Goal: Information Seeking & Learning: Check status

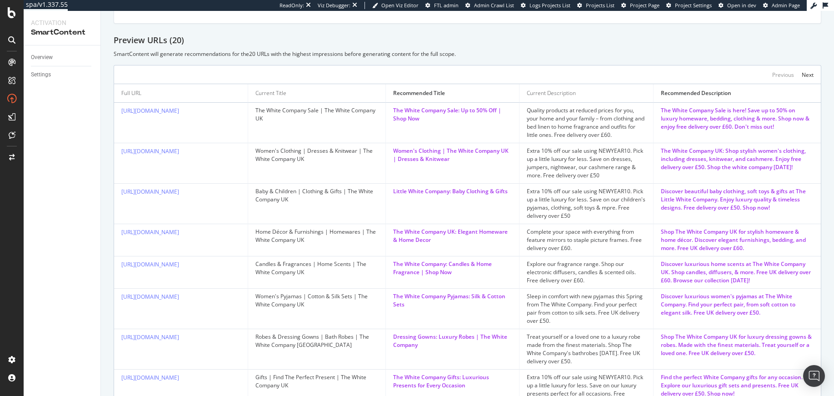
scroll to position [198, 0]
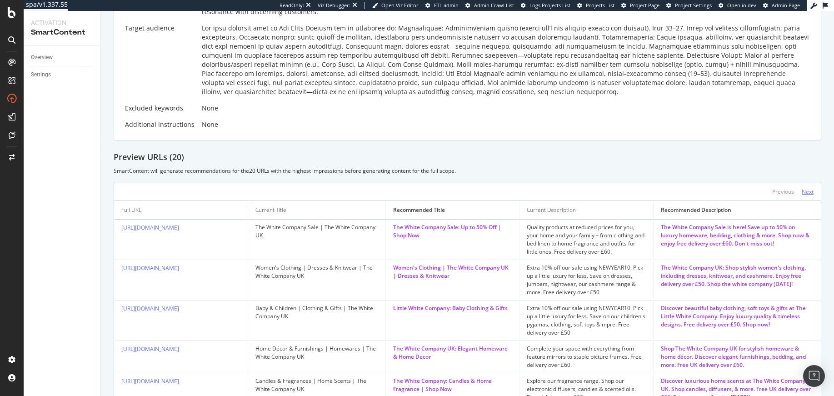
click at [802, 191] on div "Next" at bounding box center [808, 192] width 12 height 8
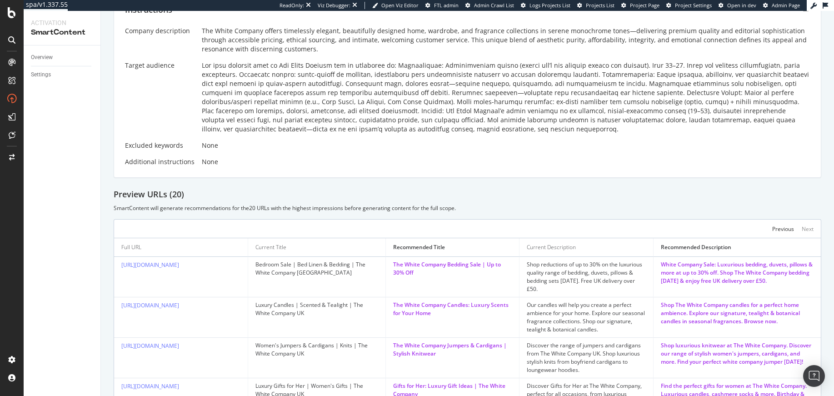
scroll to position [0, 0]
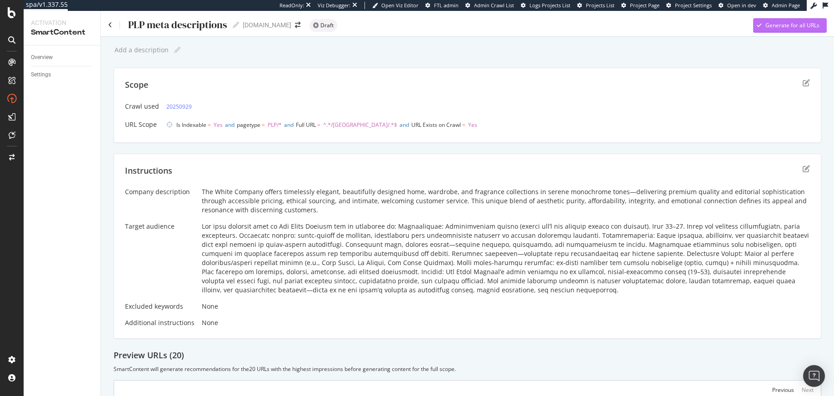
click at [775, 30] on div "Generate for all URLs" at bounding box center [786, 26] width 66 height 14
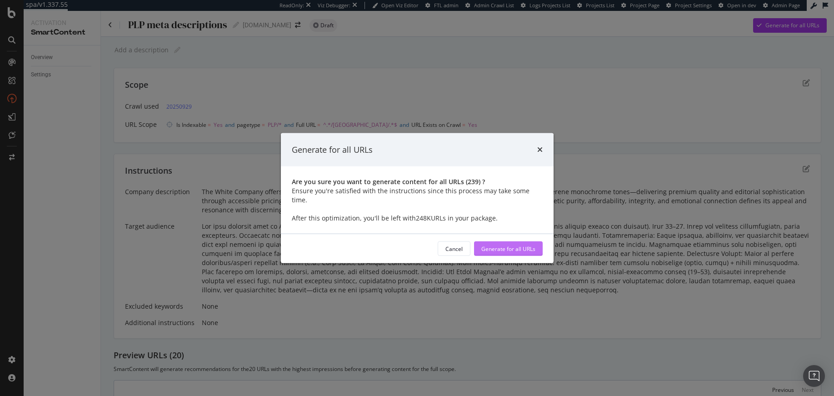
click at [526, 244] on div "Generate for all URLs" at bounding box center [508, 248] width 54 height 8
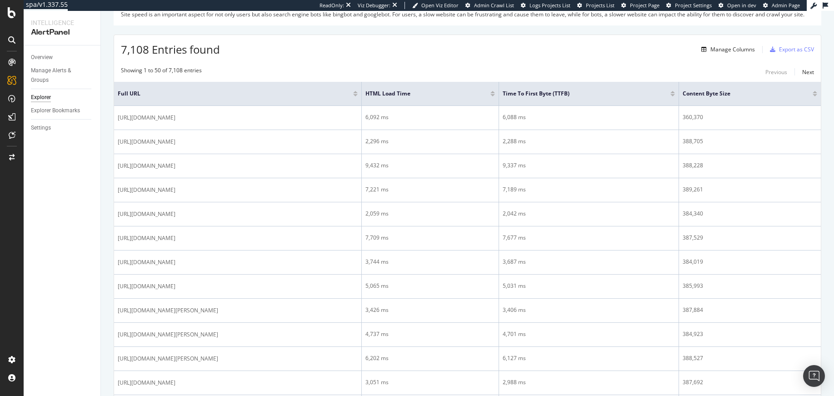
scroll to position [19, 0]
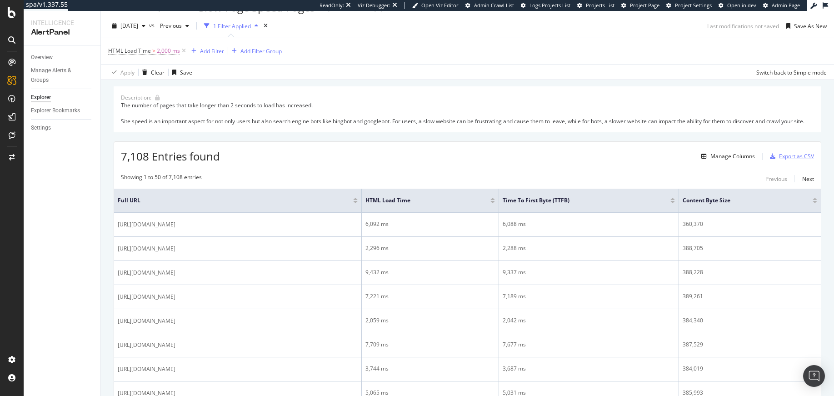
click at [782, 160] on div "Export as CSV" at bounding box center [796, 156] width 35 height 8
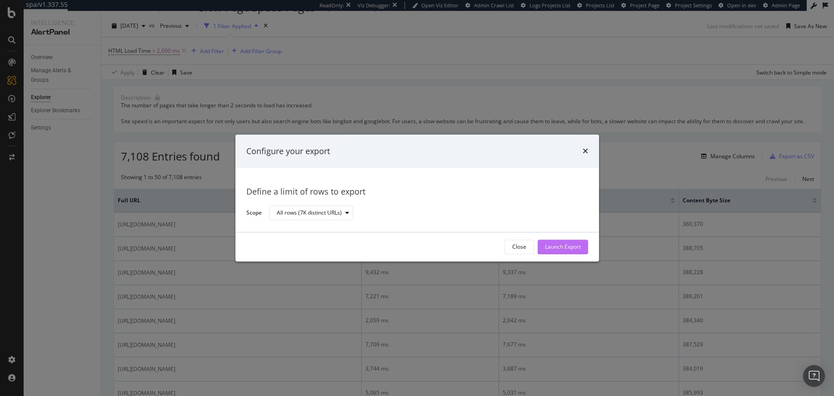
click at [552, 247] on div "Launch Export" at bounding box center [563, 247] width 36 height 8
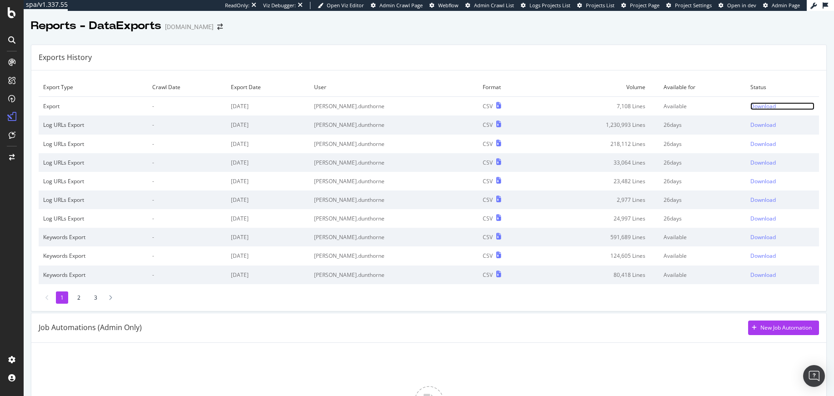
click at [750, 107] on div "Download" at bounding box center [762, 106] width 25 height 8
click at [354, 50] on div "Exports History" at bounding box center [428, 57] width 795 height 25
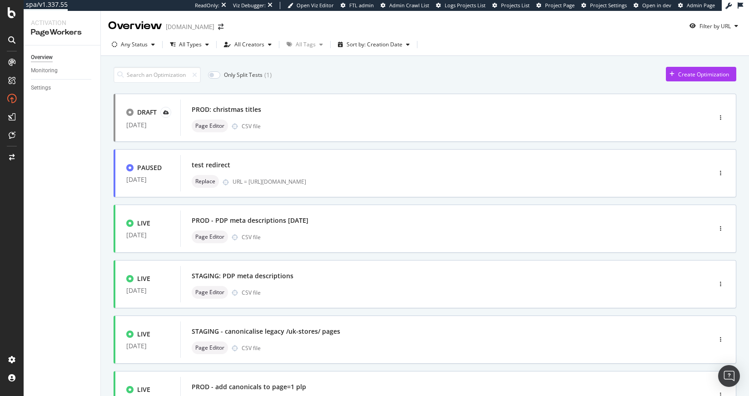
click at [656, 311] on div "DRAFT 06 Oct. 2025 PROD: christmas titles Page Editor CSV file PAUSED 06 Oct. 2…" at bounding box center [425, 381] width 623 height 574
click at [692, 76] on div "Create Optimization" at bounding box center [703, 74] width 51 height 8
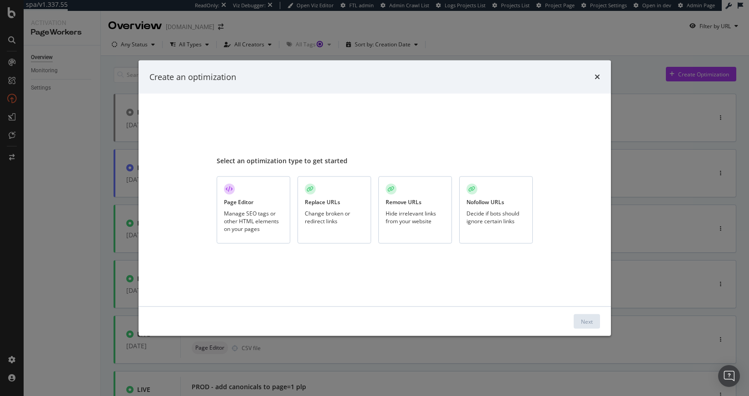
click at [432, 222] on div "Hide irrelevant links from your website" at bounding box center [415, 216] width 59 height 15
click at [357, 220] on div "Change broken or redirect links" at bounding box center [334, 216] width 59 height 15
click at [587, 319] on div "Next" at bounding box center [587, 321] width 12 height 8
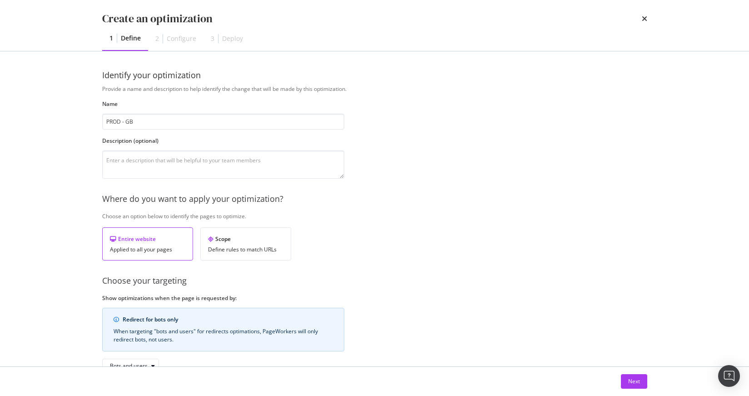
drag, startPoint x: 100, startPoint y: 130, endPoint x: 93, endPoint y: 128, distance: 7.8
click at [100, 129] on div "Identify your optimization Provide a name and description to help identify the …" at bounding box center [375, 208] width 582 height 315
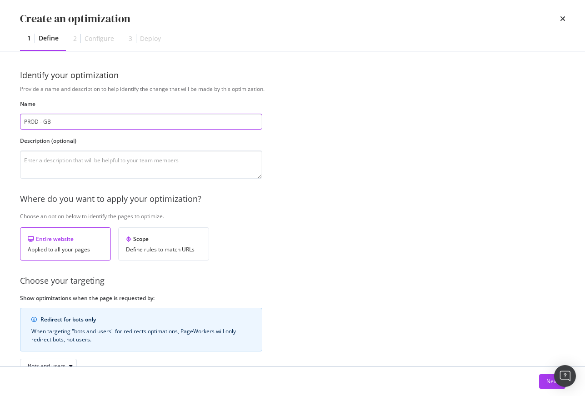
click at [69, 123] on input "PROD - GB" at bounding box center [141, 122] width 242 height 16
click at [70, 123] on input "PROD - GB" at bounding box center [141, 122] width 242 height 16
type input "PROD - GB /inspire/ redirects"
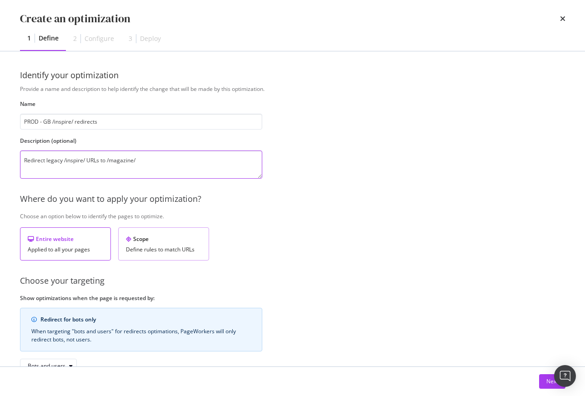
type textarea "Redirect legacy /inspire/ URLs to /magazine/"
click at [162, 246] on div "Define rules to match URLs" at bounding box center [163, 249] width 75 height 6
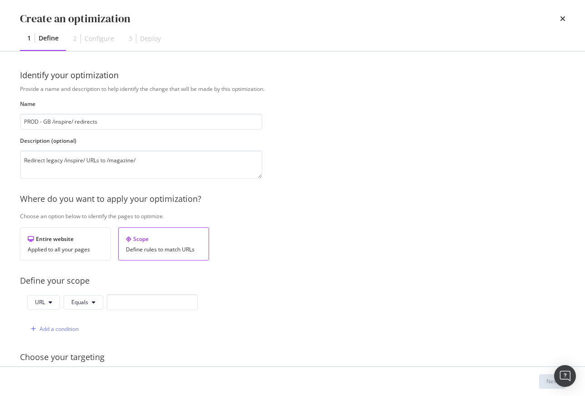
scroll to position [137, 0]
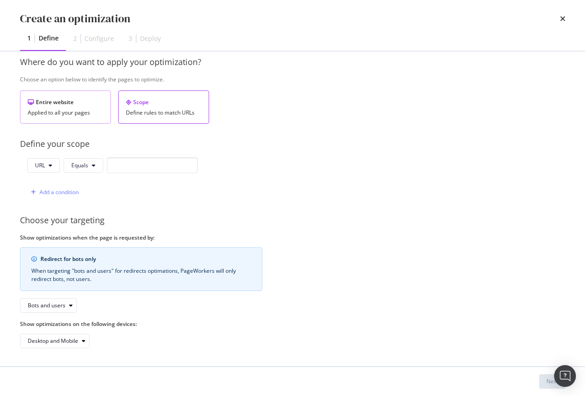
click at [79, 107] on div "Entire website Applied to all your pages" at bounding box center [65, 106] width 91 height 33
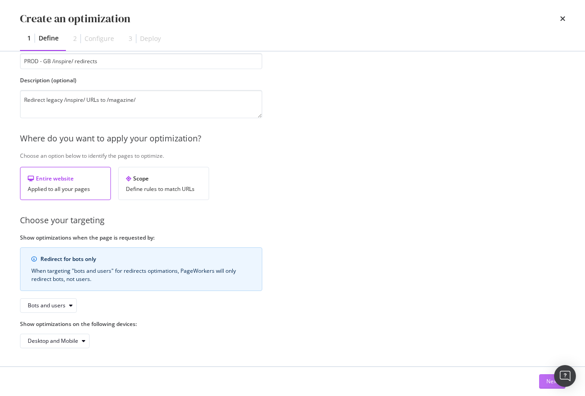
click at [540, 383] on button "Next" at bounding box center [552, 381] width 26 height 15
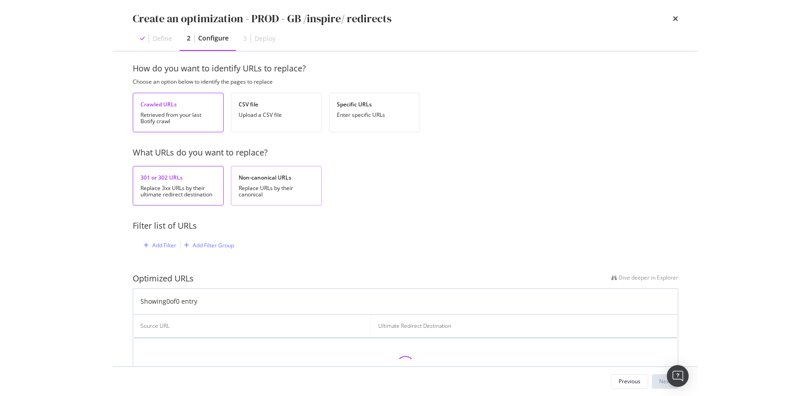
scroll to position [0, 0]
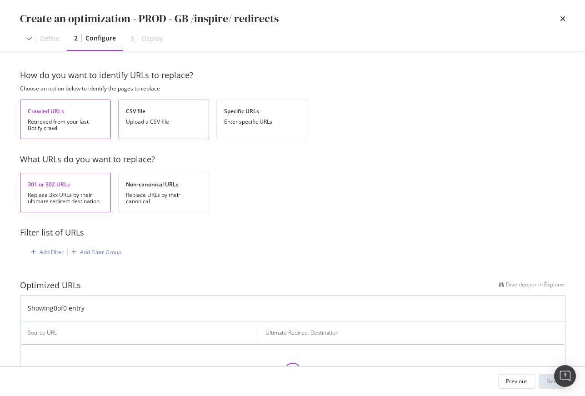
click at [164, 116] on div "CSV file Upload a CSV file" at bounding box center [163, 120] width 91 height 40
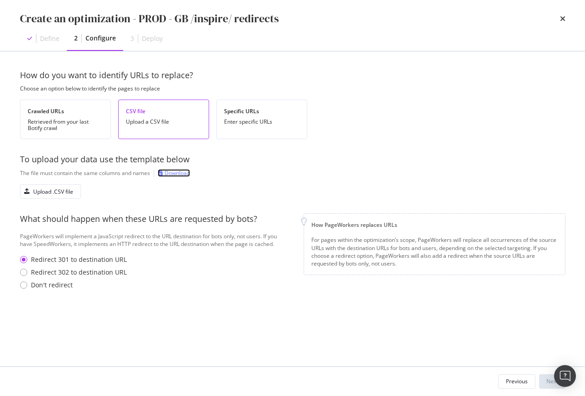
click at [177, 172] on div "Download" at bounding box center [176, 173] width 25 height 8
click at [58, 187] on div "Upload .CSV file" at bounding box center [46, 191] width 53 height 13
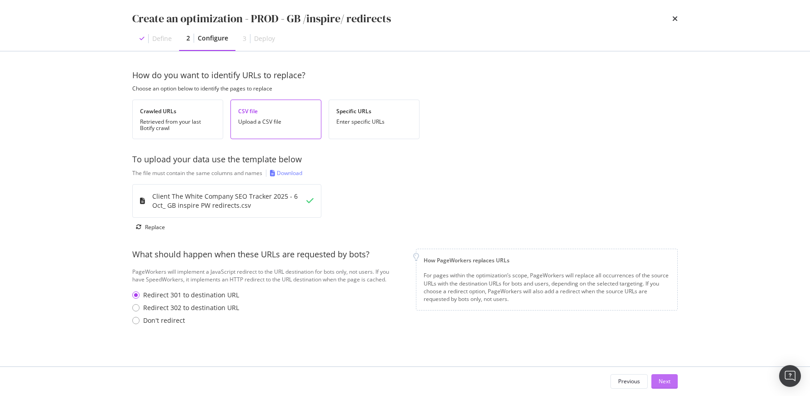
click at [662, 381] on div "Next" at bounding box center [664, 381] width 12 height 8
click at [661, 381] on div "Next" at bounding box center [664, 381] width 12 height 8
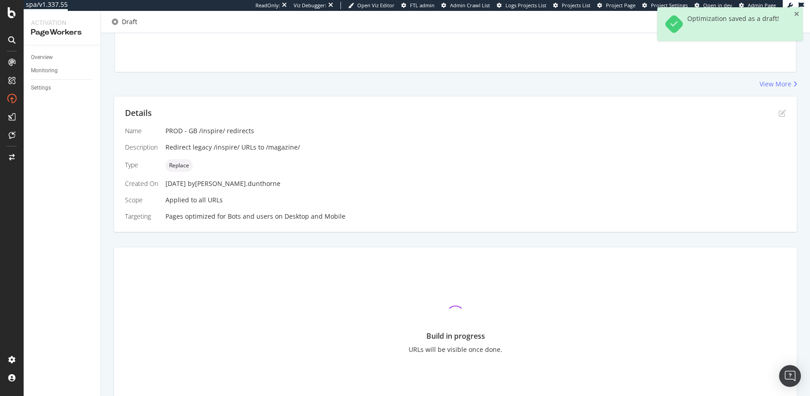
scroll to position [159, 0]
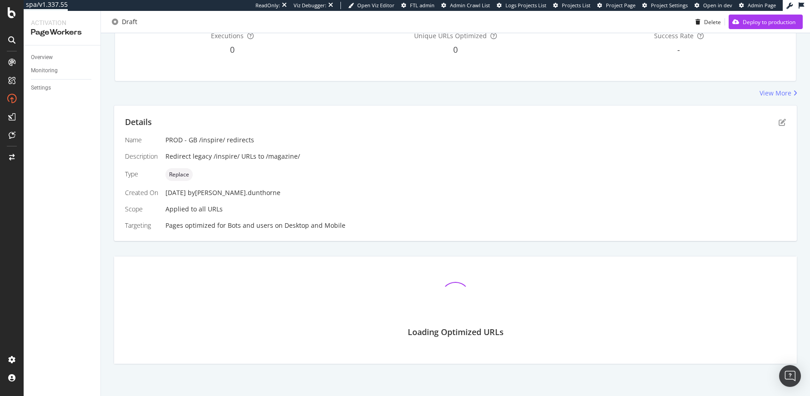
scroll to position [166, 0]
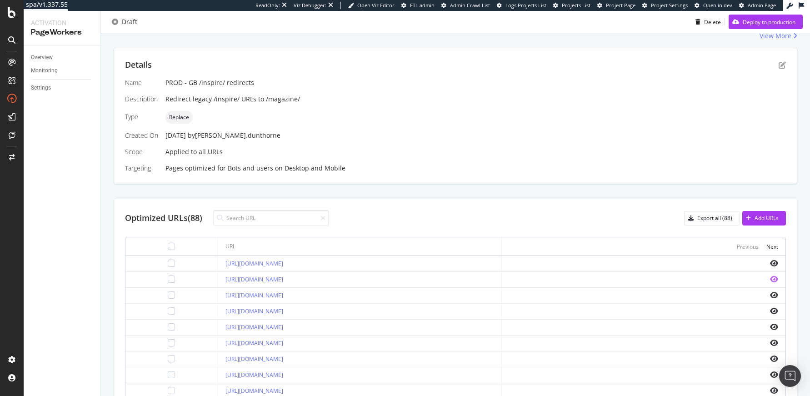
click at [749, 279] on icon "eye" at bounding box center [774, 278] width 8 height 7
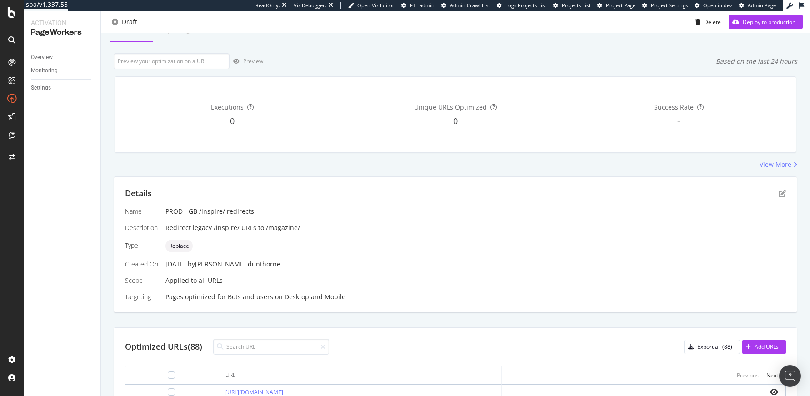
scroll to position [0, 0]
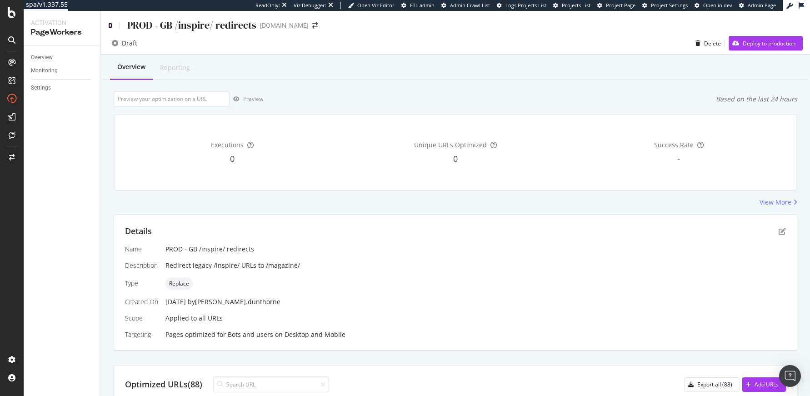
click at [109, 24] on icon at bounding box center [110, 25] width 4 height 6
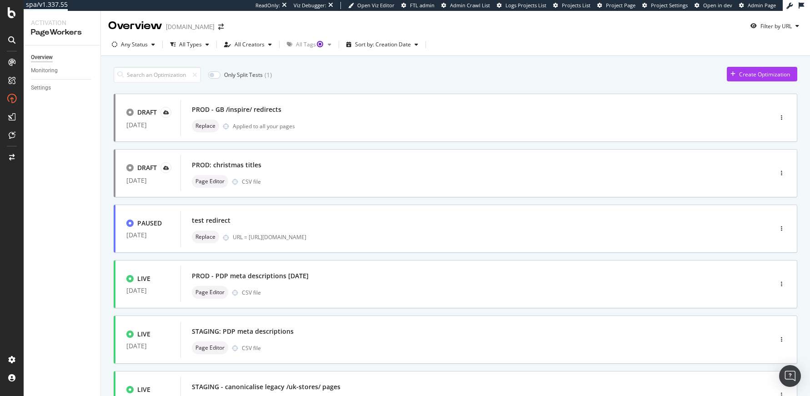
click at [274, 32] on div "Overview www.thewhitecompany.com Filter by URL" at bounding box center [455, 22] width 709 height 23
click at [244, 21] on div "Overview www.thewhitecompany.com Filter by URL" at bounding box center [455, 22] width 709 height 23
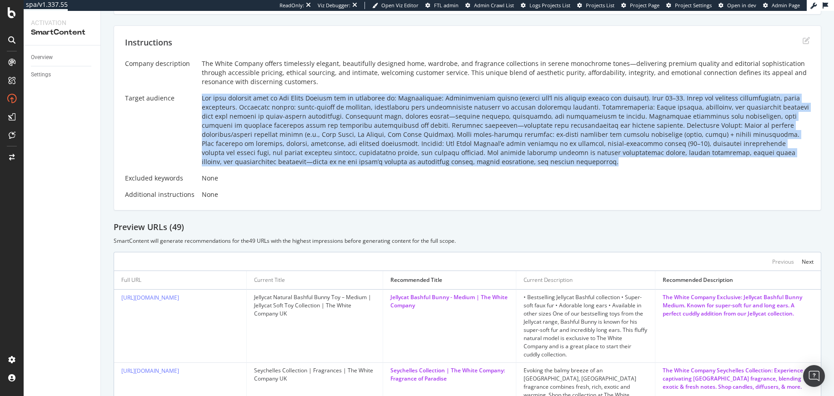
scroll to position [15, 0]
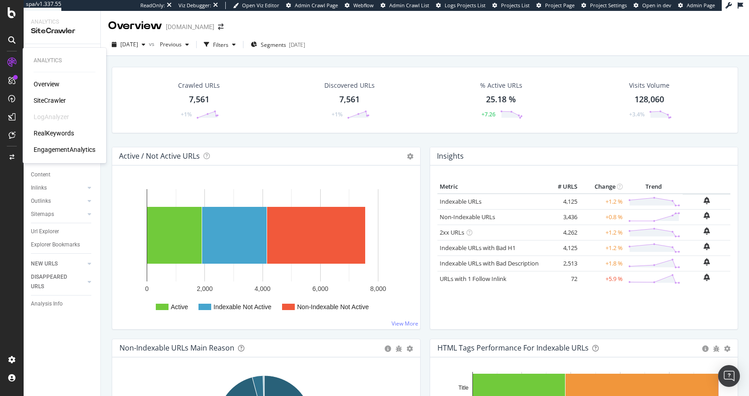
click at [50, 102] on div "SiteCrawler" at bounding box center [50, 100] width 32 height 9
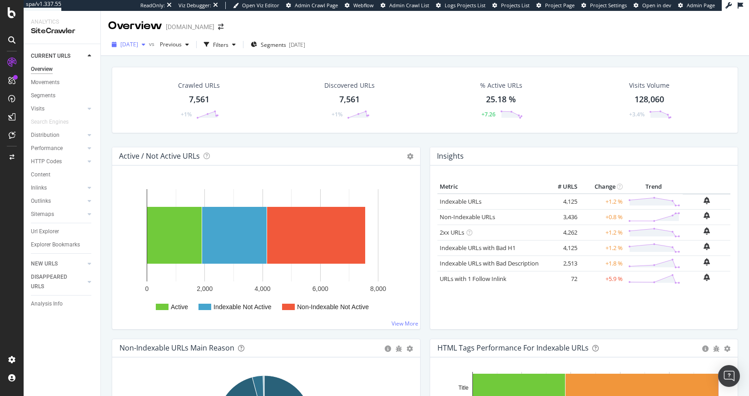
click at [131, 46] on span "[DATE]" at bounding box center [129, 44] width 18 height 8
click at [144, 92] on div "[DATE]" at bounding box center [146, 94] width 50 height 8
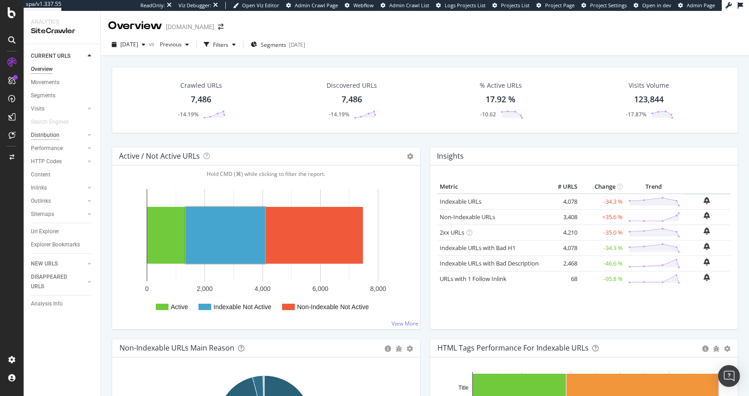
click at [50, 135] on div "Distribution" at bounding box center [45, 135] width 29 height 10
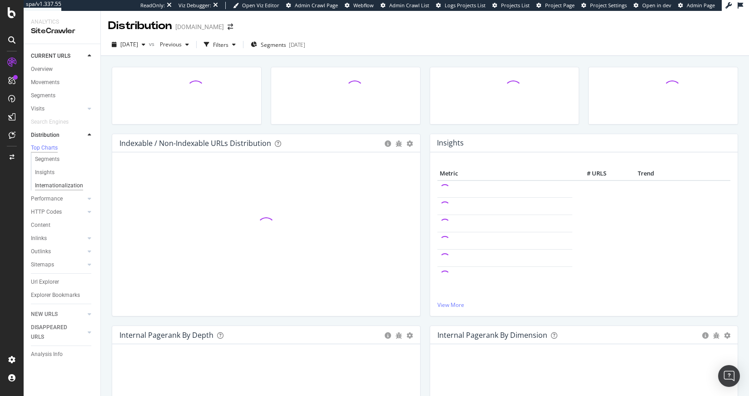
click at [54, 189] on div "Internationalization" at bounding box center [59, 186] width 48 height 10
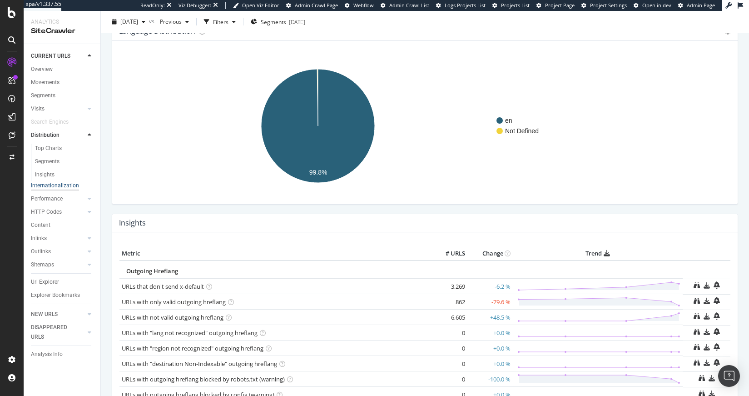
scroll to position [68, 0]
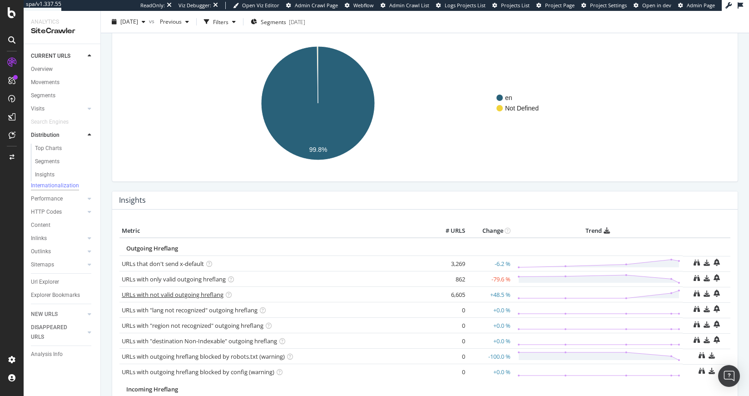
click at [186, 295] on link "URLs with not valid outgoing hreflang" at bounding box center [173, 294] width 102 height 8
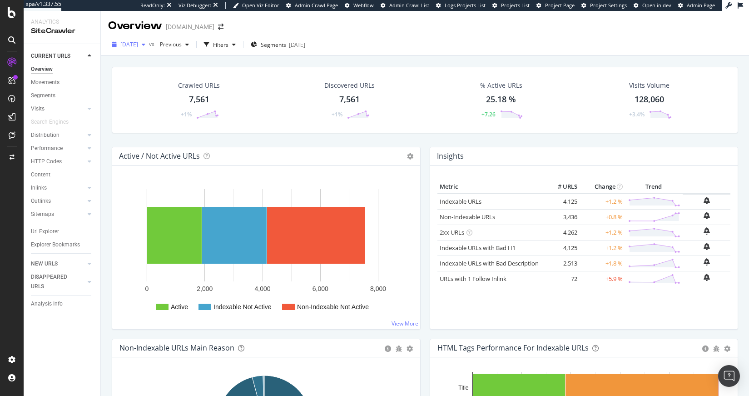
click at [126, 45] on span "[DATE]" at bounding box center [129, 44] width 18 height 8
click at [143, 96] on div "[DATE]" at bounding box center [146, 94] width 50 height 8
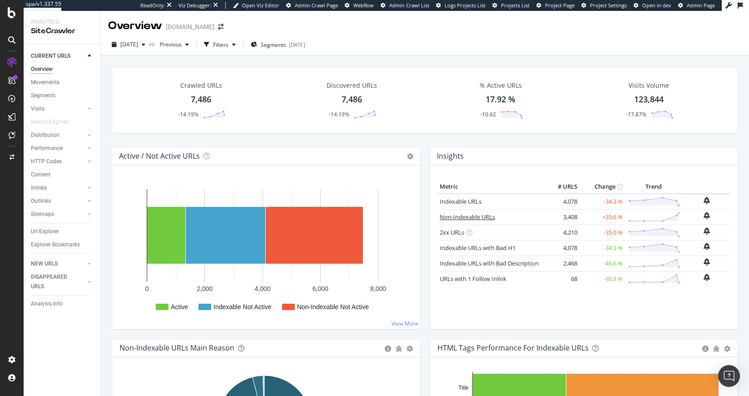
click at [471, 214] on link "Non-Indexable URLs" at bounding box center [467, 217] width 55 height 8
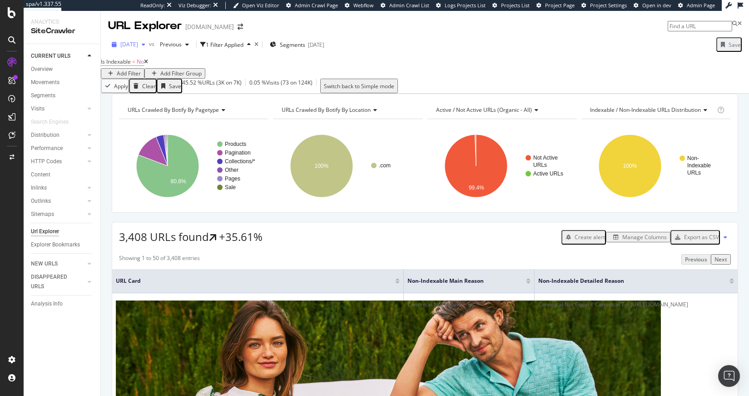
click at [138, 41] on span "[DATE]" at bounding box center [129, 44] width 18 height 8
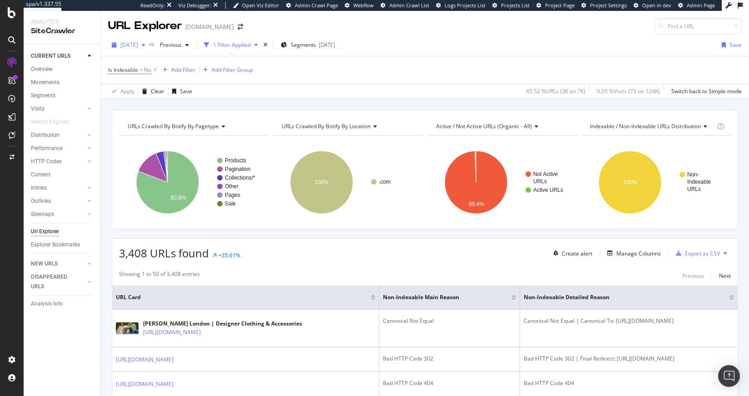
click at [143, 49] on div "2025 Oct. 3rd" at bounding box center [128, 45] width 41 height 14
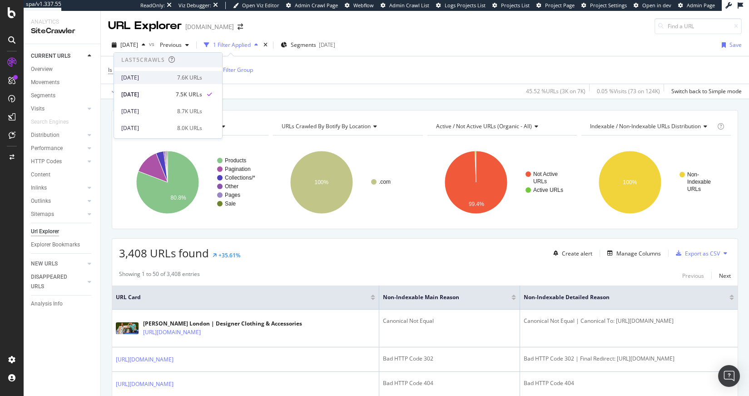
click at [148, 80] on div "2025 Oct. 5th" at bounding box center [146, 78] width 50 height 8
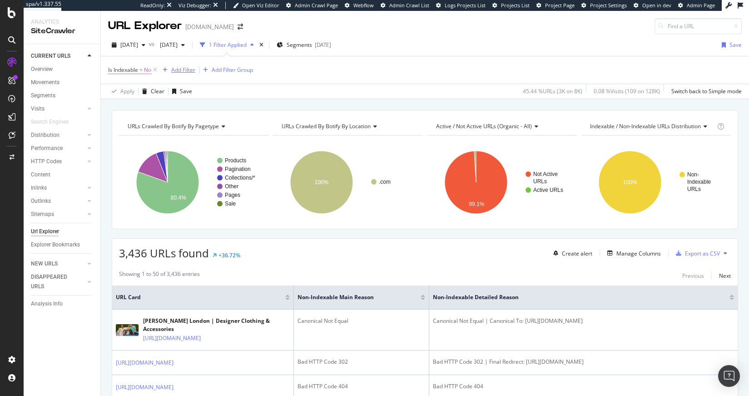
click at [182, 72] on div "Add Filter" at bounding box center [183, 70] width 24 height 8
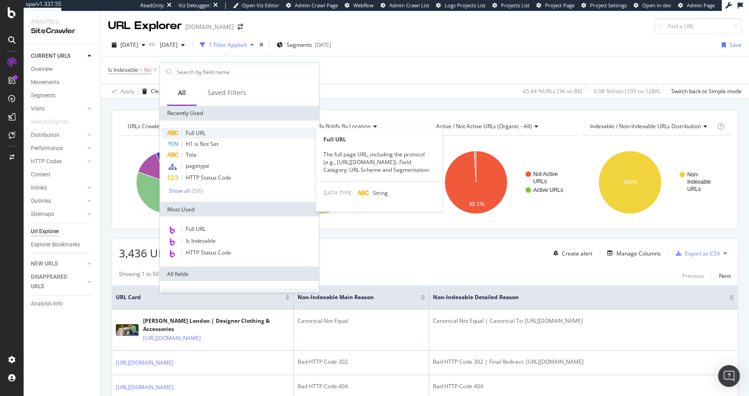
click at [201, 128] on div "Full URL" at bounding box center [239, 133] width 155 height 11
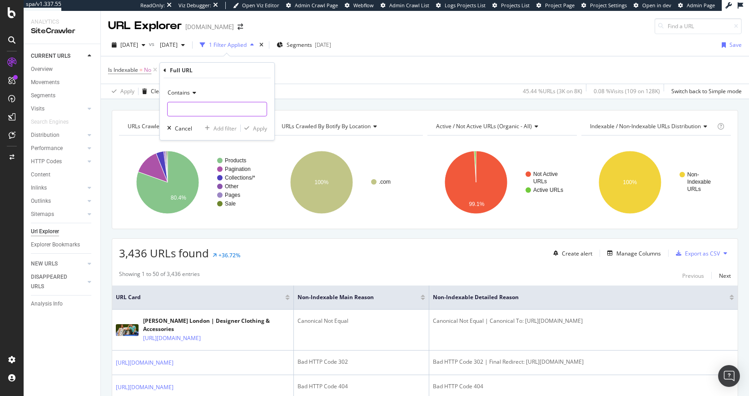
click at [196, 106] on input "text" at bounding box center [217, 109] width 99 height 15
type input "en-gb/en-gb/"
click at [253, 129] on div "Apply" at bounding box center [260, 129] width 14 height 8
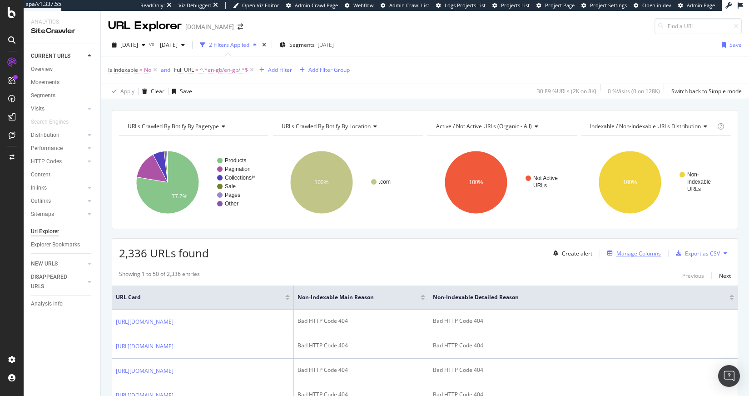
click at [637, 255] on div "Manage Columns" at bounding box center [639, 253] width 45 height 8
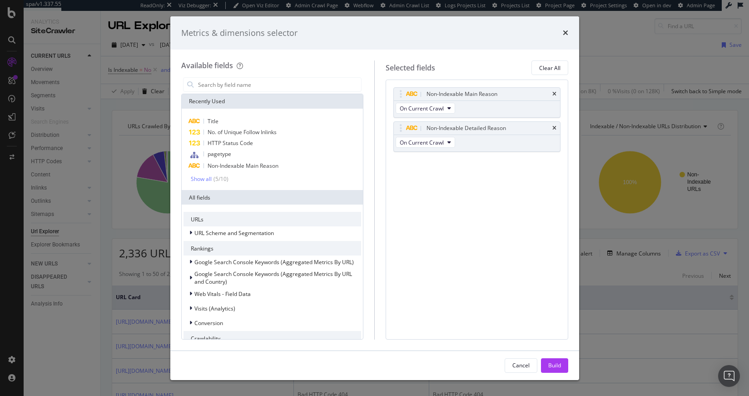
click at [634, 254] on div "Metrics & dimensions selector Available fields Recently Used Title No. of Uniqu…" at bounding box center [374, 198] width 749 height 396
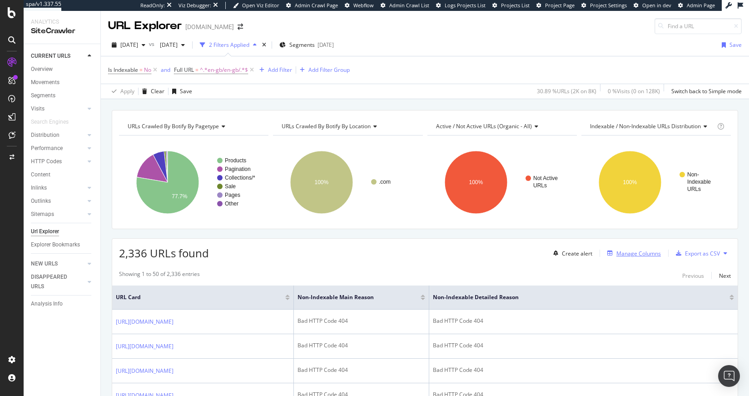
click at [634, 254] on div "Manage Columns" at bounding box center [639, 253] width 45 height 8
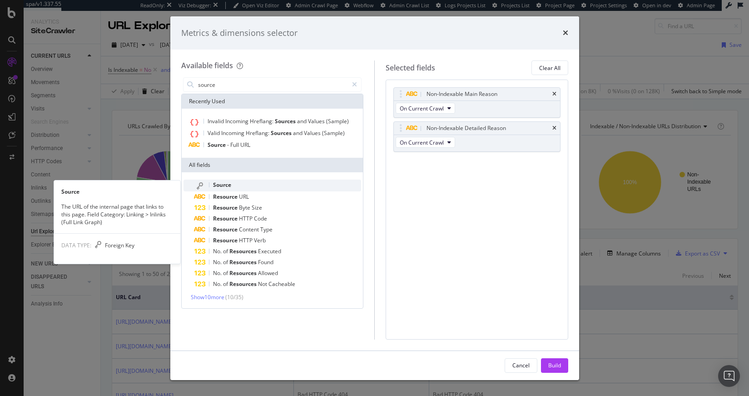
type input "source"
click at [246, 187] on div "Source" at bounding box center [277, 185] width 167 height 12
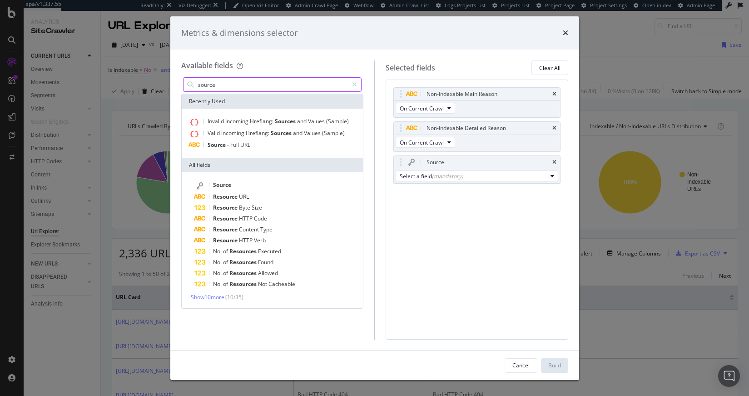
click at [241, 83] on input "source" at bounding box center [272, 85] width 151 height 14
click at [498, 176] on div "Select a field (mandatory)" at bounding box center [473, 176] width 147 height 8
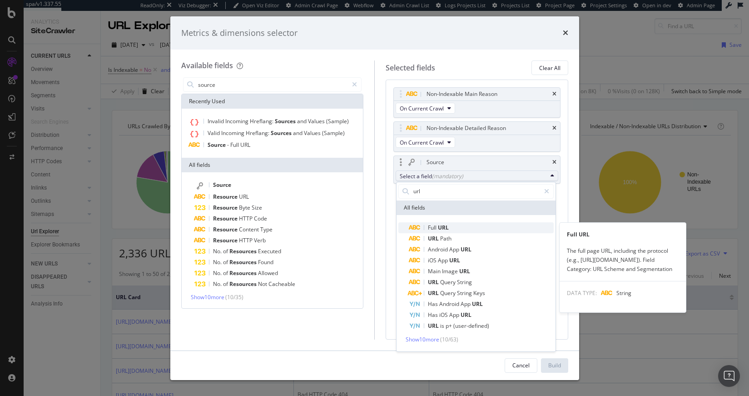
type input "url"
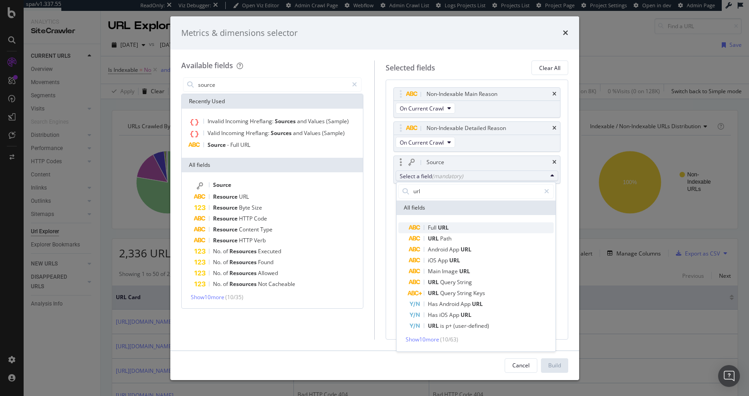
click at [461, 227] on span "Full URL" at bounding box center [481, 227] width 144 height 11
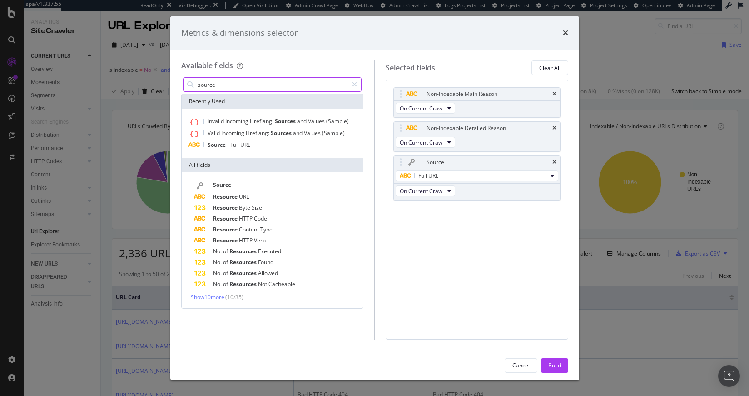
click at [260, 86] on input "source" at bounding box center [272, 85] width 151 height 14
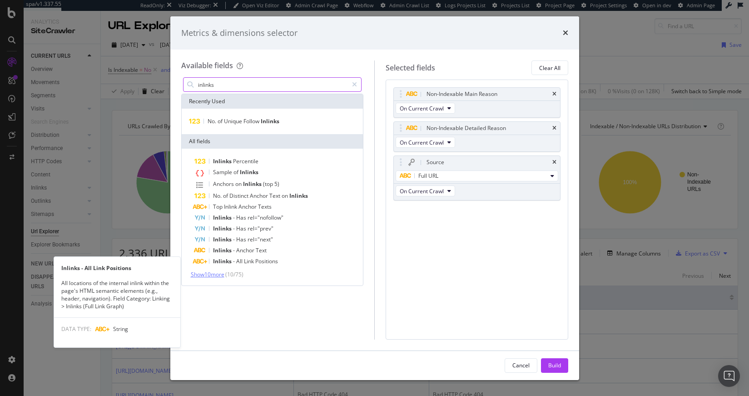
type input "inlinks"
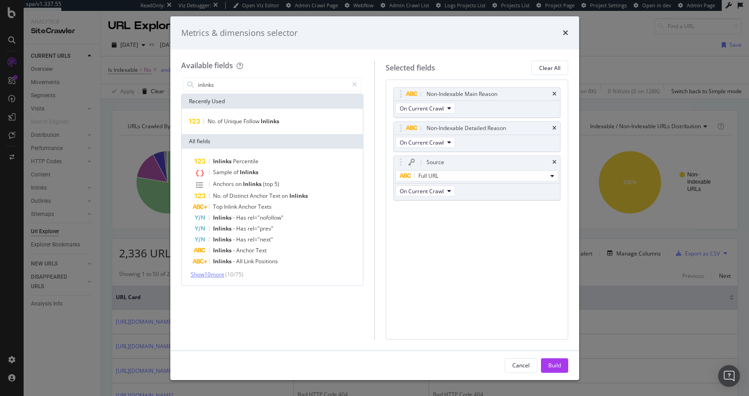
click at [211, 274] on span "Show 10 more" at bounding box center [208, 274] width 34 height 8
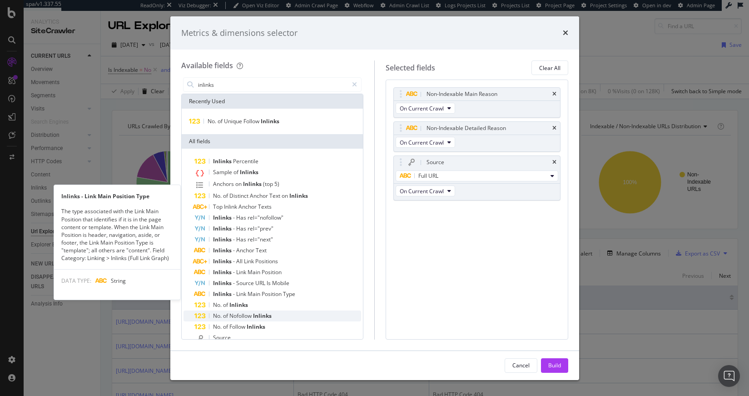
scroll to position [2, 0]
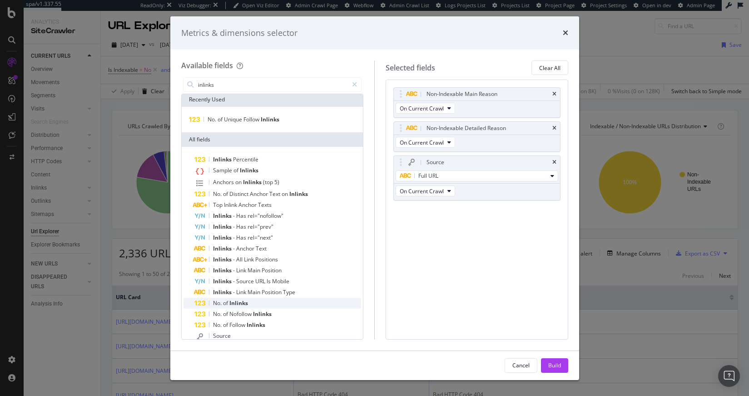
click at [257, 307] on div "No. of Inlinks" at bounding box center [277, 303] width 167 height 11
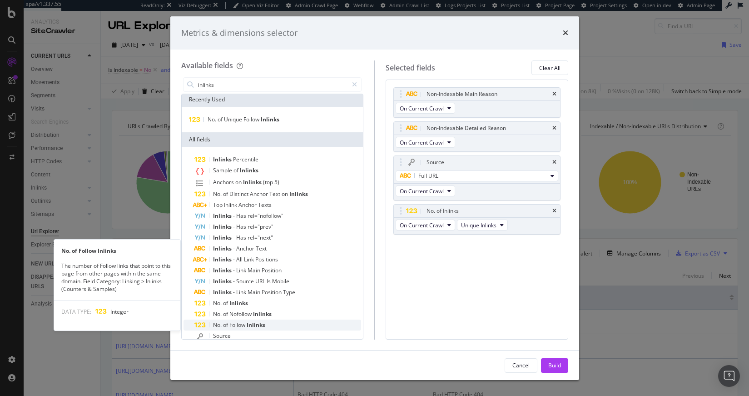
click at [254, 321] on span "Inlinks" at bounding box center [256, 325] width 19 height 8
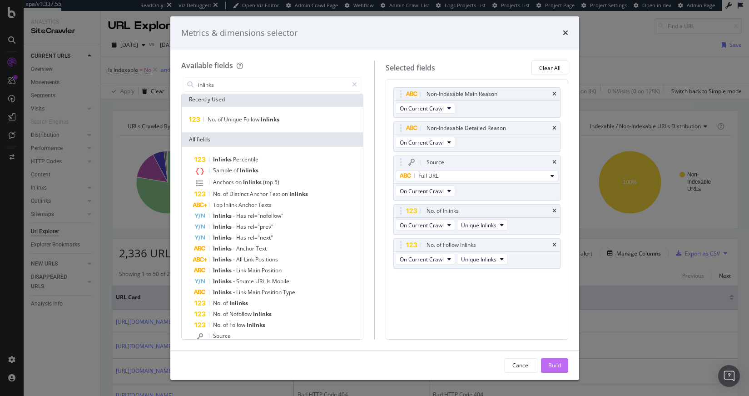
click at [550, 369] on div "Build" at bounding box center [554, 366] width 13 height 14
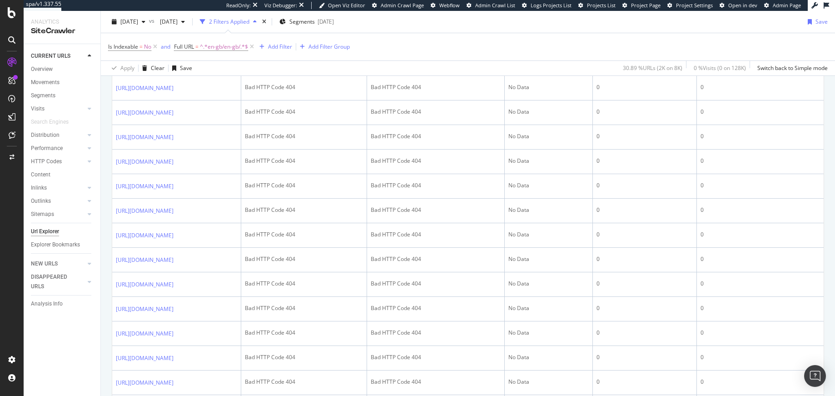
scroll to position [703, 0]
click at [144, 23] on div "Switch and/or" at bounding box center [166, 29] width 51 height 16
click at [137, 22] on span "2025 Oct. 5th" at bounding box center [129, 22] width 18 height 8
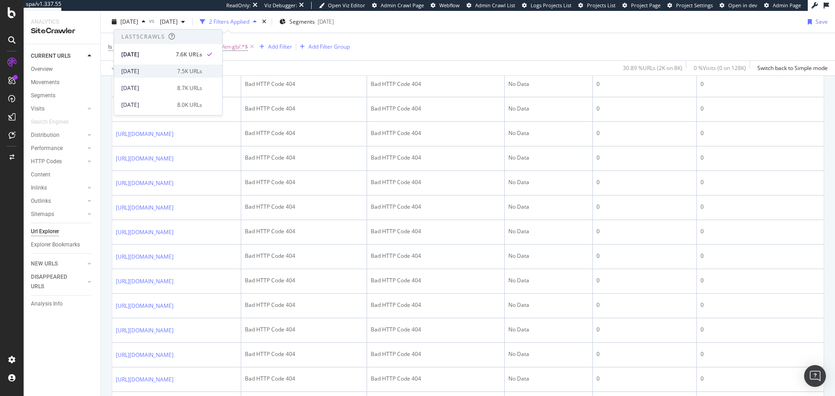
click at [173, 74] on div "2025 Oct. 3rd 7.5K URLs" at bounding box center [161, 71] width 81 height 8
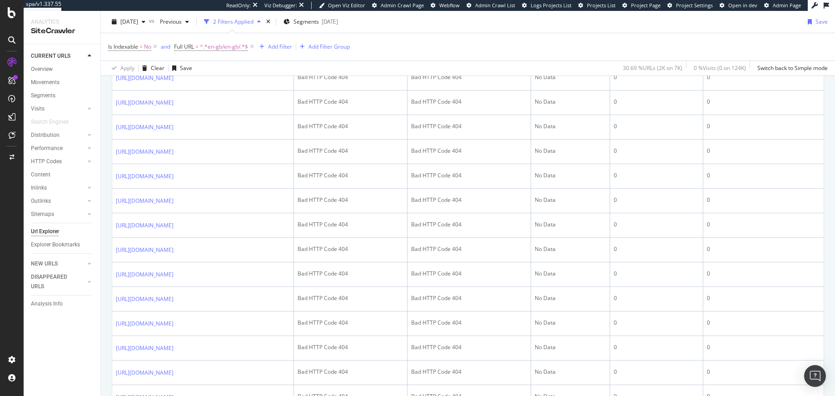
scroll to position [539, 0]
click at [134, 19] on span "[DATE]" at bounding box center [129, 22] width 18 height 8
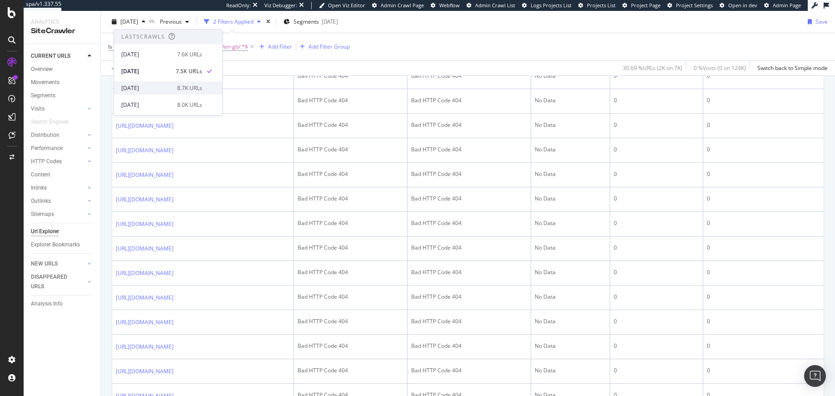
click at [153, 90] on div "2025 Oct. 1st" at bounding box center [146, 88] width 50 height 8
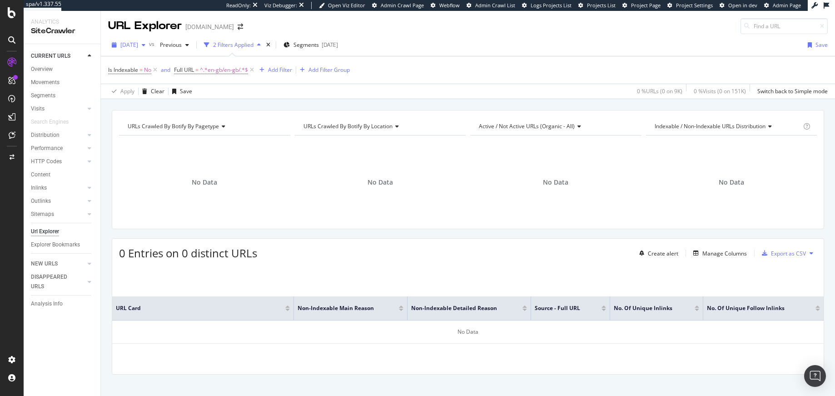
click at [138, 45] on span "2025 Oct. 1st" at bounding box center [129, 45] width 18 height 8
click at [154, 96] on div "[DATE]" at bounding box center [146, 94] width 50 height 8
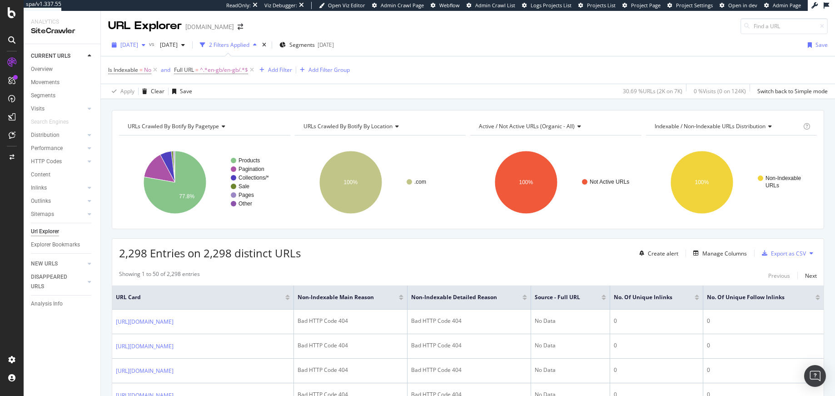
click at [138, 44] on span "[DATE]" at bounding box center [129, 45] width 18 height 8
click at [442, 103] on div "URLs Crawled By Botify By pagetype Chart (by Value) Table Expand Export as CSV …" at bounding box center [468, 110] width 734 height 22
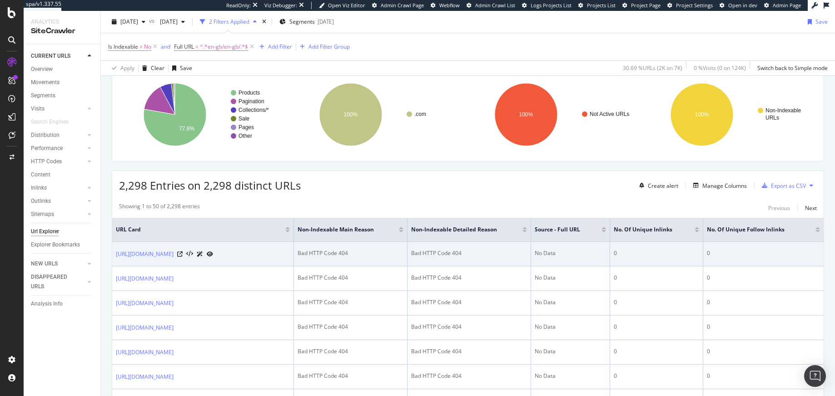
scroll to position [89, 0]
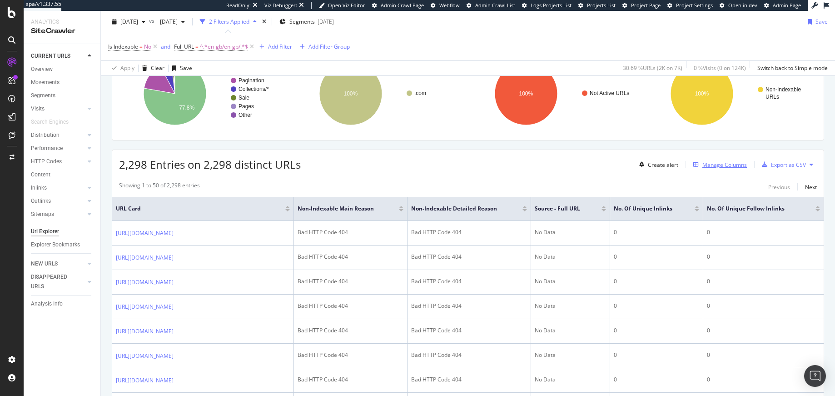
click at [719, 164] on div "Manage Columns" at bounding box center [724, 165] width 45 height 8
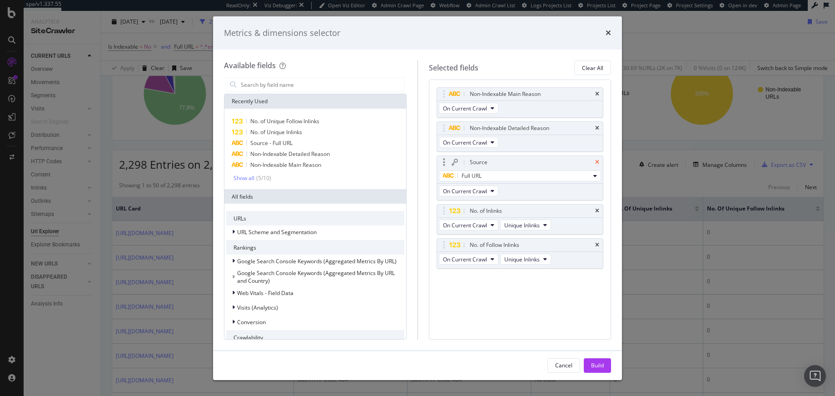
click at [597, 162] on icon "times" at bounding box center [597, 161] width 4 height 5
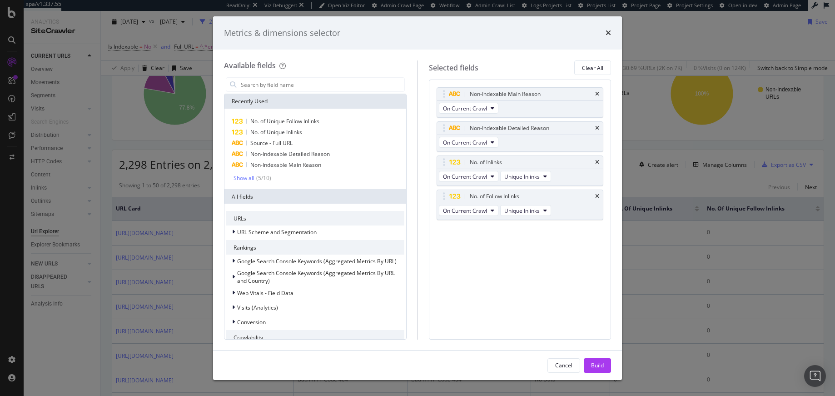
click at [597, 162] on icon "times" at bounding box center [597, 161] width 4 height 5
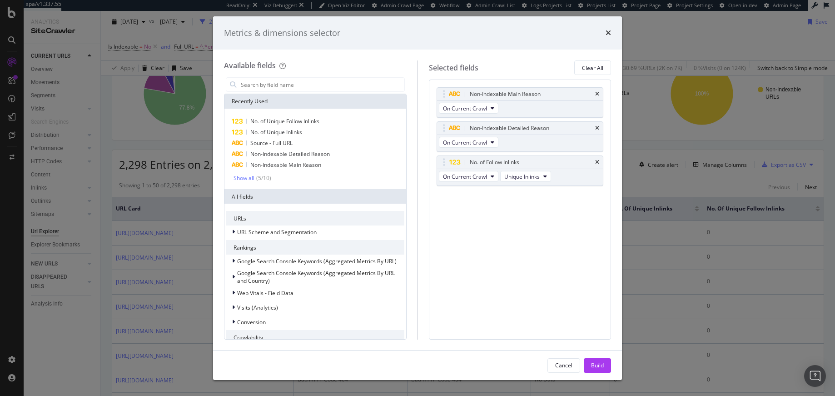
click at [597, 162] on icon "times" at bounding box center [597, 161] width 4 height 5
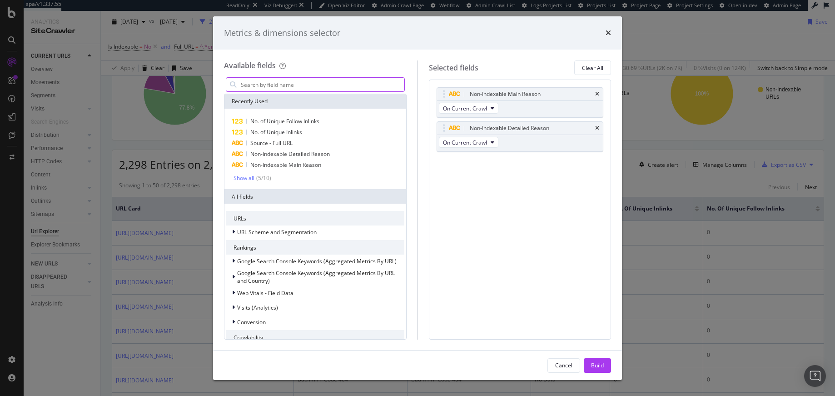
click at [324, 80] on input "modal" at bounding box center [322, 85] width 164 height 14
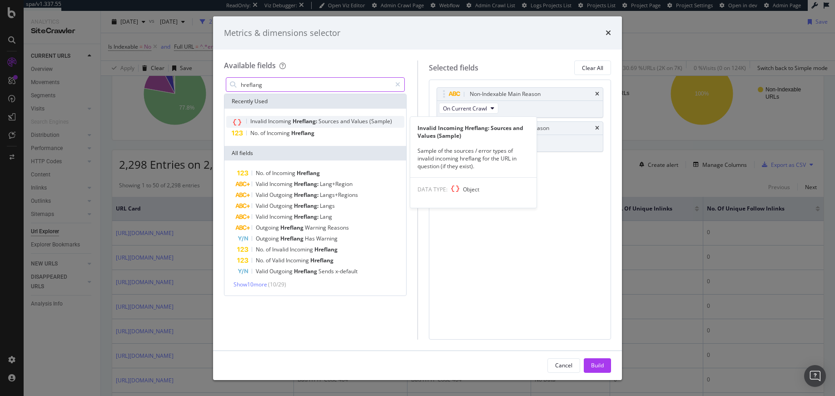
type input "hreflang"
click at [328, 123] on span "Sources" at bounding box center [330, 121] width 22 height 8
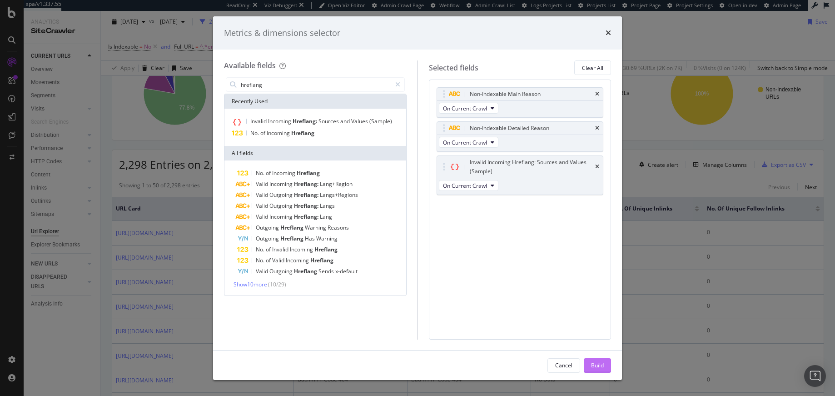
click at [591, 360] on div "Build" at bounding box center [597, 366] width 13 height 14
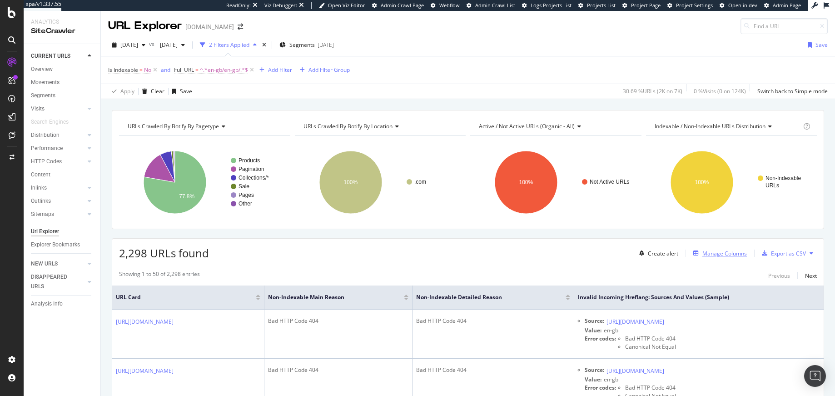
click at [719, 254] on div "Manage Columns" at bounding box center [724, 253] width 45 height 8
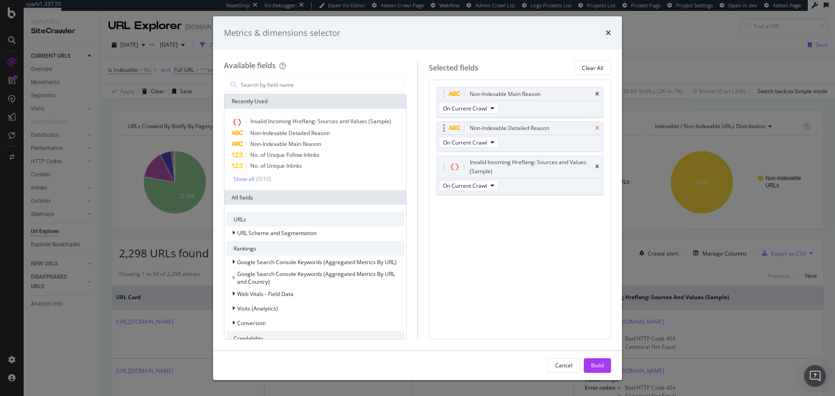
click at [598, 128] on icon "times" at bounding box center [597, 127] width 4 height 5
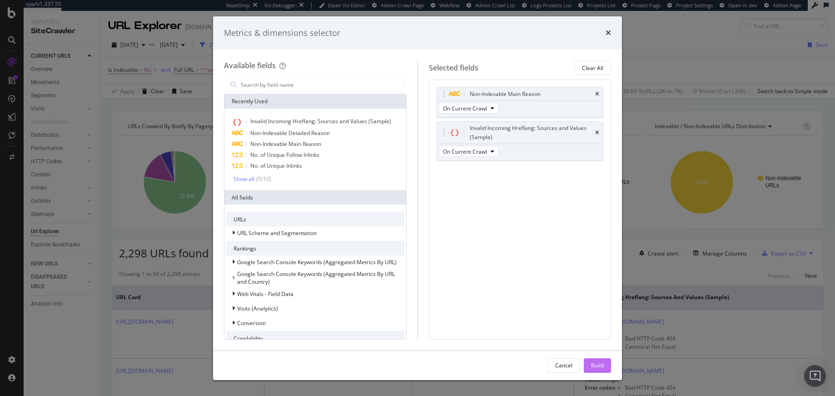
click at [602, 368] on div "Build" at bounding box center [597, 365] width 13 height 8
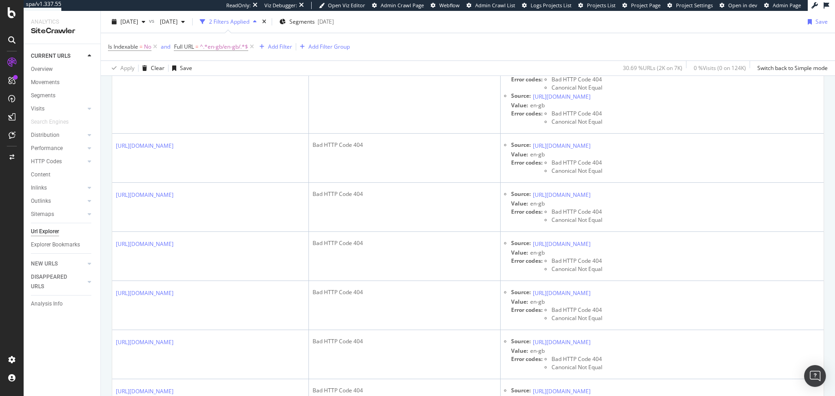
scroll to position [2525, 0]
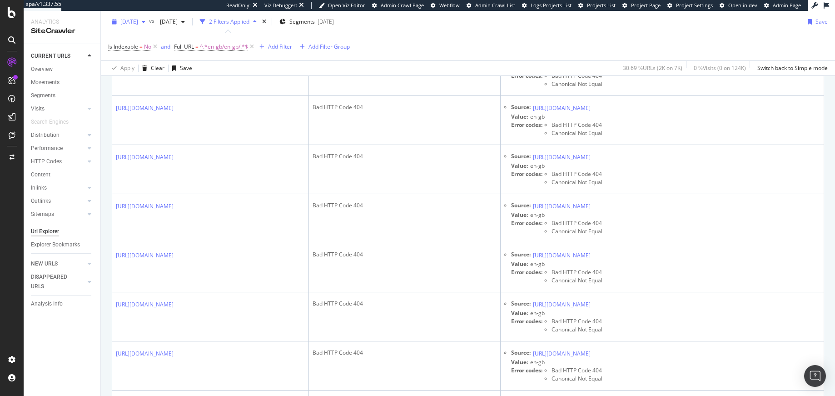
click at [138, 20] on span "[DATE]" at bounding box center [129, 22] width 18 height 8
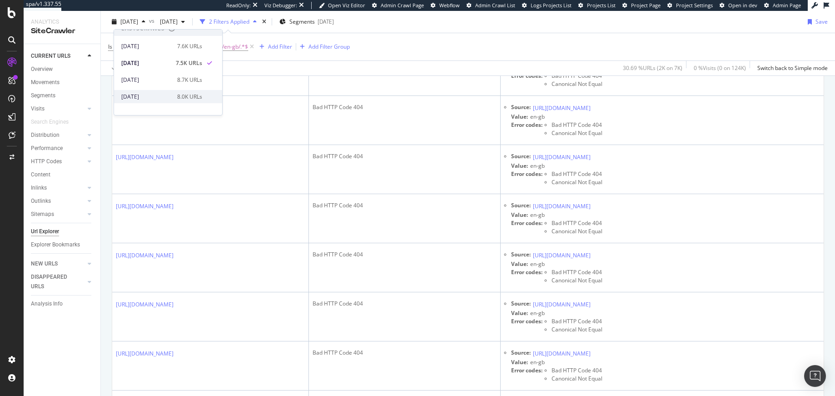
scroll to position [7, 0]
click at [404, 52] on div "Is Indexable = No and Full URL = ^.*en-gb/en-gb/.*$ Add Filter Add Filter Group" at bounding box center [468, 46] width 720 height 27
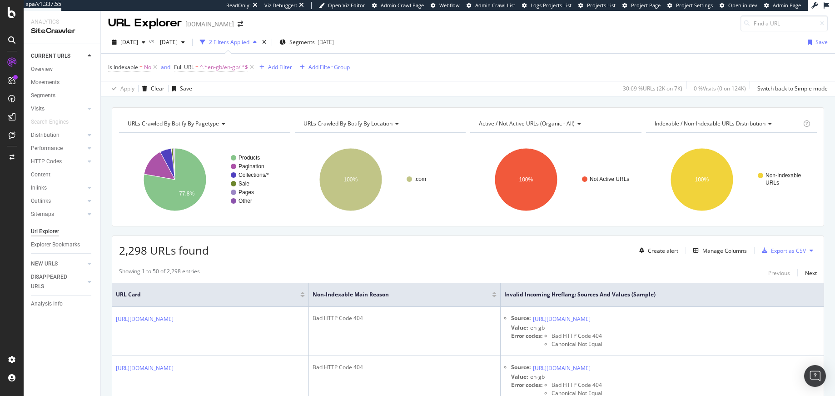
scroll to position [0, 0]
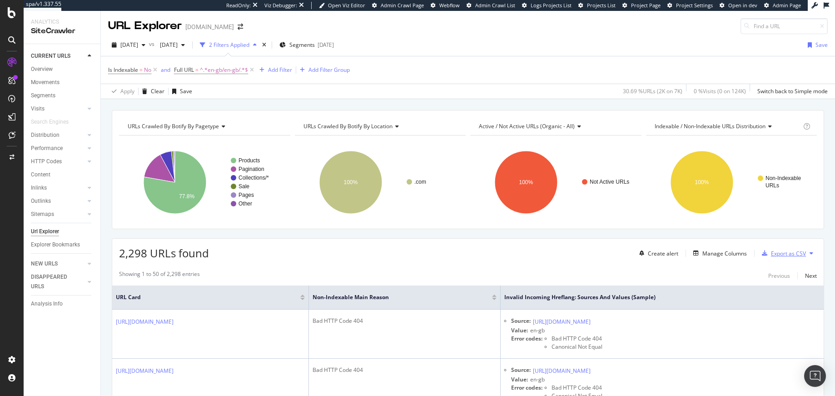
click at [749, 251] on div "Export as CSV" at bounding box center [788, 253] width 35 height 8
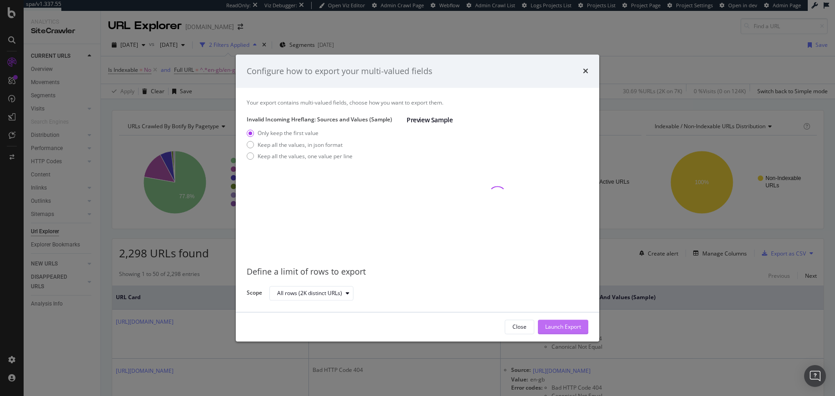
click at [568, 327] on div "Launch Export" at bounding box center [563, 327] width 36 height 8
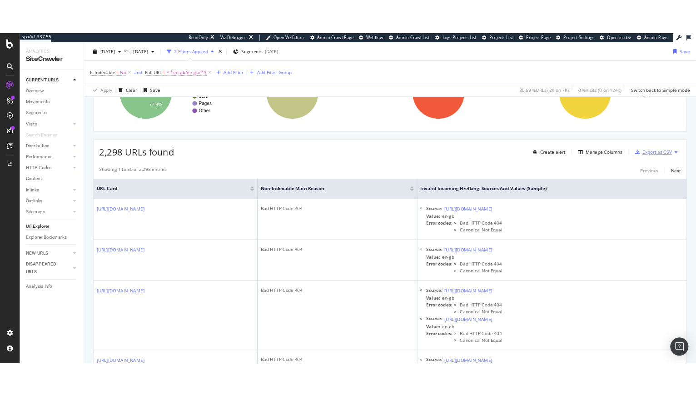
scroll to position [156, 0]
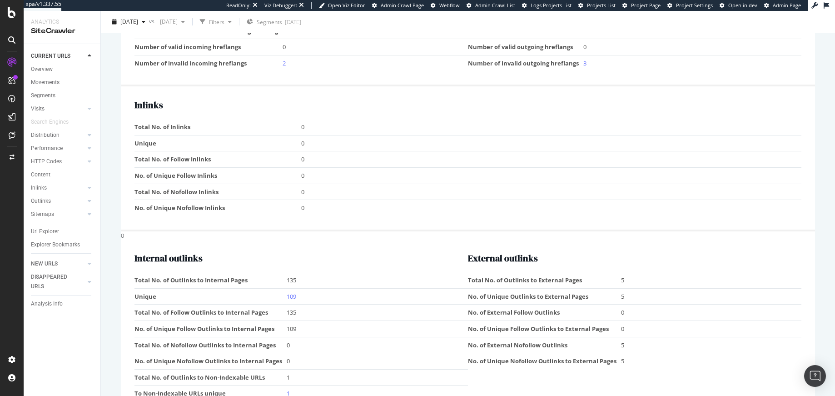
scroll to position [836, 0]
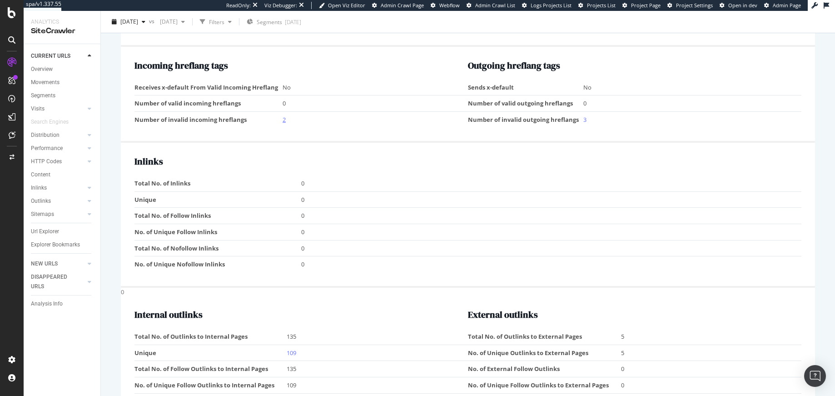
click at [283, 120] on link "2" at bounding box center [284, 119] width 3 height 8
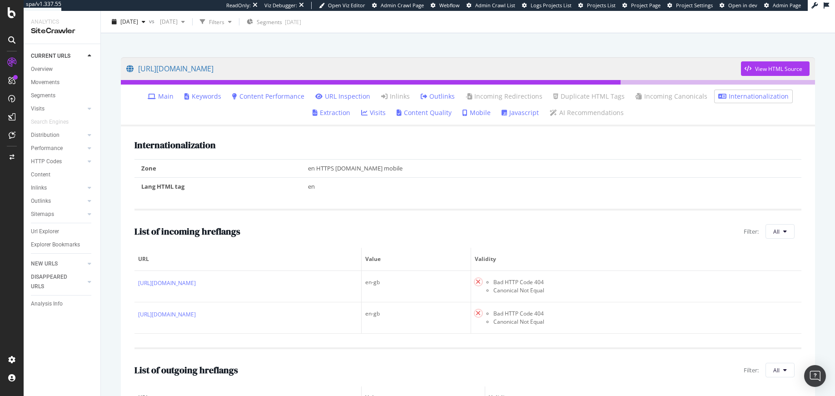
scroll to position [65, 0]
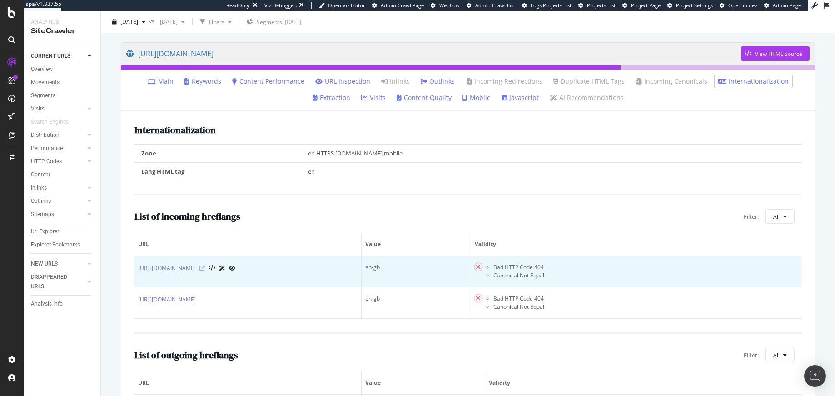
click at [205, 268] on icon at bounding box center [201, 267] width 5 height 5
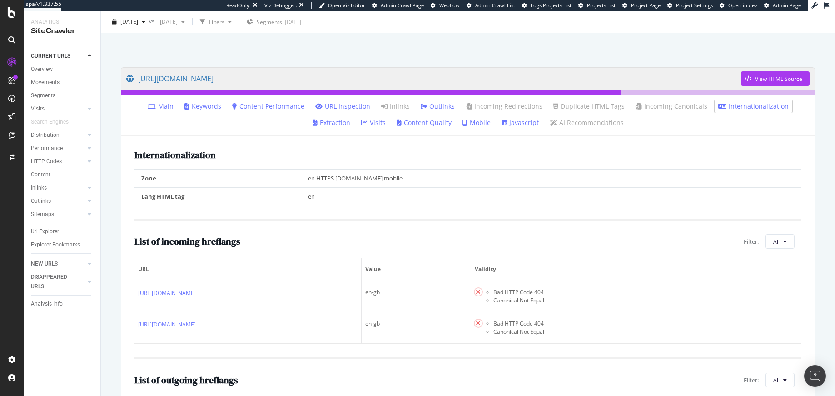
scroll to position [0, 0]
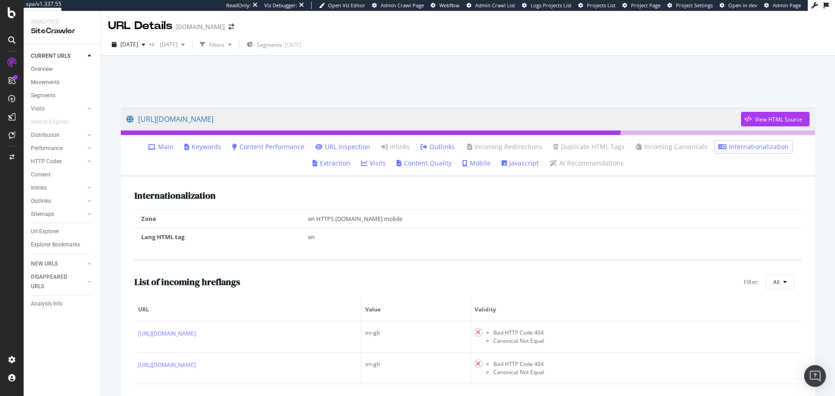
click at [340, 94] on div at bounding box center [468, 79] width 712 height 39
click at [138, 44] on span "2025 Oct. 5th" at bounding box center [129, 44] width 18 height 8
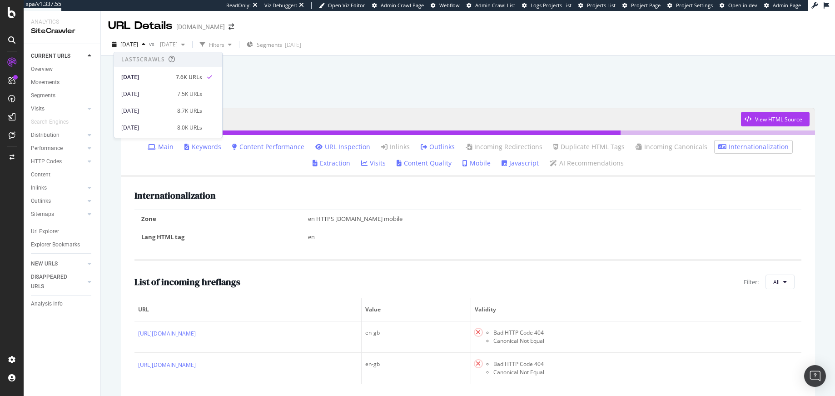
click at [444, 93] on div at bounding box center [468, 79] width 712 height 39
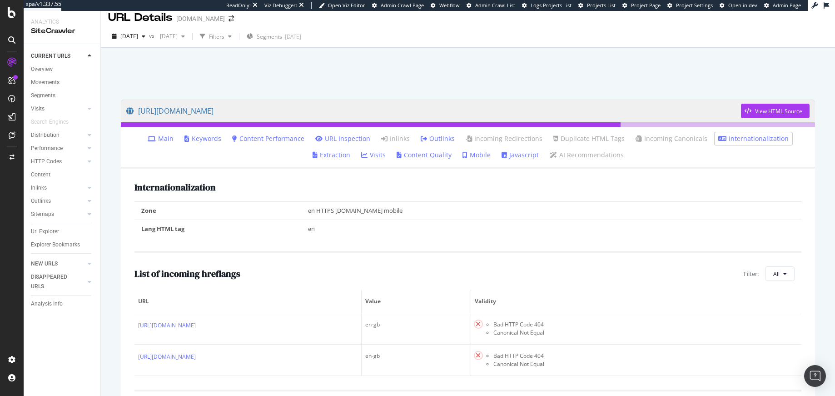
scroll to position [16, 0]
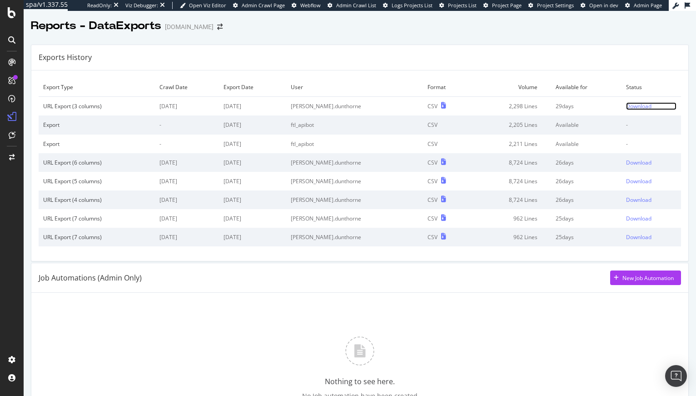
click at [626, 106] on div "Download" at bounding box center [638, 106] width 25 height 8
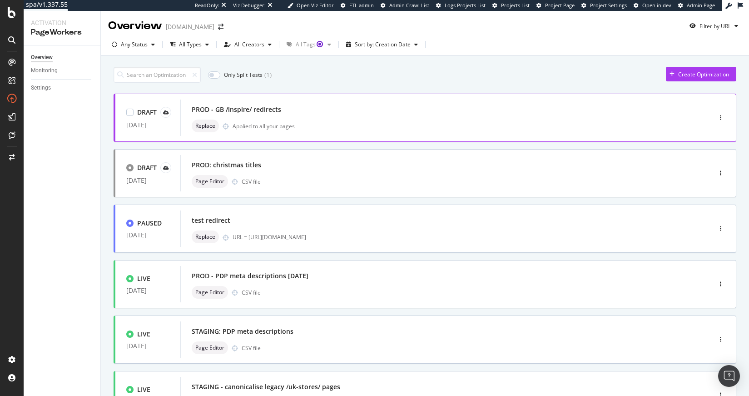
click at [299, 107] on div "PROD - GB /inspire/ redirects" at bounding box center [432, 109] width 481 height 13
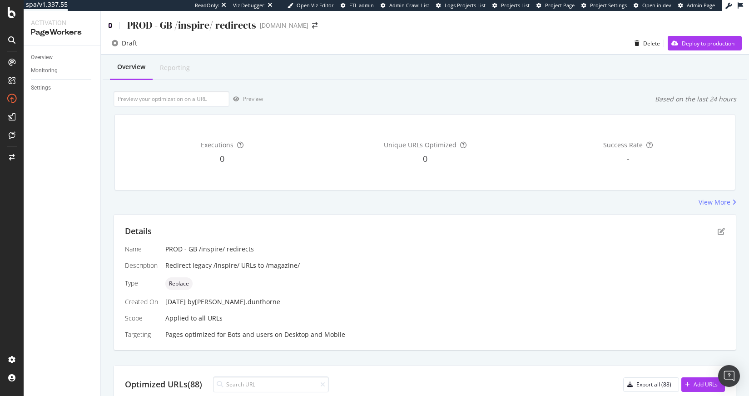
click at [111, 25] on icon at bounding box center [110, 25] width 4 height 6
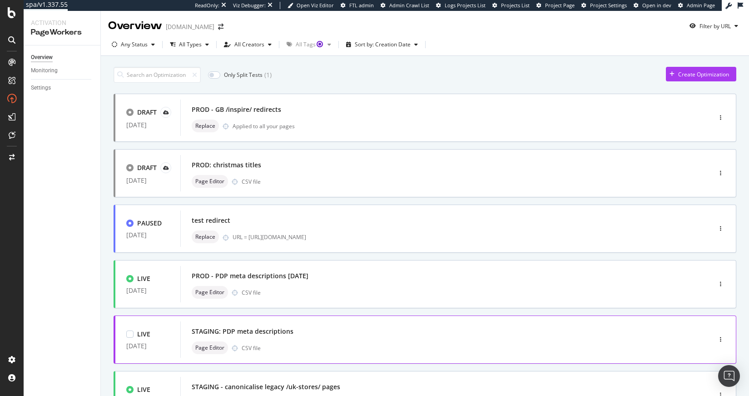
click at [297, 330] on div "STAGING: PDP meta descriptions" at bounding box center [432, 331] width 481 height 13
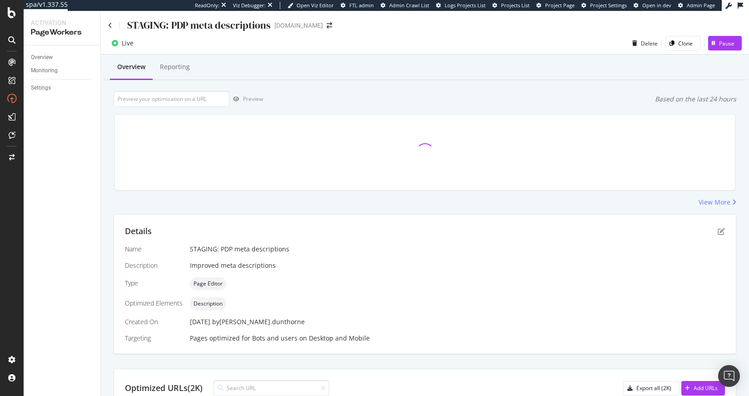
scroll to position [182, 0]
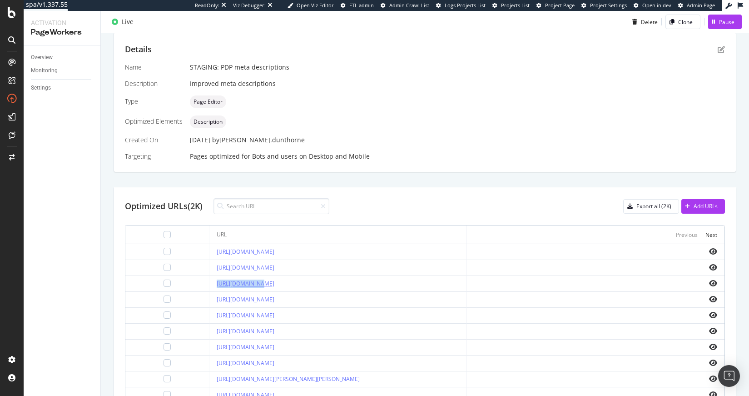
drag, startPoint x: 189, startPoint y: 292, endPoint x: 232, endPoint y: 291, distance: 43.2
click at [232, 291] on td "[URL][DOMAIN_NAME]" at bounding box center [338, 284] width 258 height 16
copy link "[URL]."
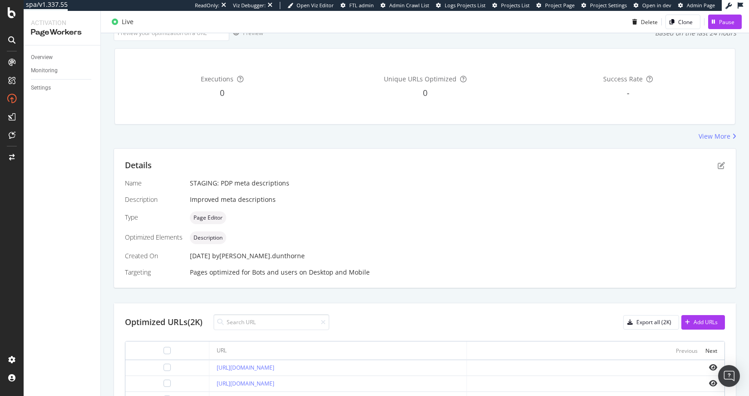
scroll to position [0, 0]
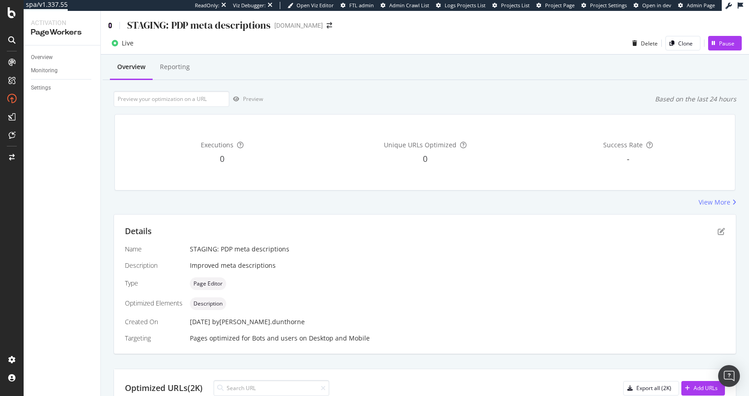
click at [110, 25] on icon at bounding box center [110, 25] width 4 height 6
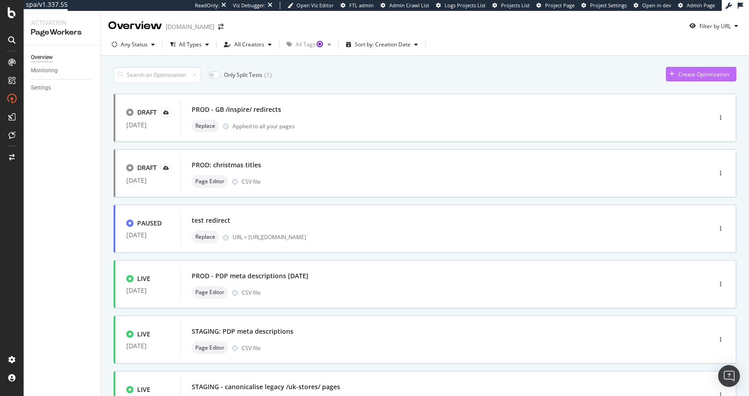
click at [678, 74] on div "Create Optimization" at bounding box center [703, 74] width 51 height 8
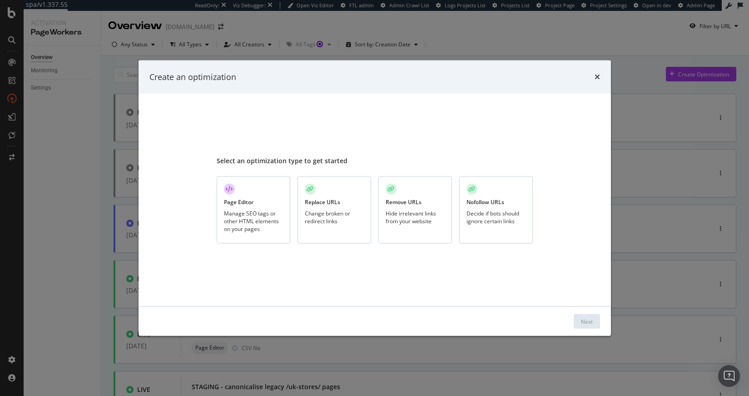
click at [251, 212] on div "Manage SEO tags or other HTML elements on your pages" at bounding box center [253, 220] width 59 height 23
click at [338, 214] on div "Change broken or redirect links" at bounding box center [334, 216] width 59 height 15
click at [582, 321] on div "Next" at bounding box center [587, 321] width 12 height 8
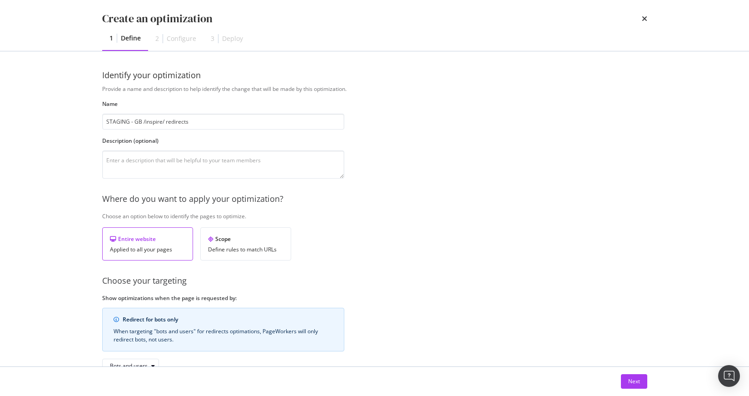
scroll to position [60, 0]
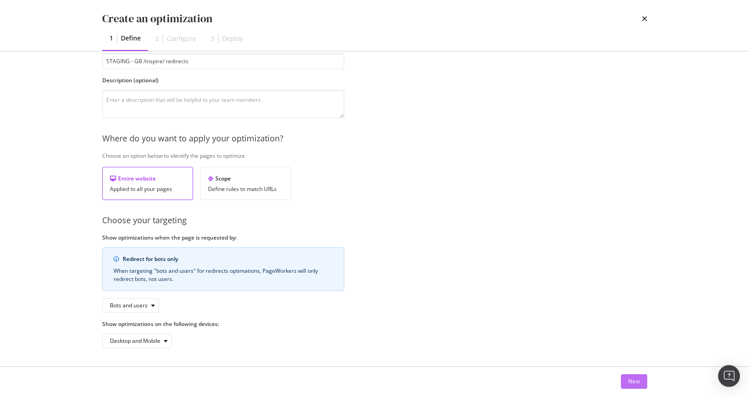
type input "STAGING - GB /inspire/ redirects"
click at [633, 380] on div "Next" at bounding box center [634, 381] width 12 height 8
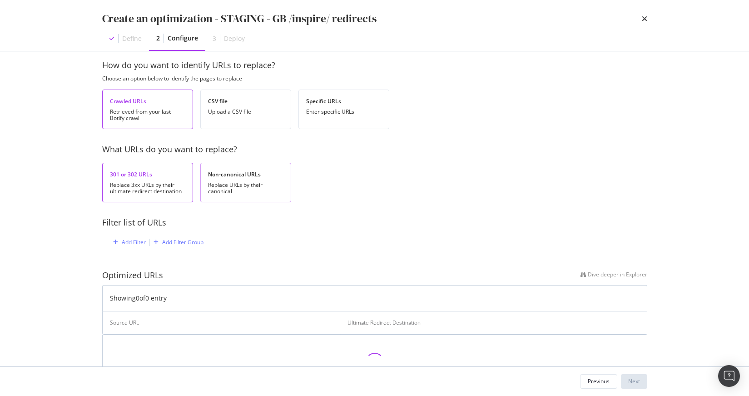
scroll to position [0, 0]
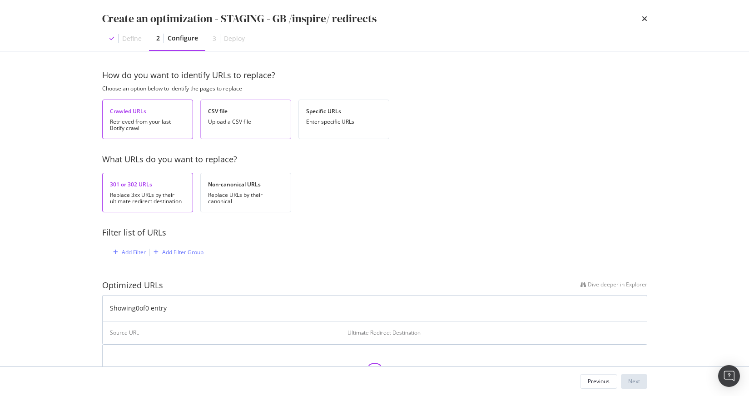
click at [238, 126] on div "CSV file Upload a CSV file" at bounding box center [245, 120] width 91 height 40
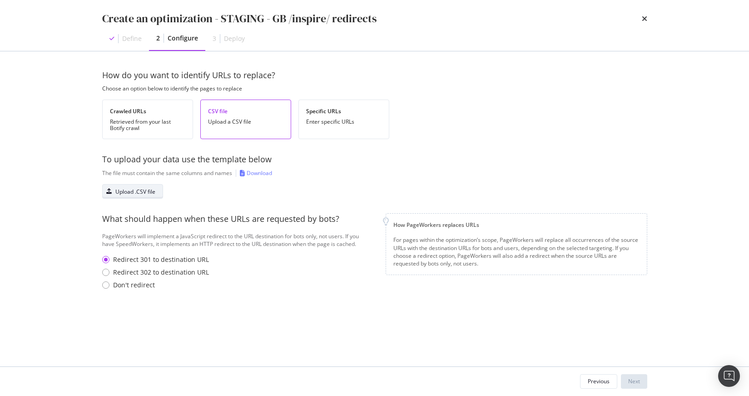
click at [143, 189] on div "Upload .CSV file" at bounding box center [135, 192] width 40 height 8
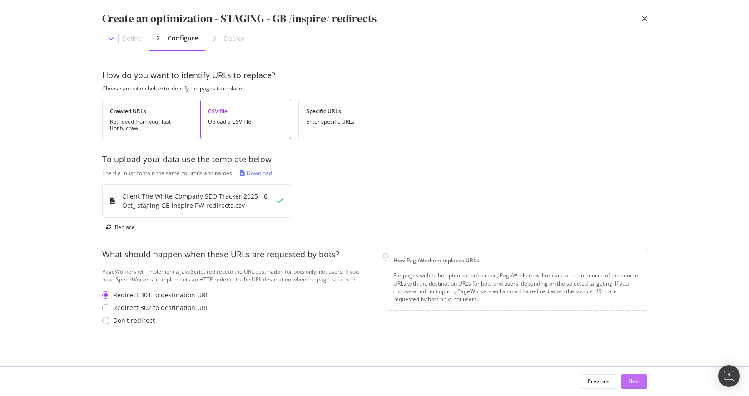
click at [634, 379] on div "Next" at bounding box center [634, 381] width 12 height 8
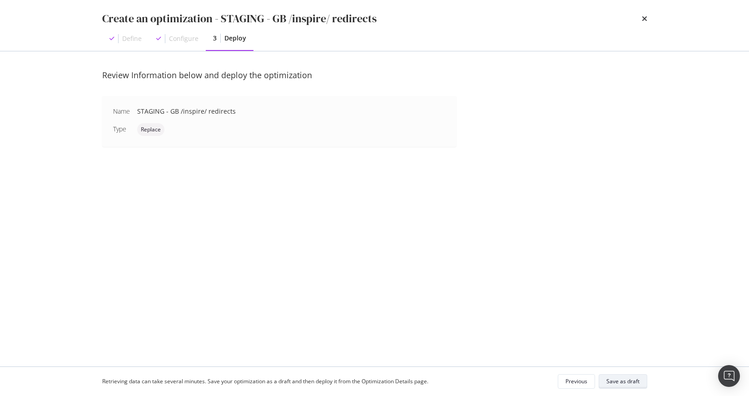
click at [619, 381] on div "Save as draft" at bounding box center [623, 381] width 33 height 8
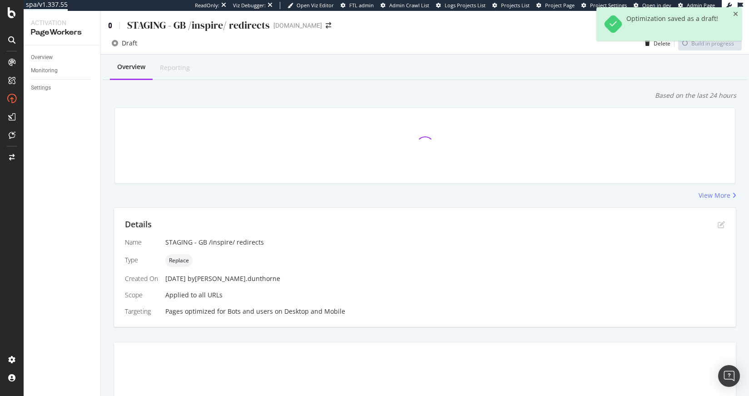
click at [110, 24] on icon at bounding box center [110, 25] width 4 height 6
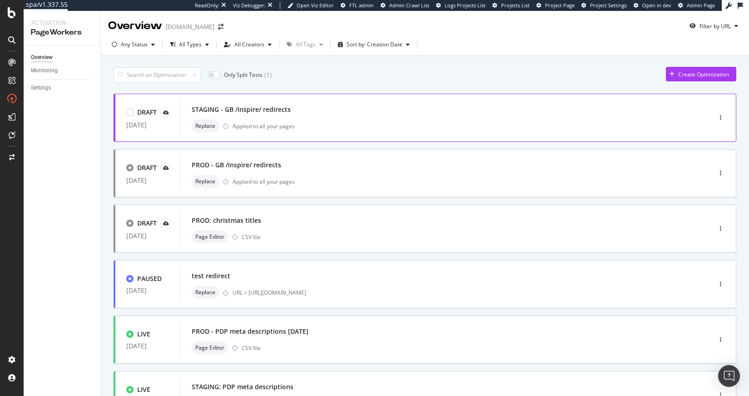
click at [310, 110] on div "STAGING - GB /inspire/ redirects" at bounding box center [432, 109] width 481 height 13
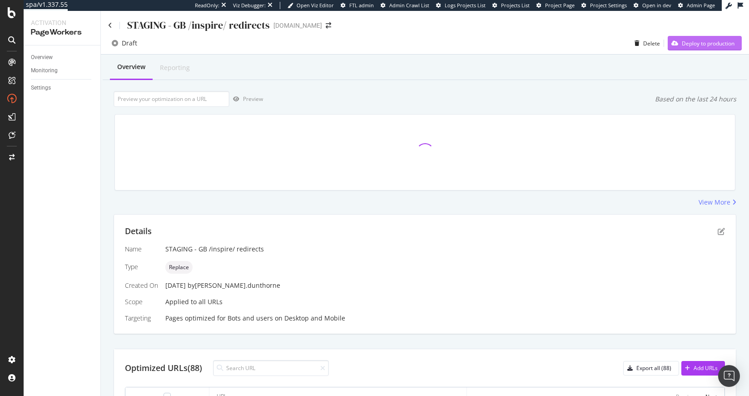
click at [694, 47] on div "Deploy to production" at bounding box center [708, 44] width 53 height 8
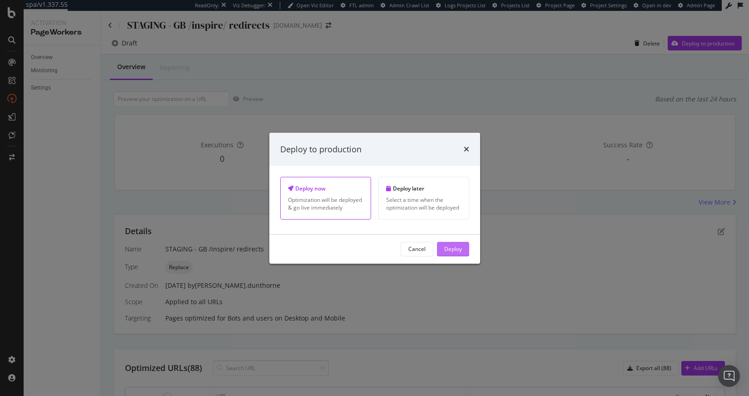
click at [451, 249] on div "Deploy" at bounding box center [453, 249] width 18 height 8
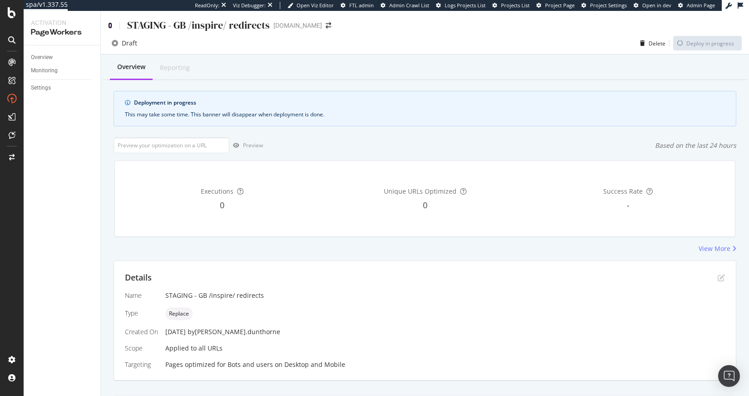
click at [109, 27] on icon at bounding box center [110, 25] width 4 height 6
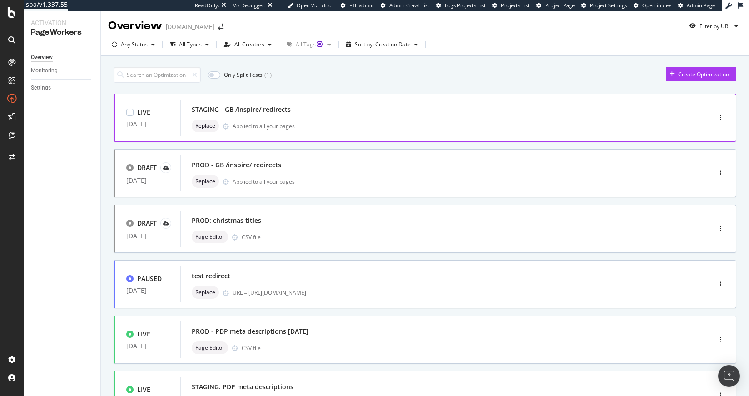
click at [327, 115] on div "STAGING - GB /inspire/ redirects" at bounding box center [432, 109] width 481 height 13
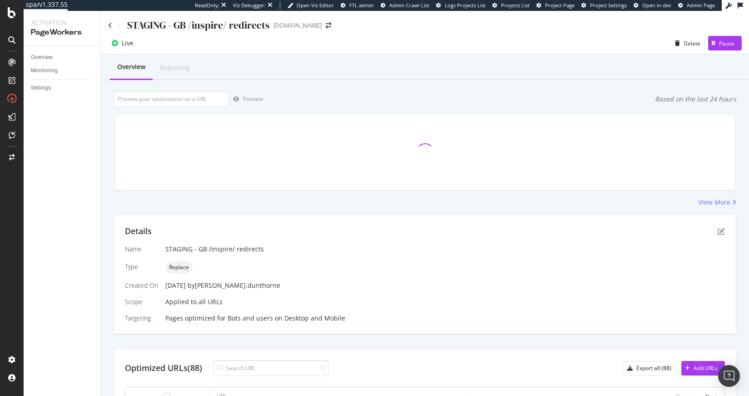
scroll to position [289, 0]
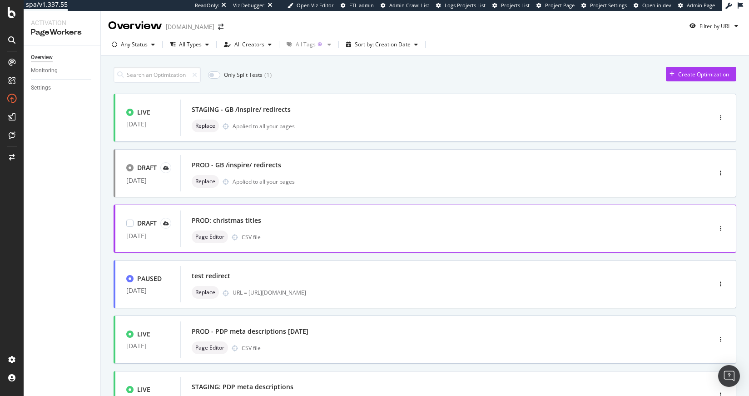
click at [291, 226] on div "PROD: christmas titles" at bounding box center [432, 220] width 481 height 13
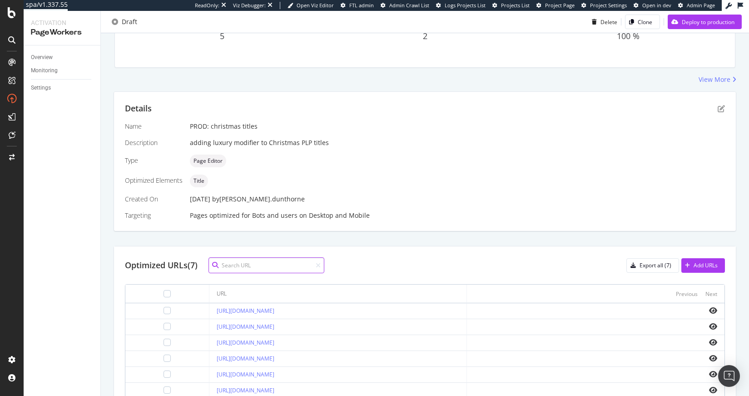
scroll to position [185, 0]
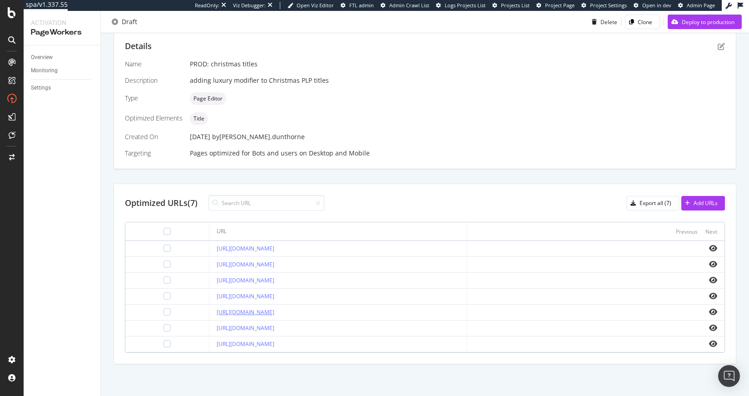
drag, startPoint x: 478, startPoint y: 312, endPoint x: 215, endPoint y: 312, distance: 263.1
click at [217, 312] on div "https://www.thewhitecompany.com/uk/Christmas/Little-White-Christmas-Shop/c/chil…" at bounding box center [338, 312] width 243 height 8
copy link "thewhitecompany.com/uk/Christmas/Little-White-Christmas-Shop/c/childrens-christ…"
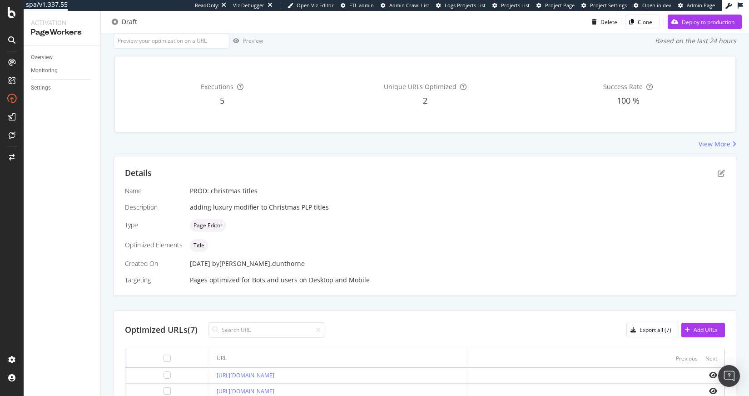
scroll to position [0, 0]
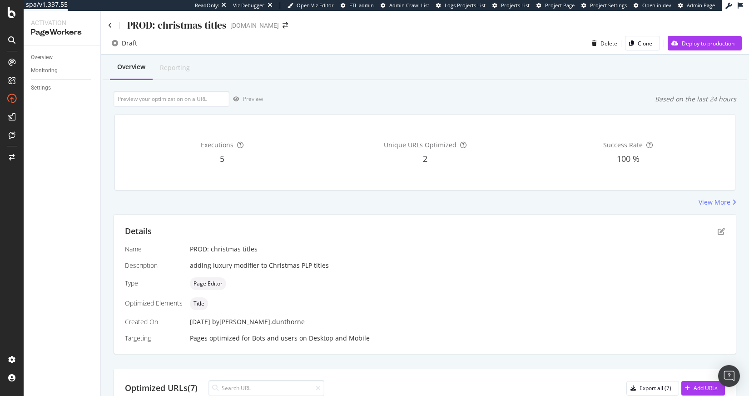
click at [106, 25] on div "PROD: christmas titles www.thewhitecompany.com" at bounding box center [425, 21] width 648 height 21
click at [109, 24] on icon at bounding box center [110, 25] width 4 height 6
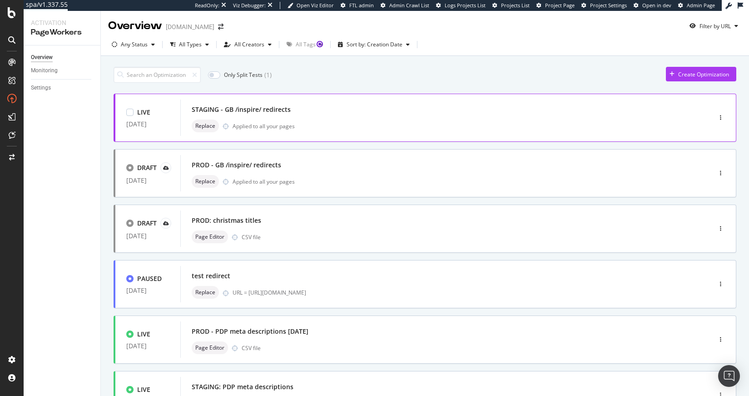
click at [354, 130] on div "Replace Applied to all your pages" at bounding box center [432, 126] width 481 height 13
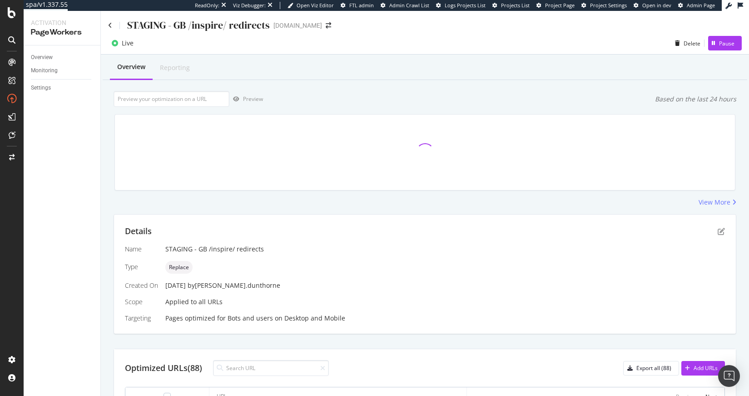
scroll to position [292, 0]
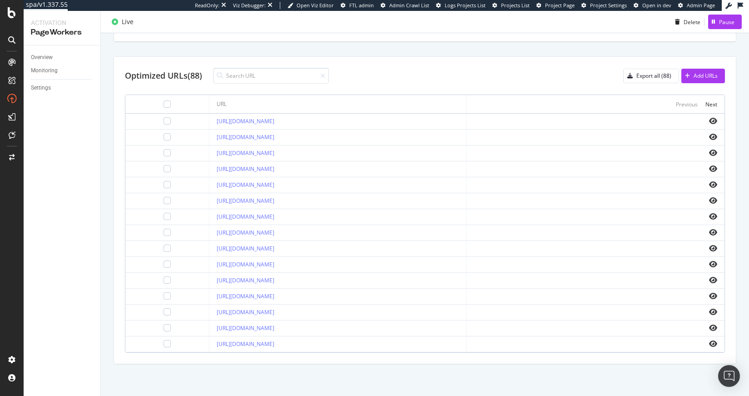
drag, startPoint x: 456, startPoint y: 173, endPoint x: 177, endPoint y: 168, distance: 279.5
click at [177, 168] on tr "[URL][DOMAIN_NAME]" at bounding box center [424, 169] width 599 height 16
copy tr "[URL][DOMAIN_NAME]"
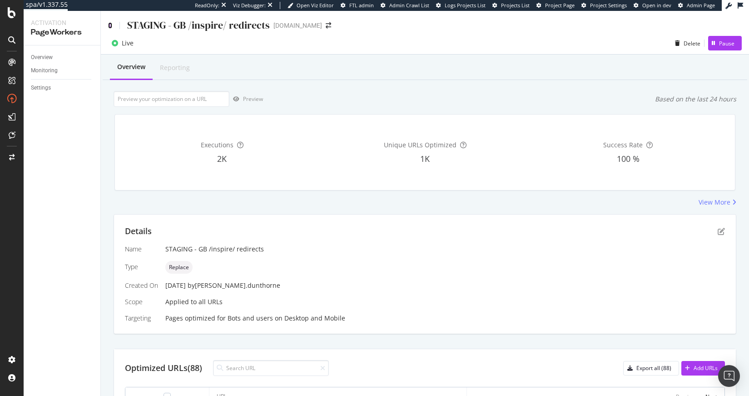
click at [110, 26] on icon at bounding box center [110, 25] width 4 height 6
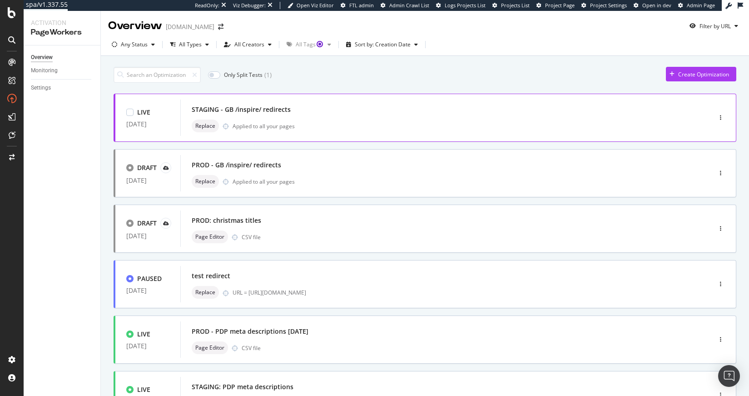
click at [259, 104] on div "STAGING - GB /inspire/ redirects" at bounding box center [432, 109] width 481 height 13
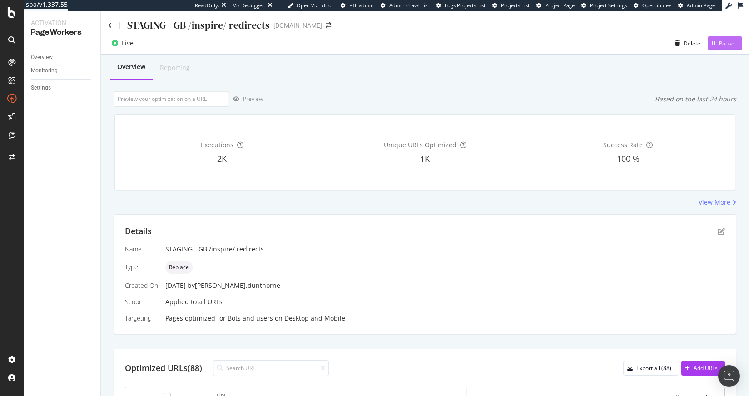
click at [719, 45] on div "Pause" at bounding box center [726, 44] width 15 height 8
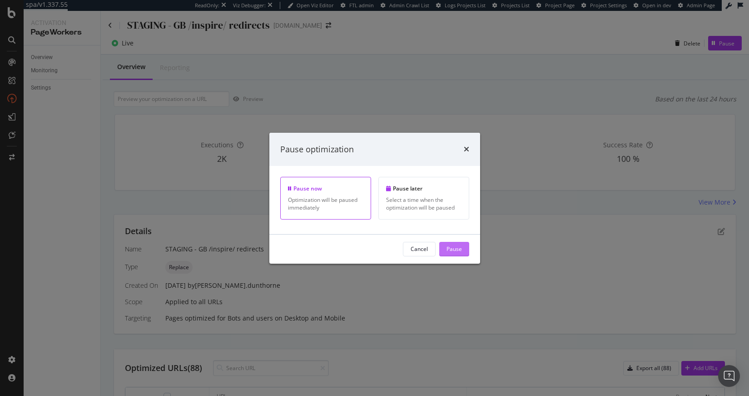
click at [461, 252] on div "Pause" at bounding box center [454, 249] width 15 height 8
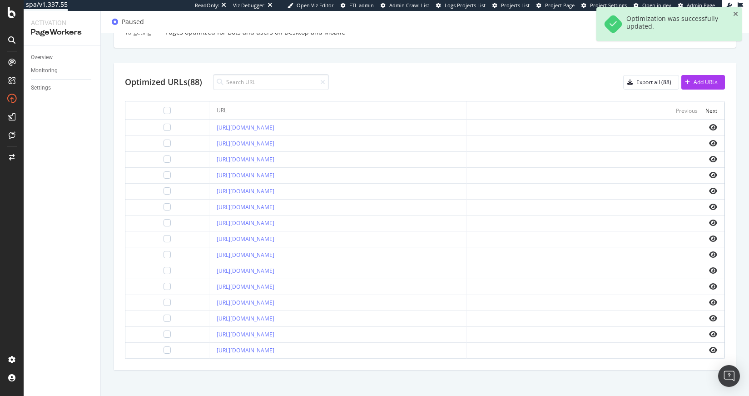
scroll to position [292, 0]
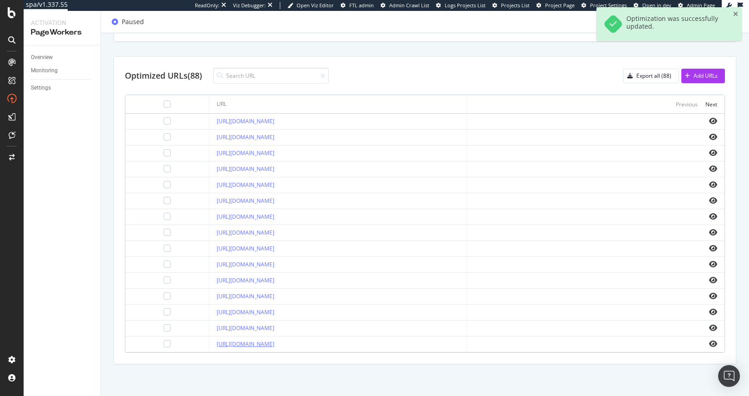
drag, startPoint x: 407, startPoint y: 346, endPoint x: 190, endPoint y: 345, distance: 216.7
click at [217, 345] on div "https://www.d1.thewhitecompany.com/uk/inspire-me/little-autumn-adventures" at bounding box center [338, 344] width 243 height 8
copy link "https://www.d1.thewhitecompany.com/uk/inspire-me/little-autumn-adventures"
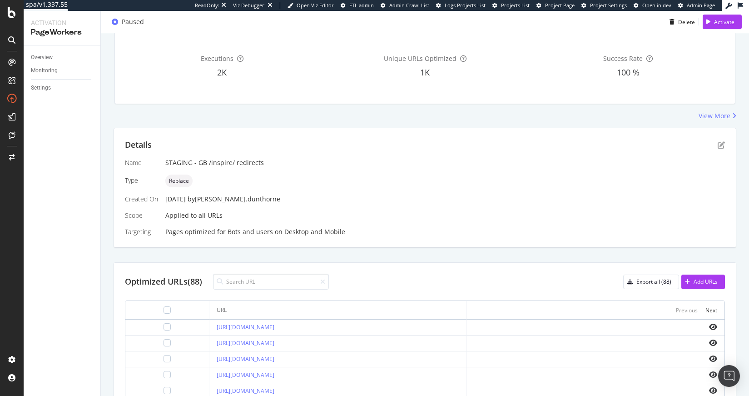
scroll to position [0, 0]
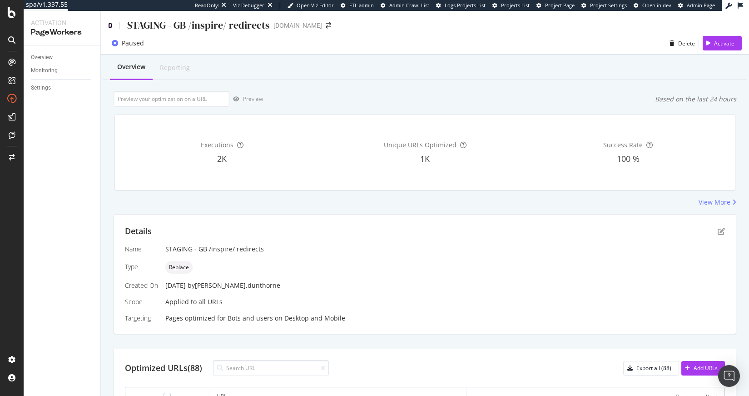
click at [108, 24] on icon at bounding box center [110, 25] width 4 height 6
click at [109, 24] on icon at bounding box center [110, 25] width 4 height 6
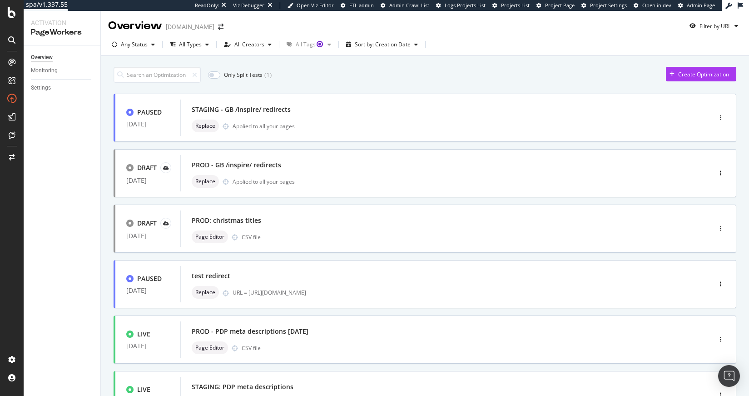
click at [372, 72] on div "Only Split Tests ( 1 ) Create Optimization" at bounding box center [425, 75] width 623 height 16
click at [348, 123] on div "Replace Applied to all your pages" at bounding box center [432, 126] width 481 height 13
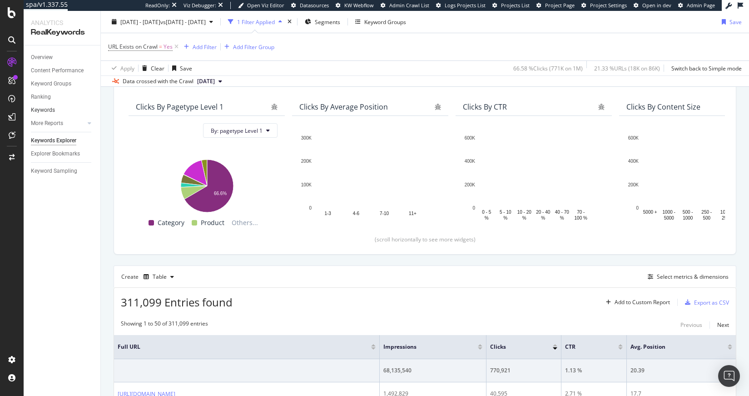
scroll to position [78, 0]
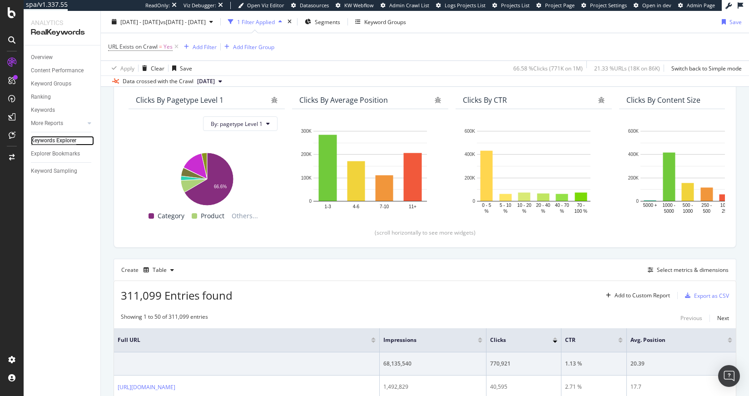
click at [57, 139] on div "Keywords Explorer" at bounding box center [53, 141] width 45 height 10
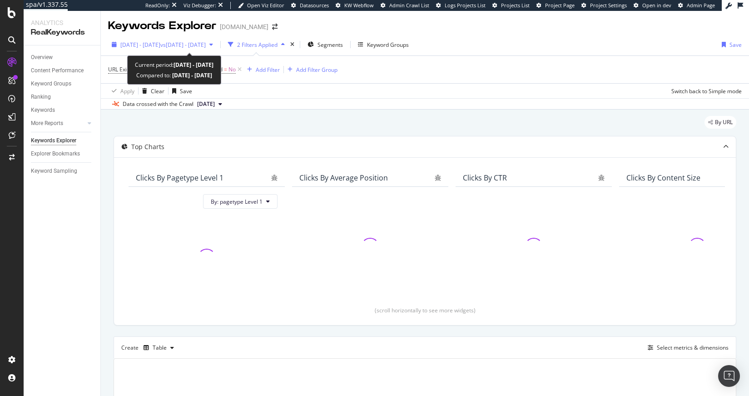
click at [190, 45] on span "vs 2024 Sep. 26th - Oct. 25th" at bounding box center [182, 45] width 45 height 8
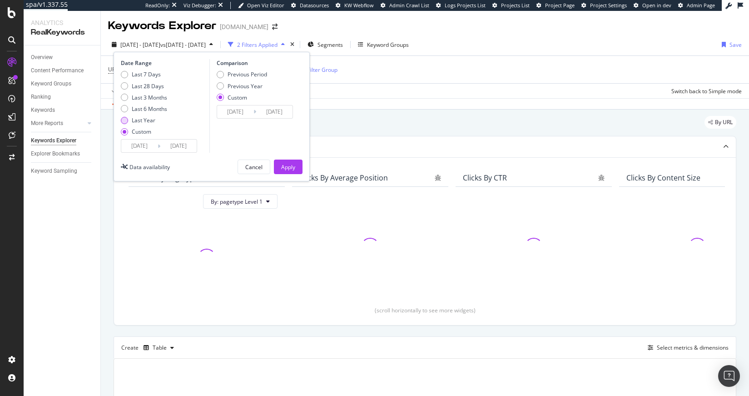
click at [149, 118] on div "Last Year" at bounding box center [144, 120] width 24 height 8
type input "2024/10/04"
type input "2025/10/03"
click at [283, 165] on div "Apply" at bounding box center [288, 167] width 14 height 8
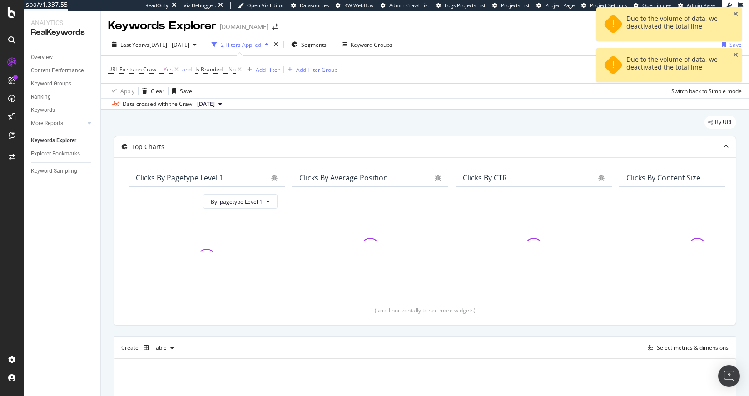
click at [732, 54] on div "Due to the volume of data, we deactivated the total line" at bounding box center [669, 65] width 145 height 34
click at [735, 13] on icon "close toast" at bounding box center [735, 14] width 5 height 6
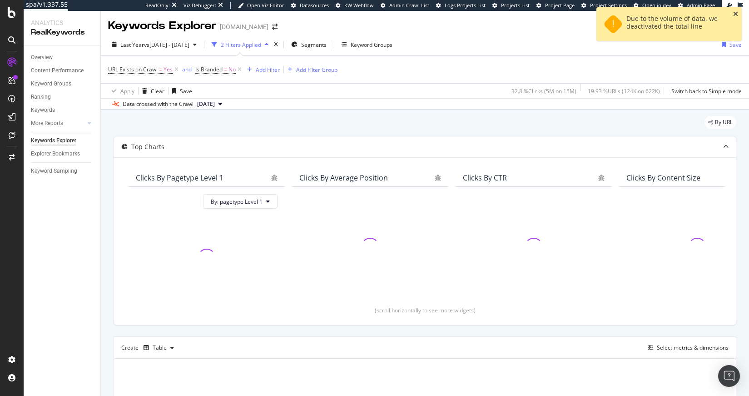
click at [736, 13] on icon "close toast" at bounding box center [735, 14] width 5 height 6
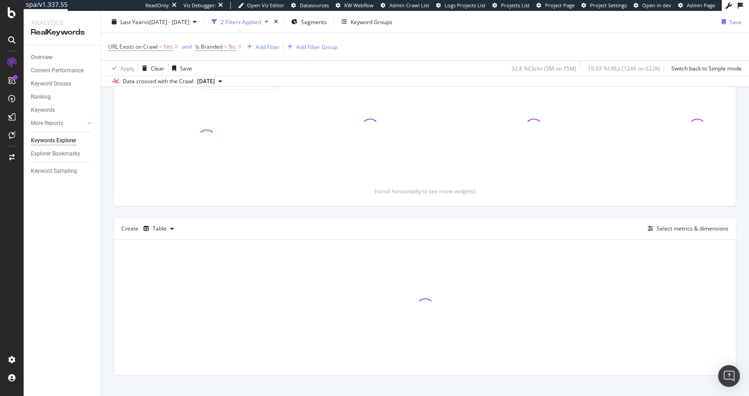
scroll to position [130, 0]
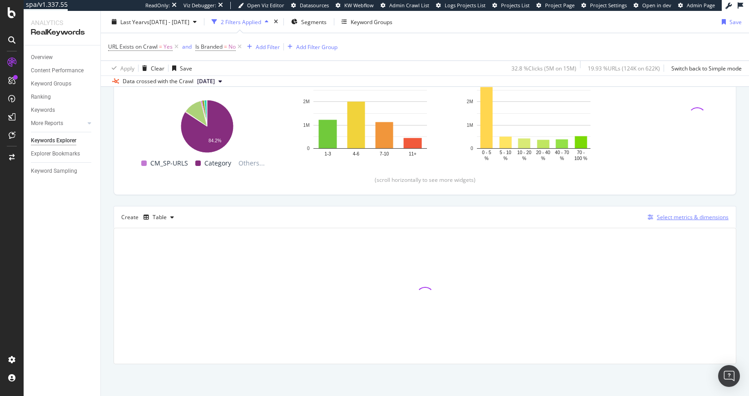
click at [660, 215] on div "Select metrics & dimensions" at bounding box center [693, 217] width 72 height 8
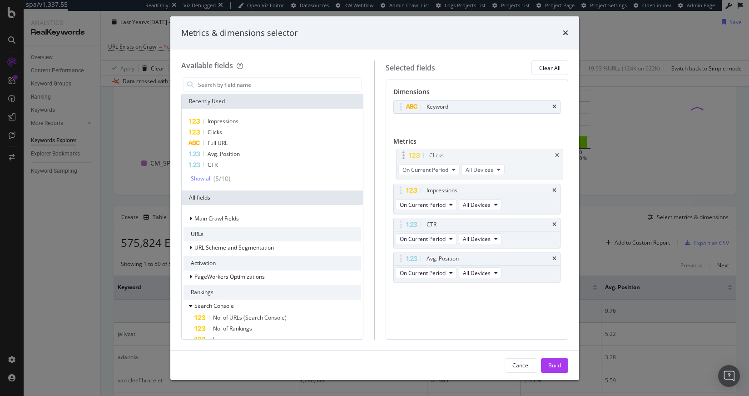
drag, startPoint x: 402, startPoint y: 183, endPoint x: 403, endPoint y: 155, distance: 27.7
click at [403, 155] on body "spa/v1.337.55 ReadOnly: Viz Debugger: Open Viz Editor Datasources KW Webflow Ad…" at bounding box center [374, 198] width 749 height 396
click at [553, 222] on icon "times" at bounding box center [555, 224] width 4 height 5
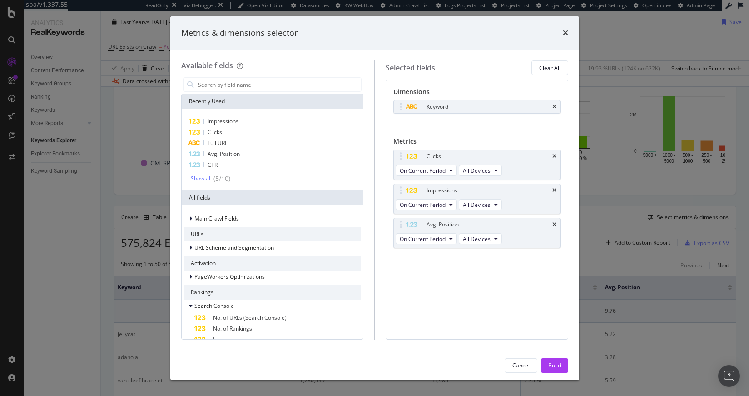
click at [553, 222] on icon "times" at bounding box center [555, 224] width 4 height 5
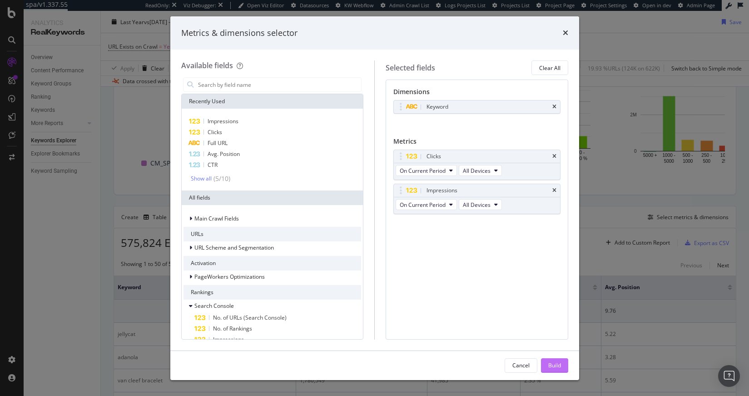
click at [553, 360] on div "Build" at bounding box center [554, 366] width 13 height 14
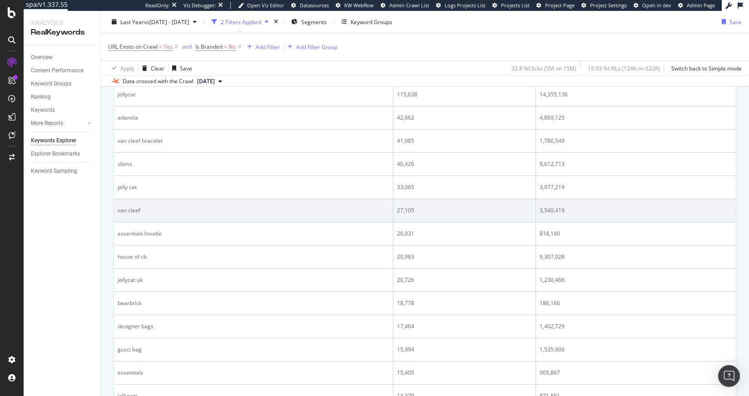
scroll to position [240, 0]
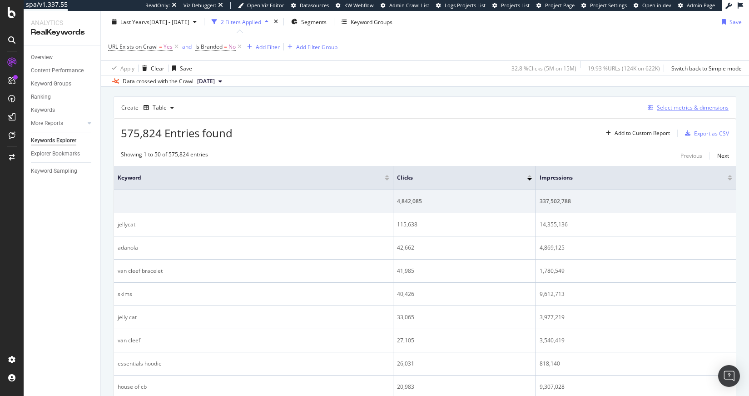
click at [678, 108] on div "Select metrics & dimensions" at bounding box center [693, 108] width 72 height 8
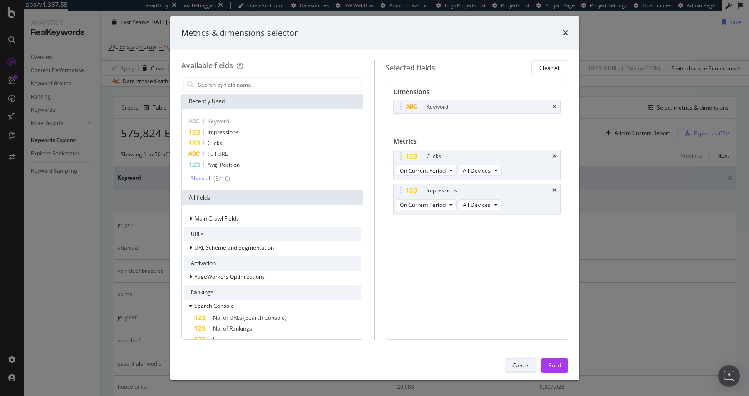
click at [523, 365] on div "Cancel" at bounding box center [521, 365] width 17 height 8
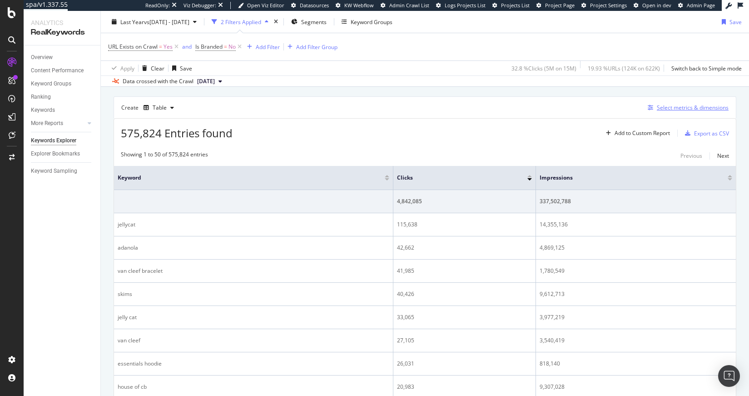
click at [673, 107] on div "Select metrics & dimensions" at bounding box center [693, 108] width 72 height 8
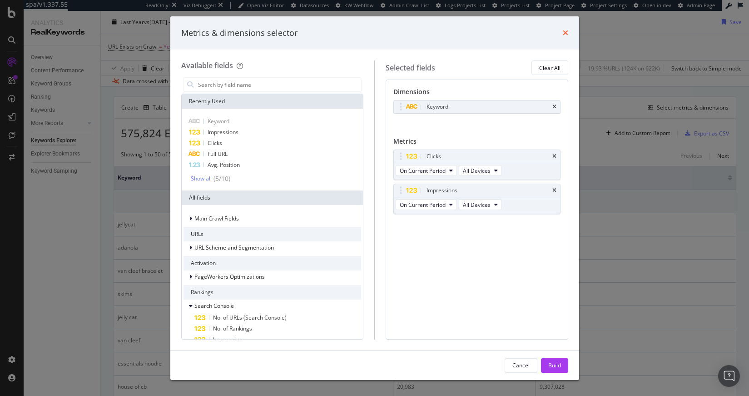
click at [567, 31] on icon "times" at bounding box center [565, 32] width 5 height 7
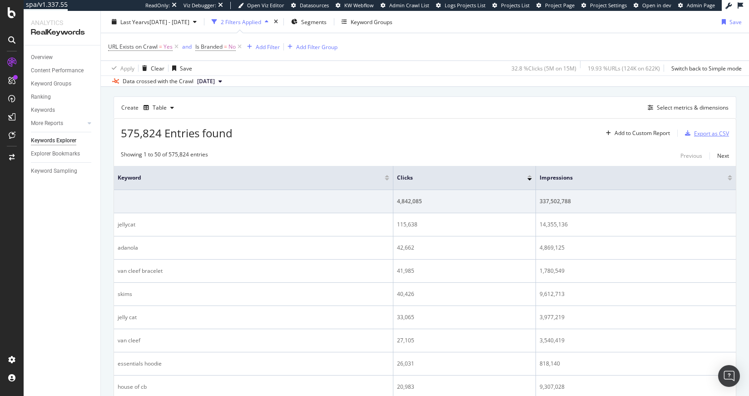
click at [707, 133] on div "Export as CSV" at bounding box center [711, 134] width 35 height 8
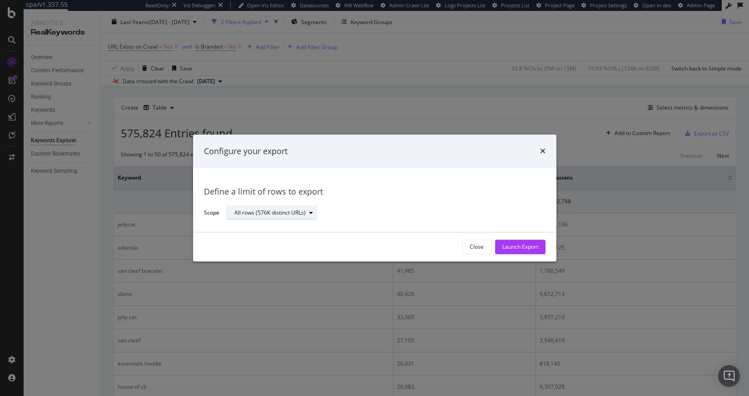
click at [290, 210] on div "All rows (576K distinct URLs)" at bounding box center [269, 212] width 71 height 5
click at [265, 241] on div "Define a limit" at bounding box center [255, 243] width 34 height 8
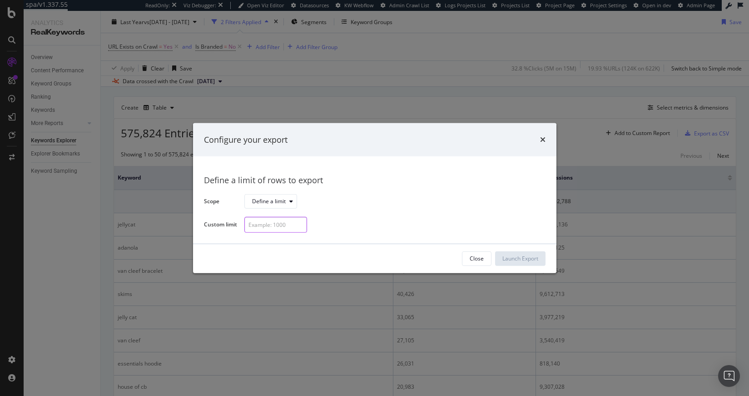
click at [270, 222] on input "modal" at bounding box center [275, 225] width 63 height 16
type input "20"
click at [514, 254] on div "Launch Export" at bounding box center [521, 259] width 36 height 14
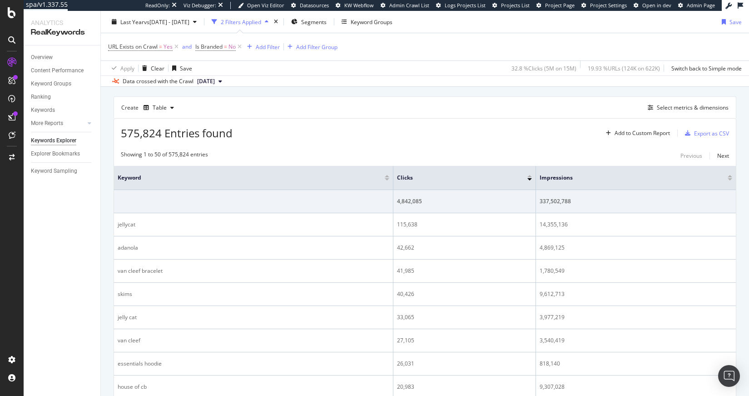
click at [284, 166] on th "Keyword" at bounding box center [253, 178] width 279 height 24
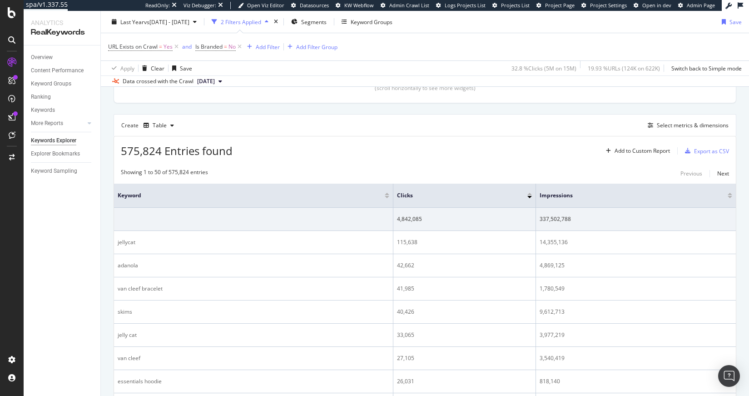
scroll to position [199, 0]
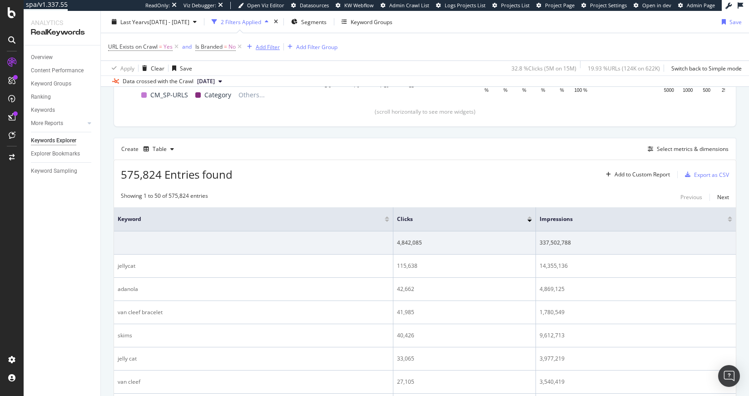
click at [257, 46] on div "Add Filter" at bounding box center [268, 47] width 24 height 8
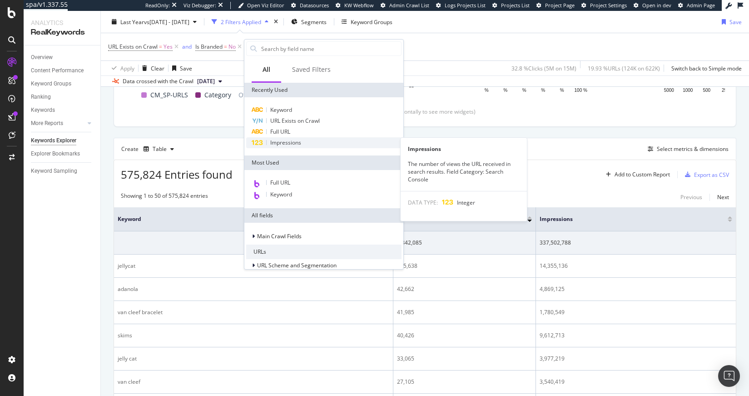
click at [305, 141] on div "Impressions" at bounding box center [323, 142] width 155 height 11
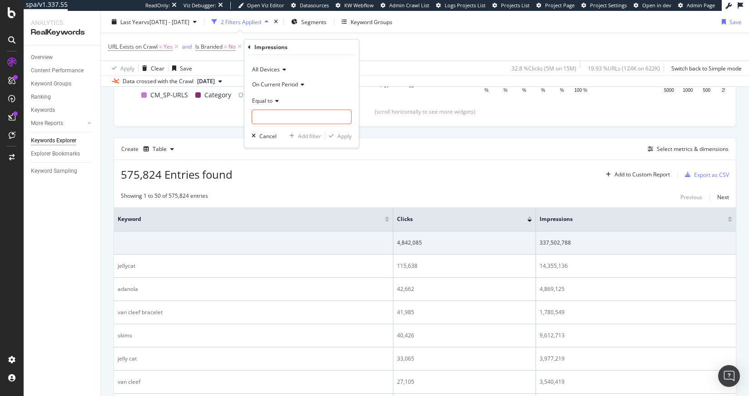
click at [267, 105] on div "Equal to" at bounding box center [302, 100] width 100 height 15
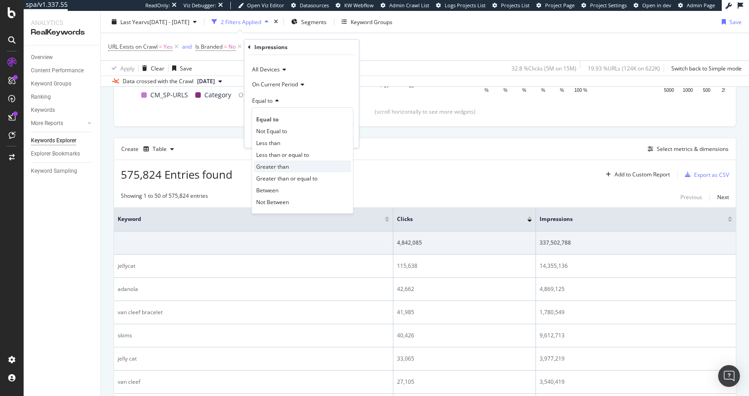
click at [280, 166] on span "Greater than" at bounding box center [272, 167] width 33 height 8
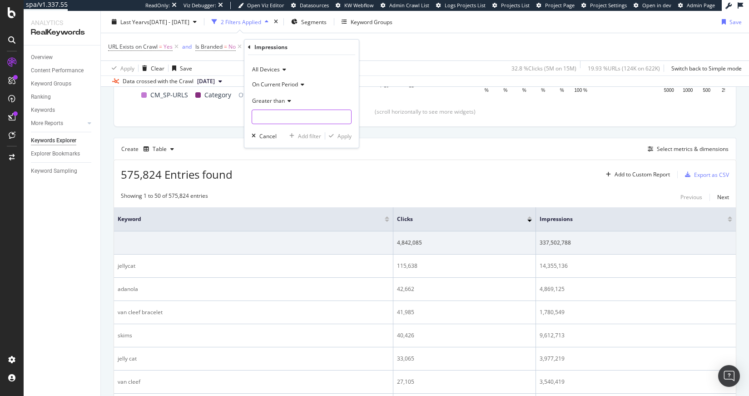
click at [265, 119] on input "number" at bounding box center [302, 117] width 100 height 15
type input "1000000"
click at [344, 140] on div "All Devices On Current Period Greater than 1000000 Cancel Add filter Apply" at bounding box center [301, 101] width 115 height 93
click at [344, 136] on div "Apply" at bounding box center [345, 136] width 14 height 8
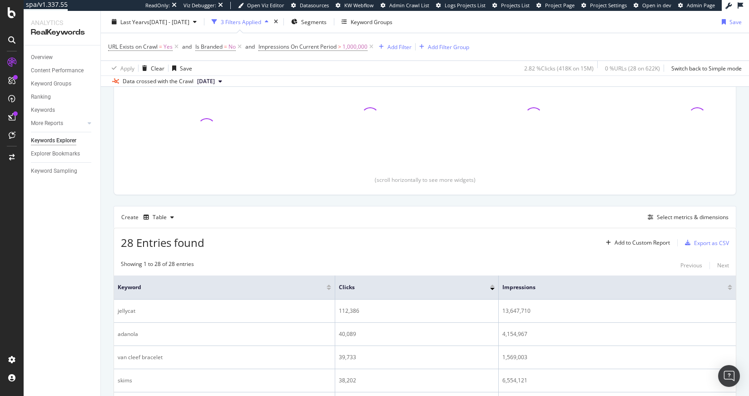
scroll to position [199, 0]
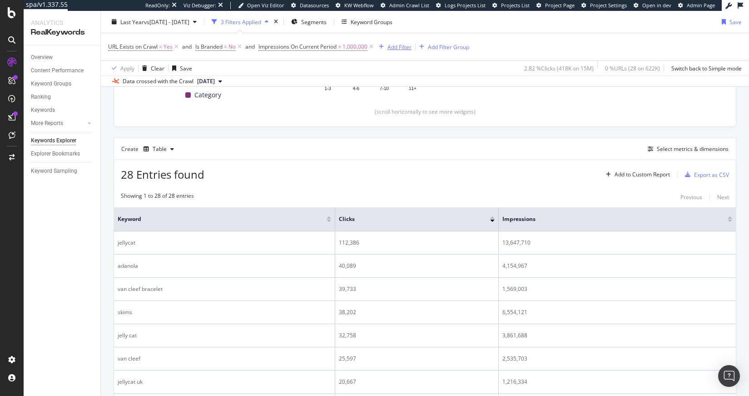
click at [406, 48] on div "Add Filter" at bounding box center [400, 47] width 24 height 8
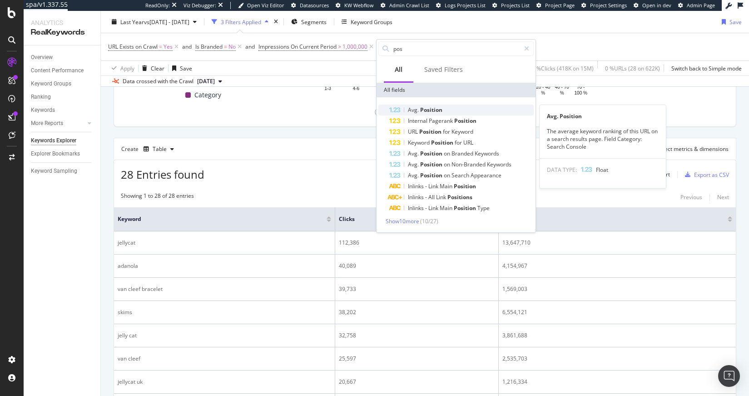
type input "pos"
click at [418, 108] on span "Avg." at bounding box center [414, 110] width 12 height 8
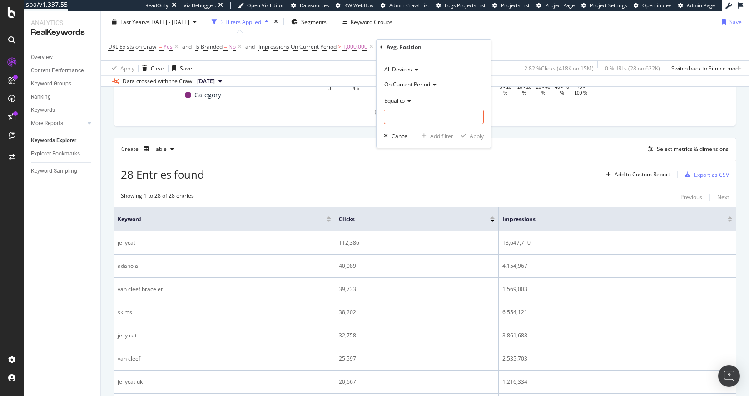
click at [404, 100] on span "Equal to" at bounding box center [394, 101] width 20 height 8
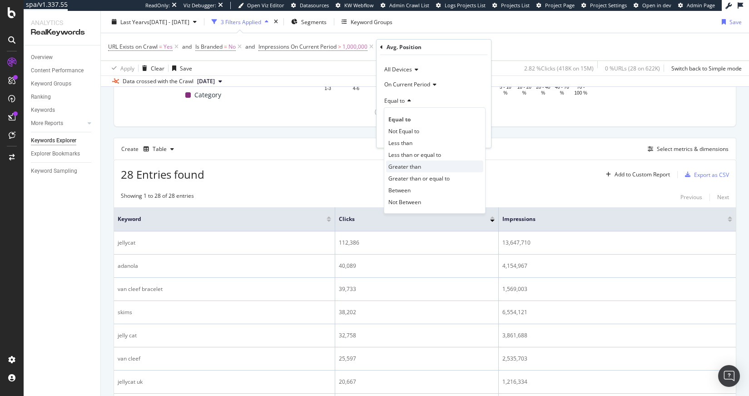
click at [409, 166] on span "Greater than" at bounding box center [405, 167] width 33 height 8
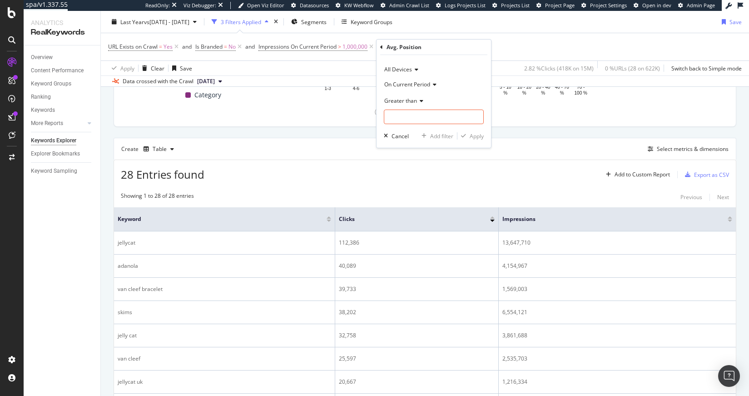
click at [407, 99] on span "Greater than" at bounding box center [400, 101] width 33 height 8
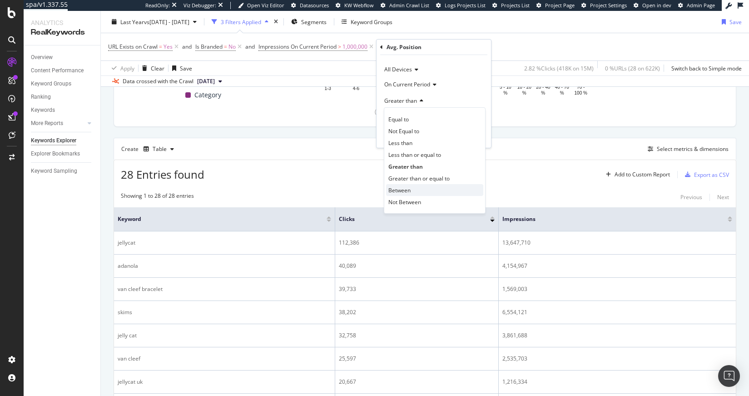
click at [414, 187] on div "Between" at bounding box center [434, 190] width 97 height 12
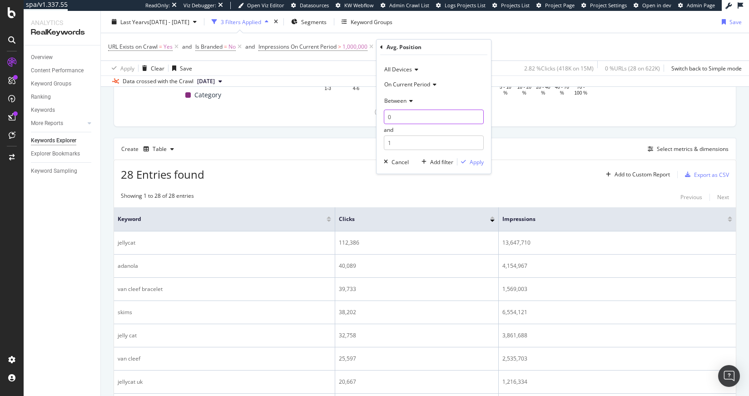
click at [397, 117] on input "0" at bounding box center [434, 117] width 100 height 15
type input "4"
click at [406, 139] on input "1" at bounding box center [434, 142] width 100 height 15
type input "11"
click at [471, 164] on div "Apply" at bounding box center [477, 162] width 14 height 8
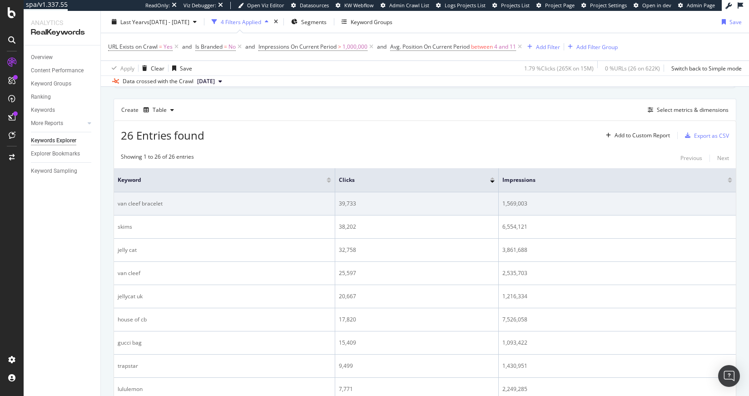
scroll to position [253, 0]
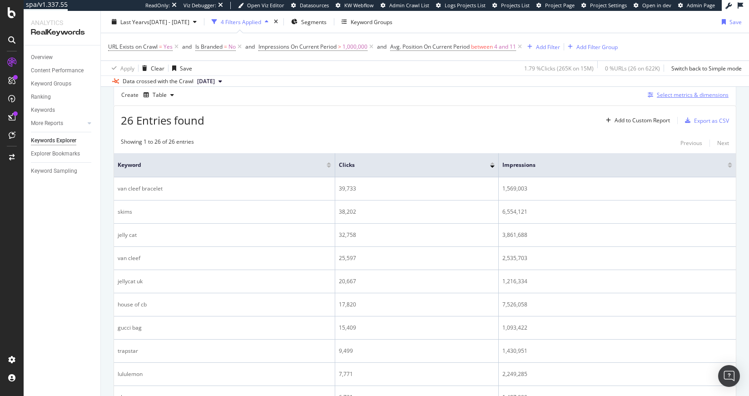
click at [662, 91] on div "Select metrics & dimensions" at bounding box center [693, 95] width 72 height 8
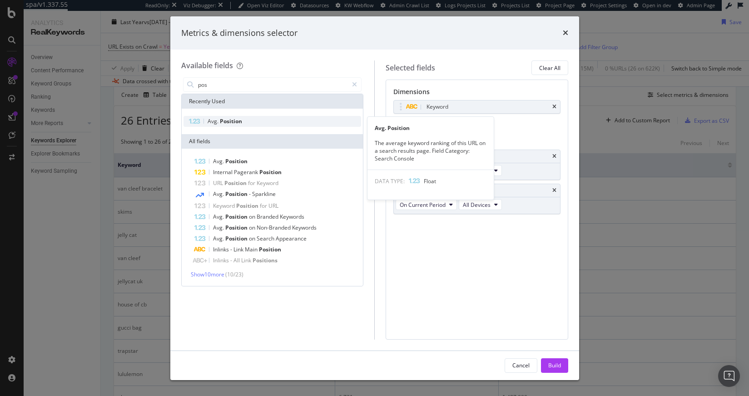
type input "pos"
click at [264, 118] on div "Avg. Position" at bounding box center [273, 121] width 178 height 11
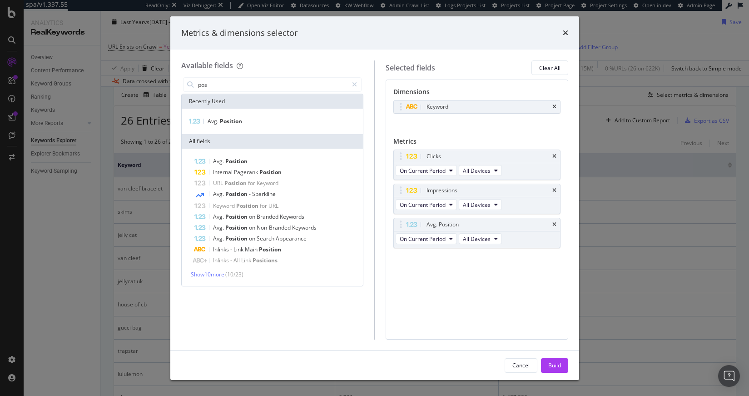
drag, startPoint x: 558, startPoint y: 360, endPoint x: 562, endPoint y: 357, distance: 5.1
click at [558, 361] on div "Build" at bounding box center [554, 366] width 13 height 14
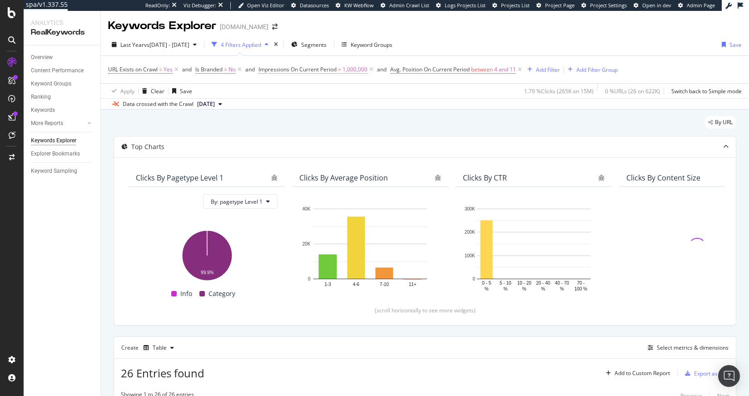
click at [327, 70] on span "Impressions On Current Period" at bounding box center [298, 69] width 78 height 8
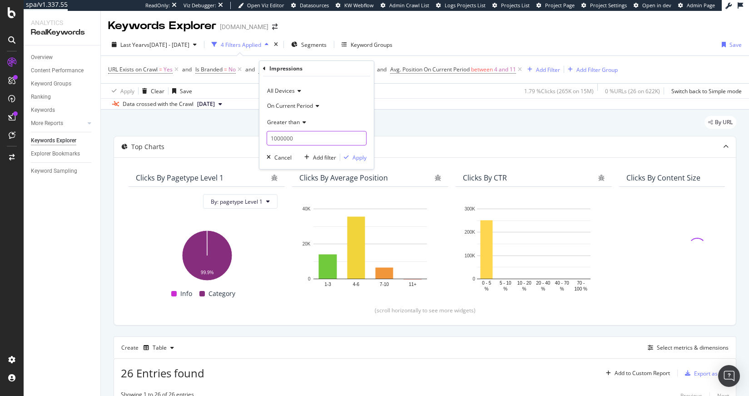
click at [290, 138] on input "1000000" at bounding box center [317, 138] width 100 height 15
type input "500000"
click at [365, 158] on div "Apply" at bounding box center [360, 158] width 14 height 8
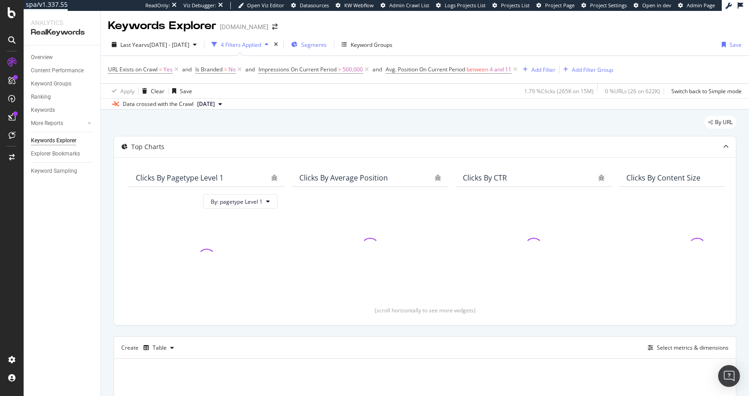
click at [327, 41] on span "Segments" at bounding box center [313, 45] width 25 height 8
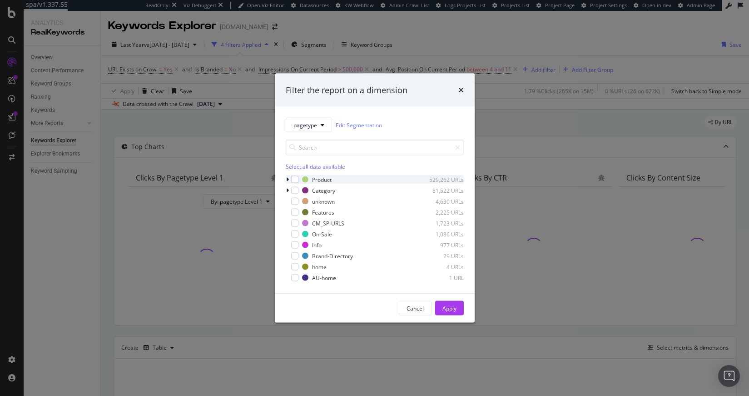
click at [287, 175] on div "modal" at bounding box center [288, 179] width 5 height 9
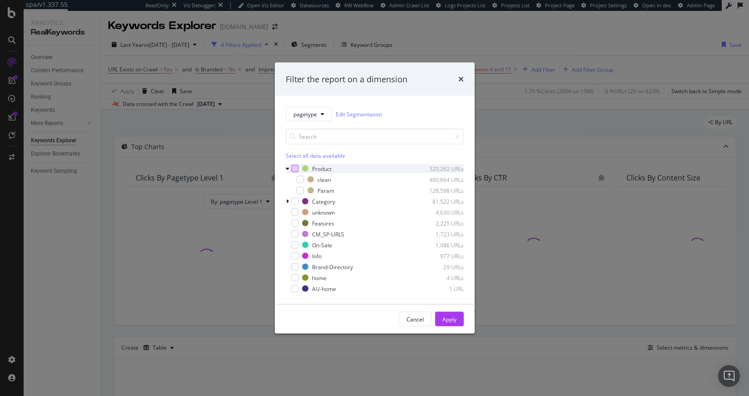
click at [294, 171] on div "modal" at bounding box center [294, 168] width 7 height 7
click at [454, 323] on div "Apply" at bounding box center [450, 319] width 14 height 14
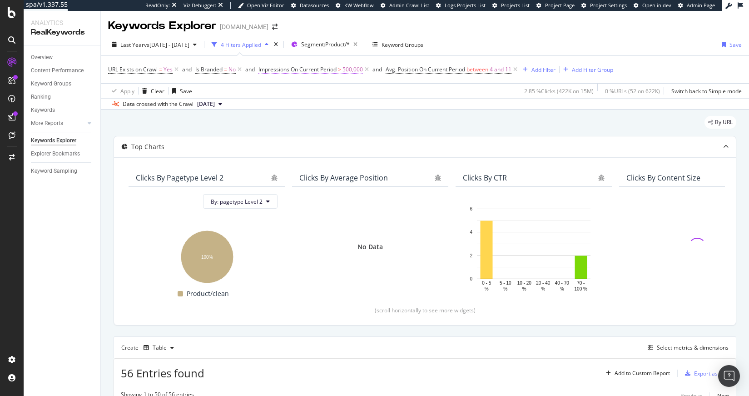
click at [343, 69] on span "Impressions On Current Period > 500,000" at bounding box center [311, 69] width 105 height 8
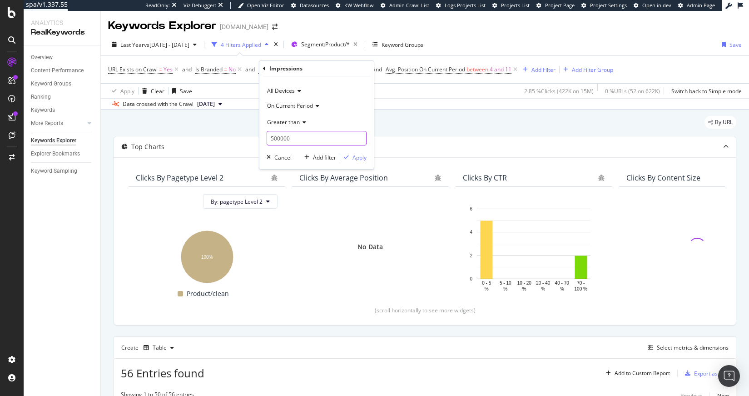
click at [278, 138] on input "500000" at bounding box center [317, 138] width 100 height 15
type input "100000"
click at [365, 157] on div "Apply" at bounding box center [360, 158] width 14 height 8
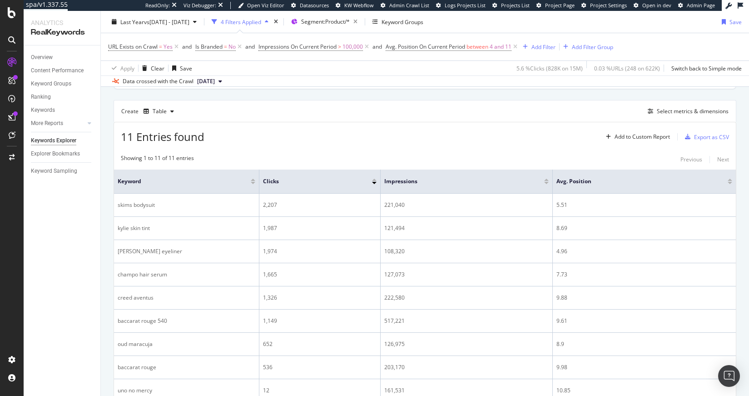
scroll to position [234, 0]
click at [324, 48] on span "Impressions On Current Period" at bounding box center [298, 47] width 78 height 8
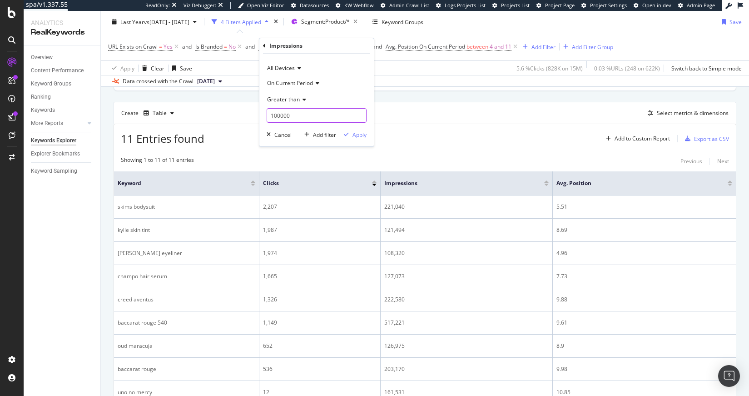
click at [295, 116] on input "100000" at bounding box center [317, 115] width 100 height 15
type input "500000"
click at [356, 134] on div "Apply" at bounding box center [360, 135] width 14 height 8
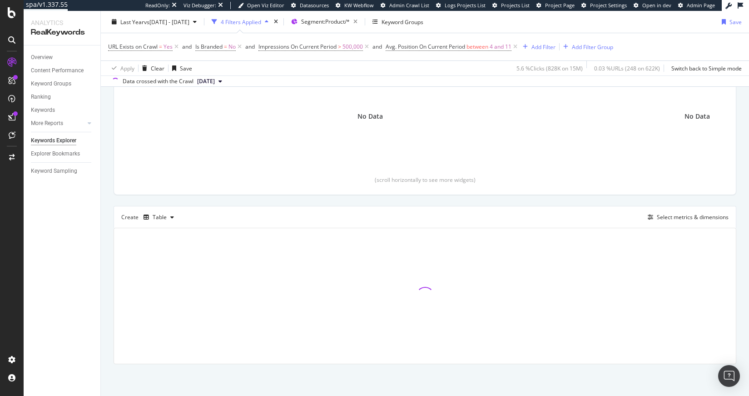
scroll to position [130, 0]
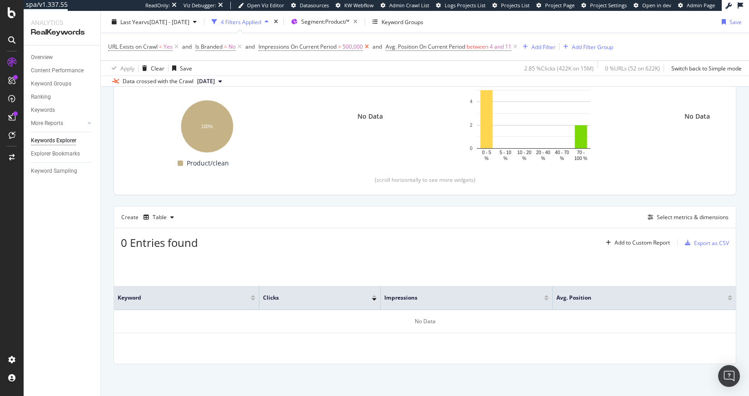
click at [368, 47] on icon at bounding box center [367, 46] width 8 height 9
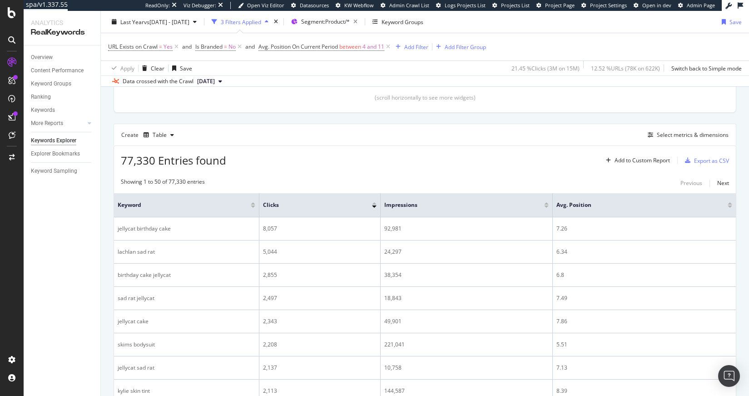
scroll to position [100, 0]
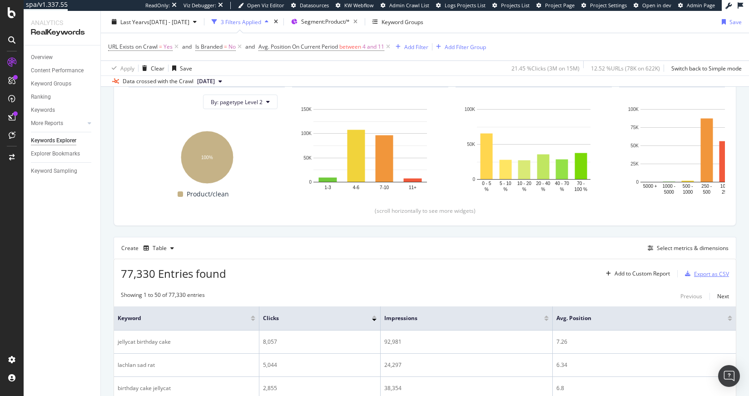
click at [707, 271] on div "Export as CSV" at bounding box center [711, 274] width 35 height 8
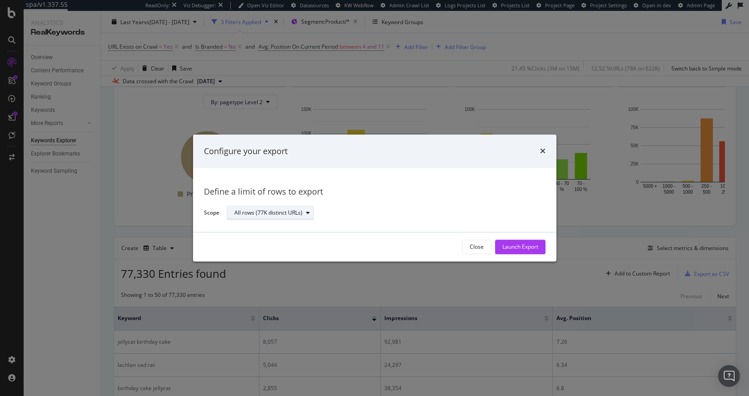
click at [283, 220] on button "All rows (77K distinct URLs)" at bounding box center [270, 213] width 87 height 15
click at [271, 241] on div "Define a limit" at bounding box center [255, 243] width 34 height 8
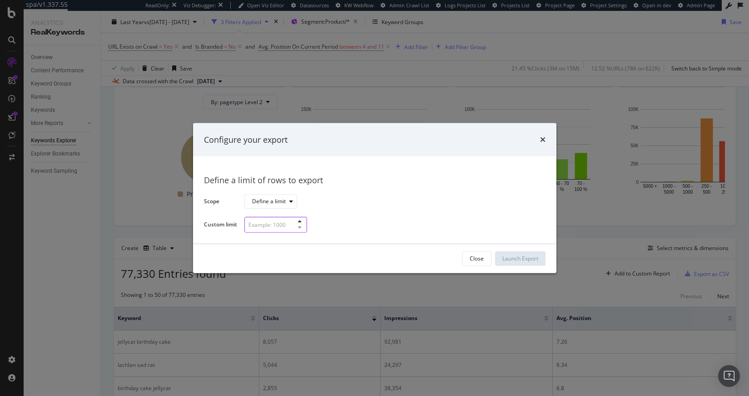
click at [266, 224] on input "modal" at bounding box center [275, 225] width 63 height 16
type input "100"
click at [505, 259] on div "Launch Export" at bounding box center [521, 258] width 36 height 8
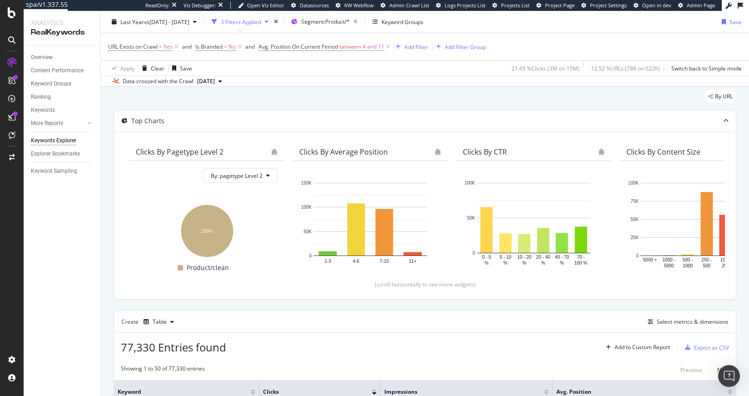
scroll to position [25, 0]
click at [425, 45] on div "Add Filter" at bounding box center [416, 47] width 24 height 8
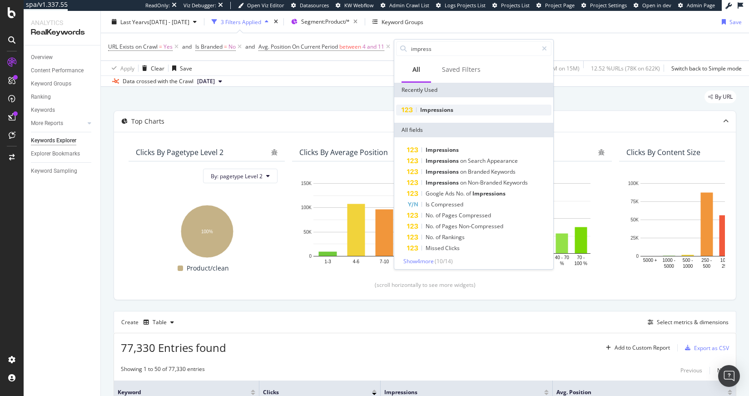
type input "impress"
click at [448, 105] on div "Impressions" at bounding box center [473, 110] width 155 height 11
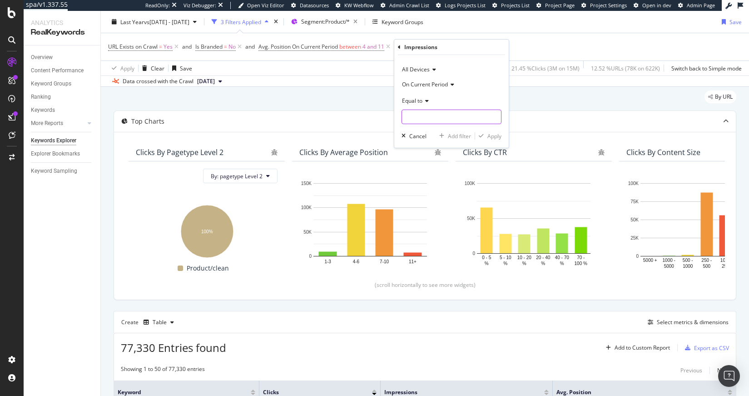
click at [433, 114] on input "number" at bounding box center [452, 117] width 100 height 15
click at [418, 98] on span "Equal to" at bounding box center [412, 101] width 20 height 8
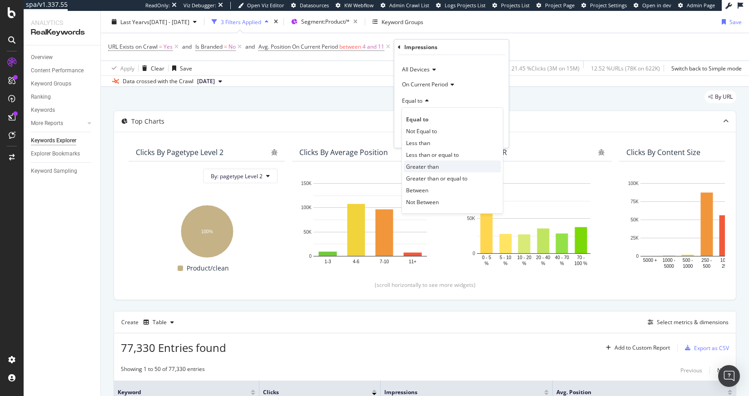
click at [432, 165] on span "Greater than" at bounding box center [422, 167] width 33 height 8
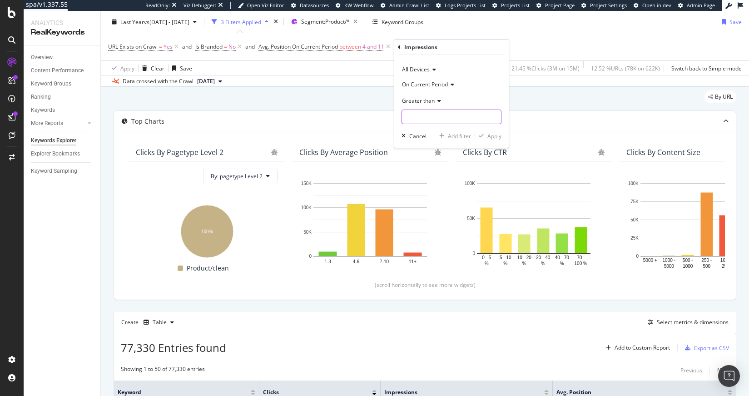
click at [421, 117] on input "number" at bounding box center [452, 117] width 100 height 15
type input "20000"
click at [491, 136] on div "Apply" at bounding box center [495, 136] width 14 height 8
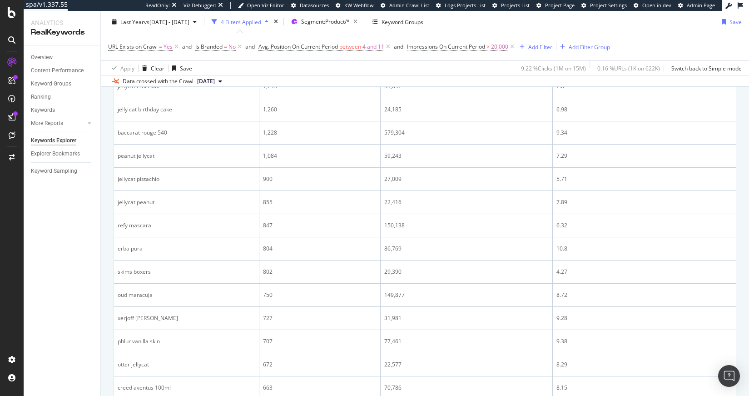
scroll to position [142, 0]
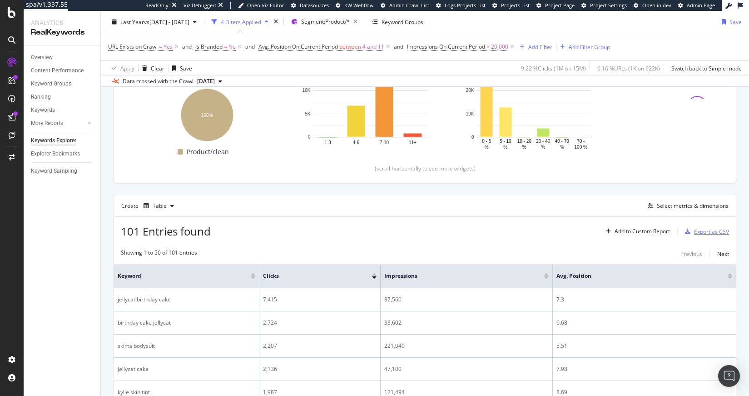
click at [694, 232] on div "Export as CSV" at bounding box center [711, 232] width 35 height 8
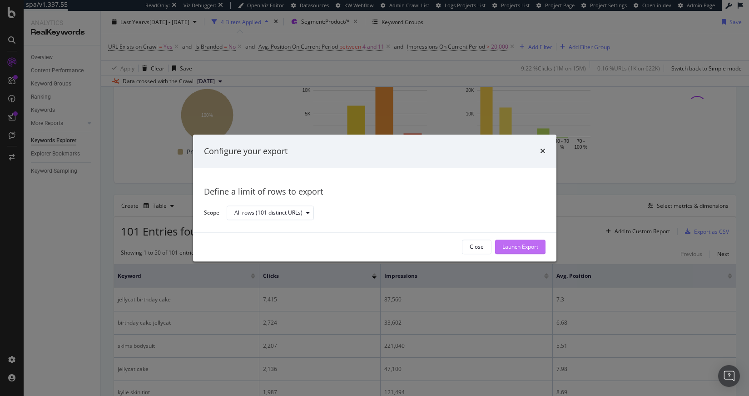
click at [513, 245] on div "Launch Export" at bounding box center [521, 247] width 36 height 8
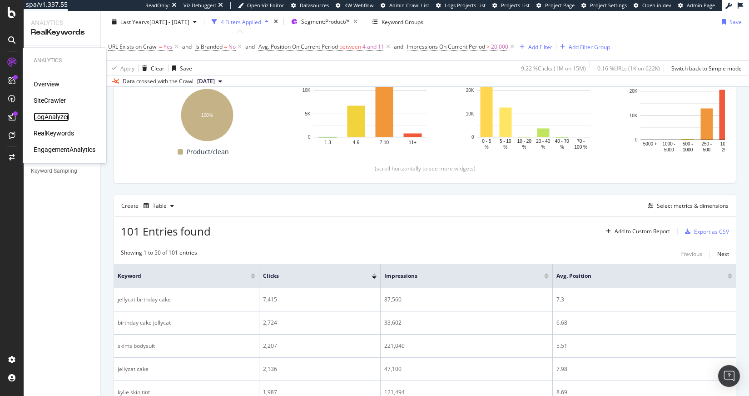
click at [53, 117] on div "LogAnalyzer" at bounding box center [51, 116] width 35 height 9
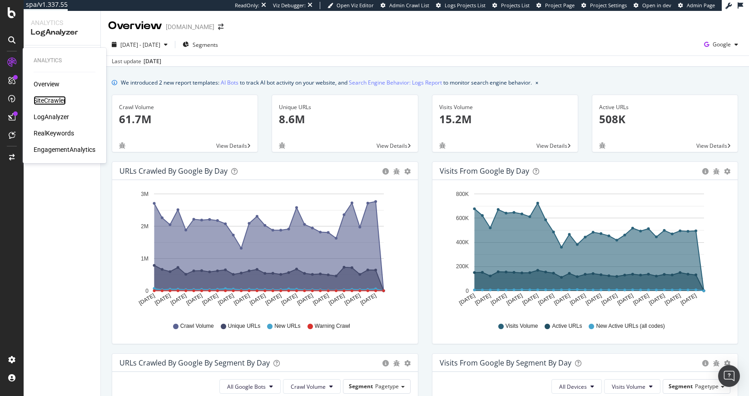
click at [49, 100] on div "SiteCrawler" at bounding box center [50, 100] width 32 height 9
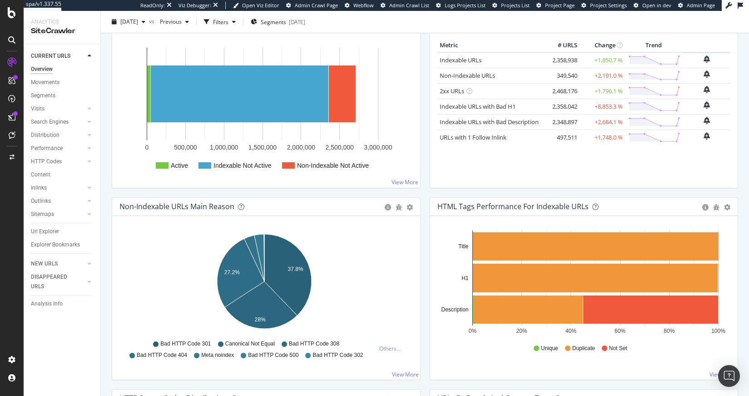
scroll to position [193, 0]
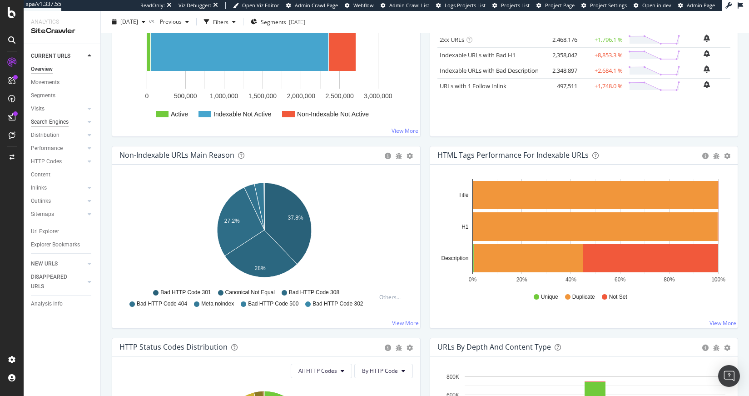
click at [50, 126] on div "Search Engines" at bounding box center [50, 122] width 38 height 10
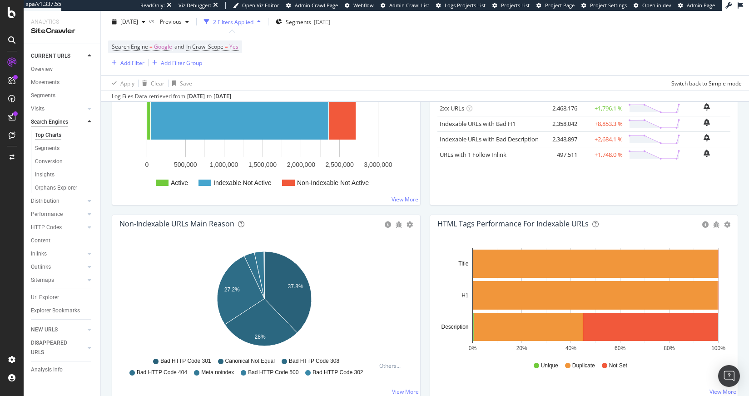
scroll to position [261, 0]
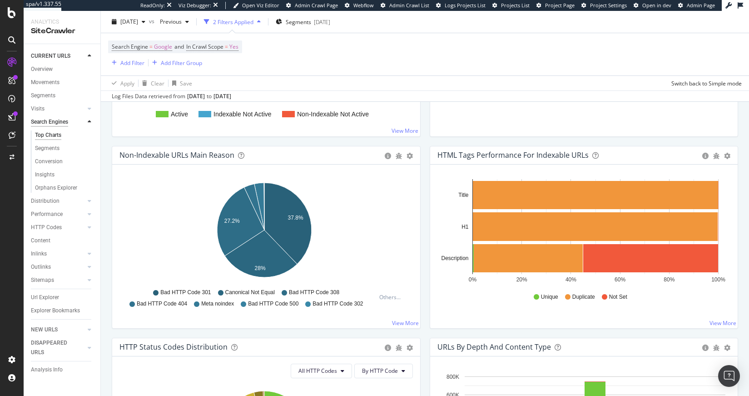
click at [58, 120] on div "Search Engines" at bounding box center [49, 122] width 37 height 10
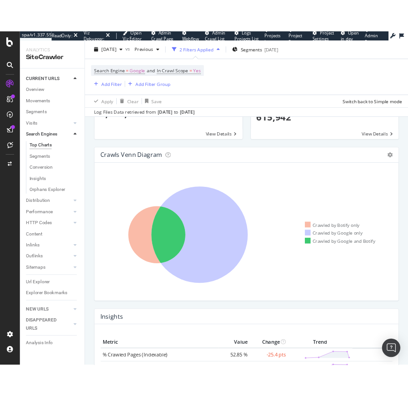
scroll to position [261, 0]
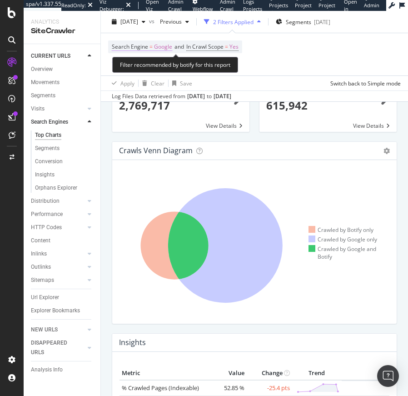
click at [155, 46] on span "Google" at bounding box center [163, 46] width 18 height 13
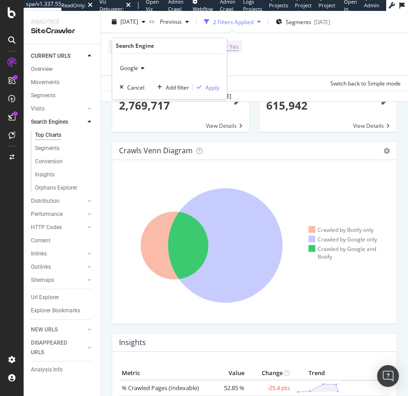
click at [134, 70] on span "Google" at bounding box center [129, 68] width 18 height 8
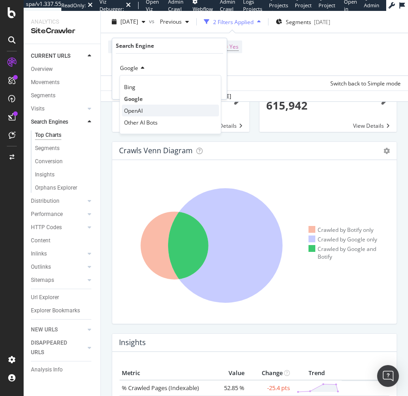
click at [140, 108] on span "OpenAI" at bounding box center [133, 111] width 19 height 8
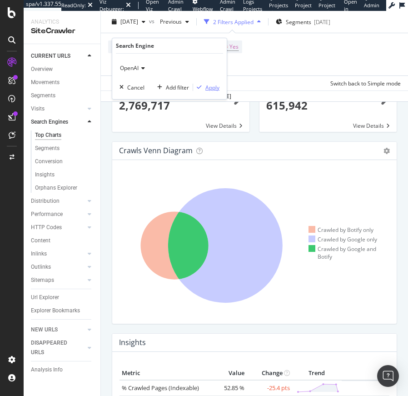
click at [214, 87] on div "Apply" at bounding box center [212, 88] width 14 height 8
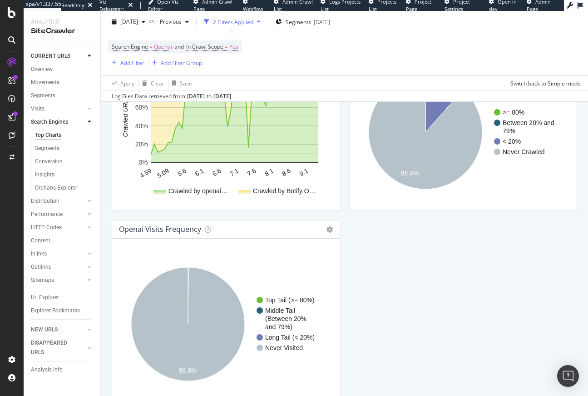
scroll to position [999, 0]
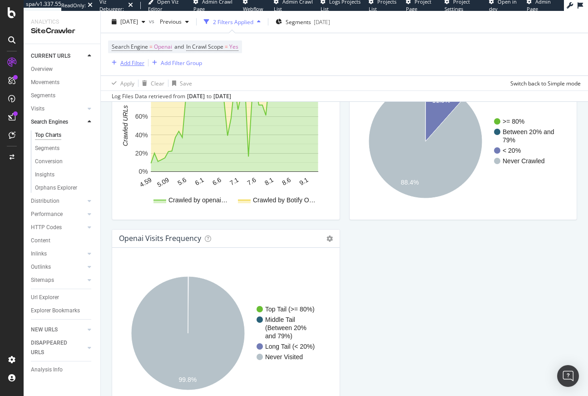
click at [125, 66] on div "Add Filter" at bounding box center [132, 63] width 24 height 8
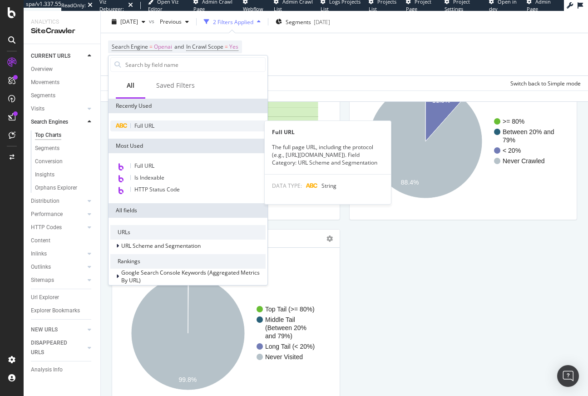
click at [154, 124] on span "Full URL" at bounding box center [144, 126] width 20 height 8
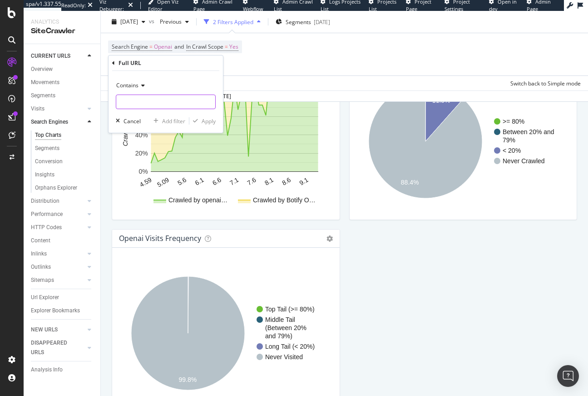
click at [143, 102] on input "text" at bounding box center [165, 102] width 99 height 15
type input "/GB/"
click at [211, 121] on div "Apply" at bounding box center [209, 121] width 14 height 8
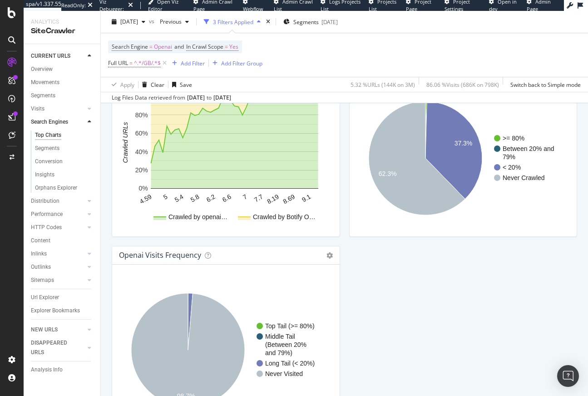
scroll to position [883, 0]
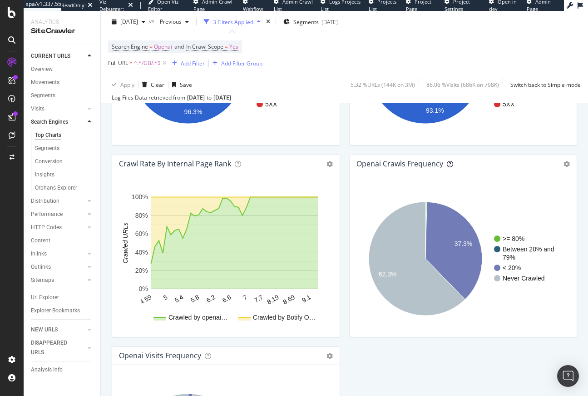
click at [447, 163] on icon at bounding box center [450, 164] width 6 height 6
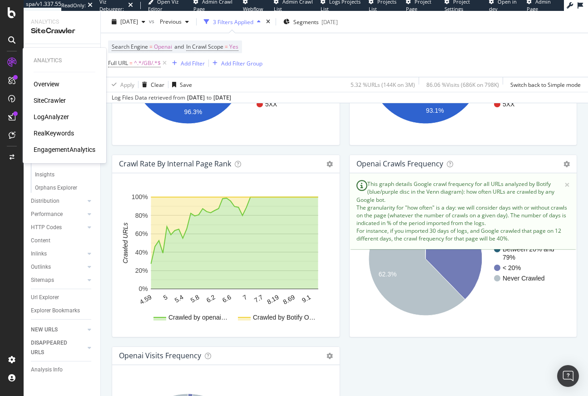
click at [54, 115] on div "LogAnalyzer" at bounding box center [51, 116] width 35 height 9
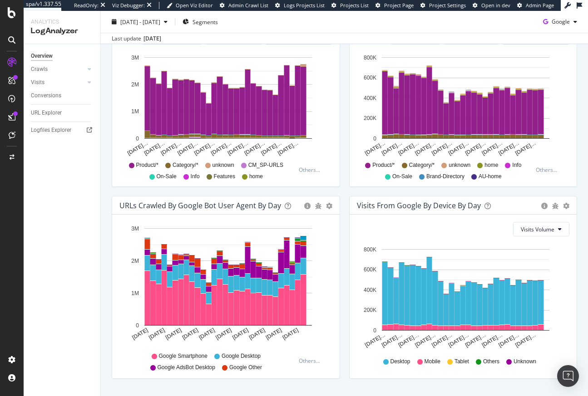
scroll to position [373, 0]
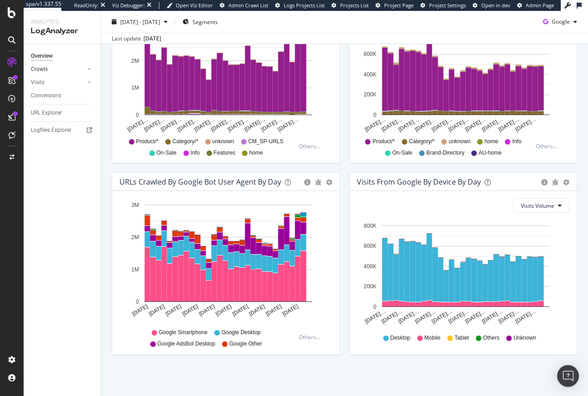
click at [48, 69] on link "Crawls" at bounding box center [58, 70] width 54 height 10
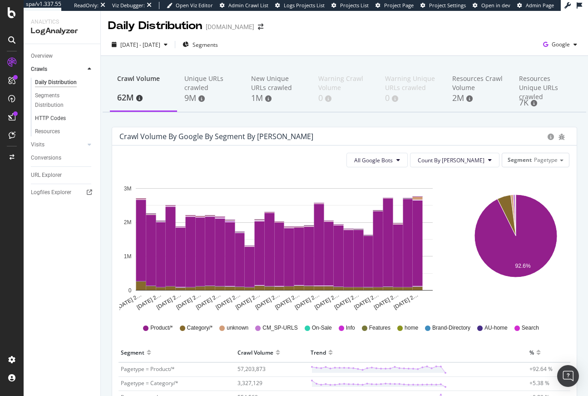
click at [66, 118] on link "HTTP Codes" at bounding box center [64, 119] width 59 height 10
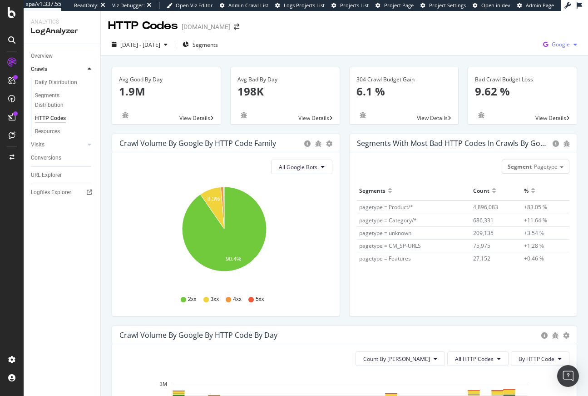
click at [554, 47] on span "Google" at bounding box center [561, 44] width 18 height 8
click at [503, 53] on span "OpenAI" at bounding box center [509, 53] width 34 height 8
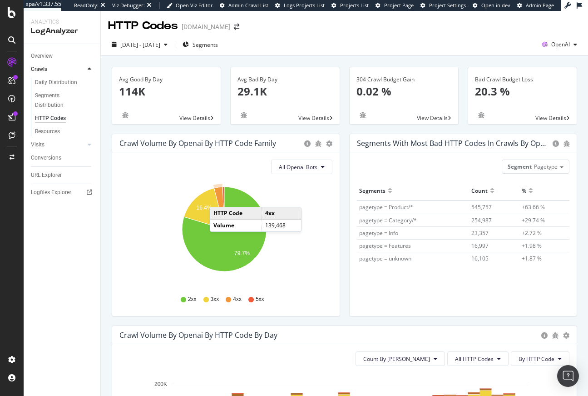
click at [219, 198] on icon "A chart." at bounding box center [219, 208] width 10 height 42
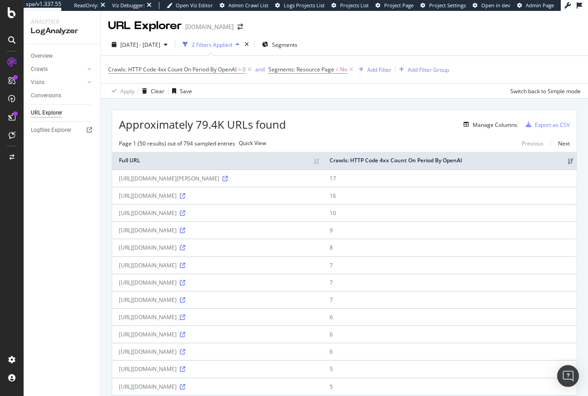
click at [185, 320] on icon at bounding box center [182, 316] width 5 height 5
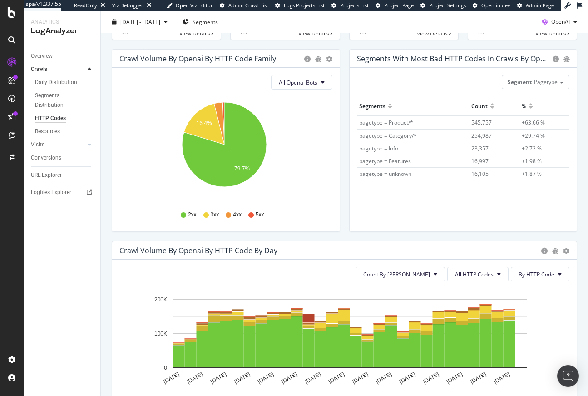
scroll to position [247, 0]
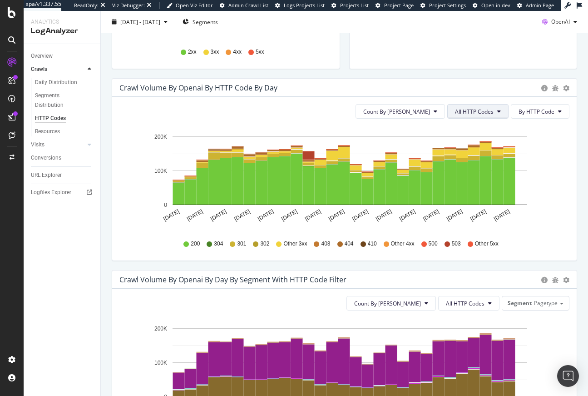
click at [487, 115] on span "All HTTP Codes" at bounding box center [474, 112] width 39 height 8
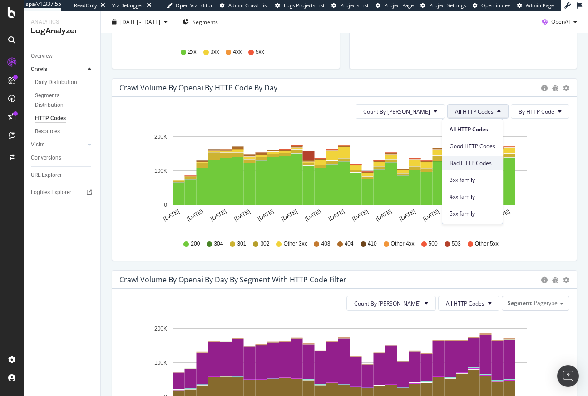
click at [482, 157] on div "Bad HTTP Codes" at bounding box center [473, 162] width 60 height 13
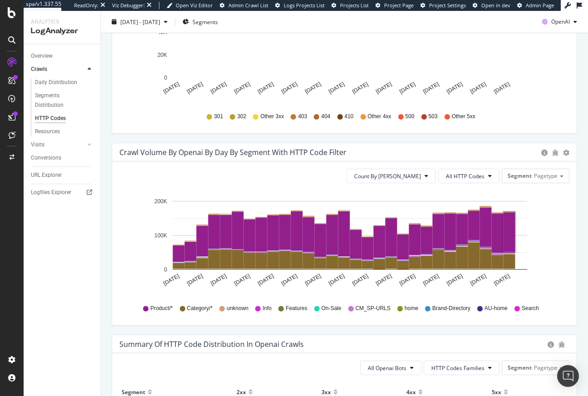
scroll to position [502, 0]
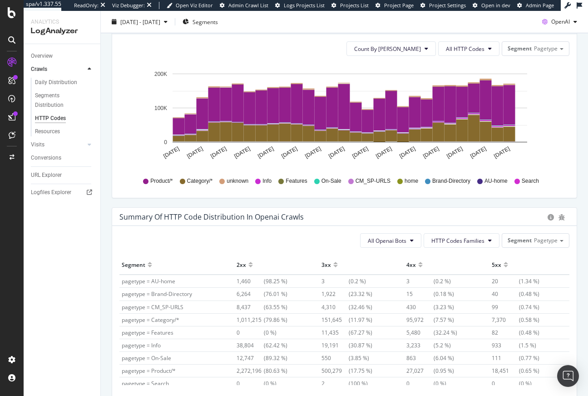
click at [249, 265] on div at bounding box center [251, 268] width 5 height 7
click at [418, 266] on div at bounding box center [420, 268] width 5 height 7
click at [334, 265] on div at bounding box center [336, 268] width 5 height 7
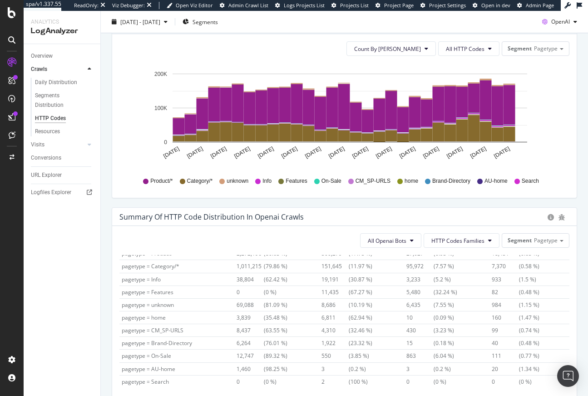
scroll to position [30, 0]
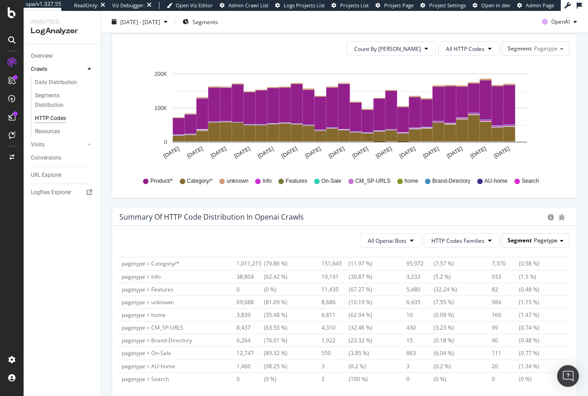
click at [538, 234] on div "Segment Pagetype" at bounding box center [536, 240] width 67 height 13
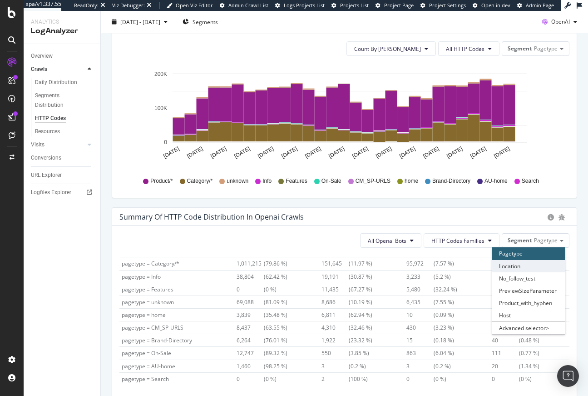
click at [530, 268] on div "Location" at bounding box center [529, 266] width 73 height 12
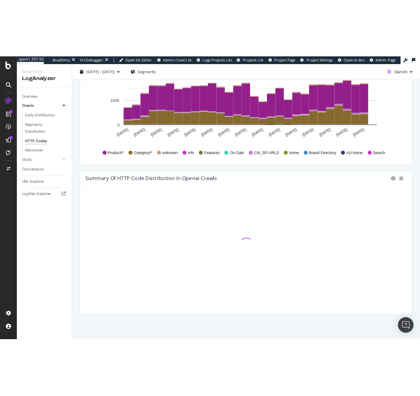
scroll to position [555, 0]
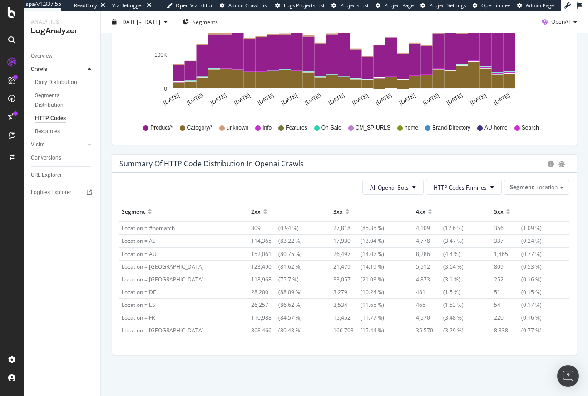
click at [263, 213] on div at bounding box center [265, 215] width 5 height 7
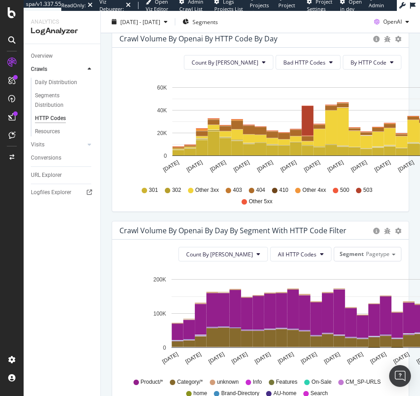
scroll to position [813, 0]
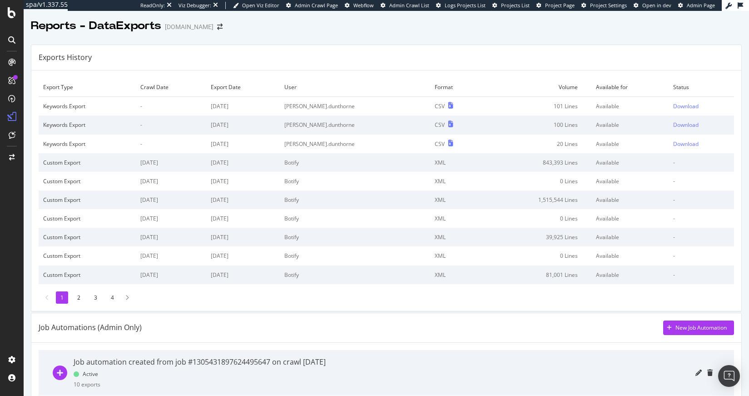
click at [669, 98] on td "Download" at bounding box center [701, 106] width 65 height 19
click at [673, 110] on div "Download" at bounding box center [685, 106] width 25 height 8
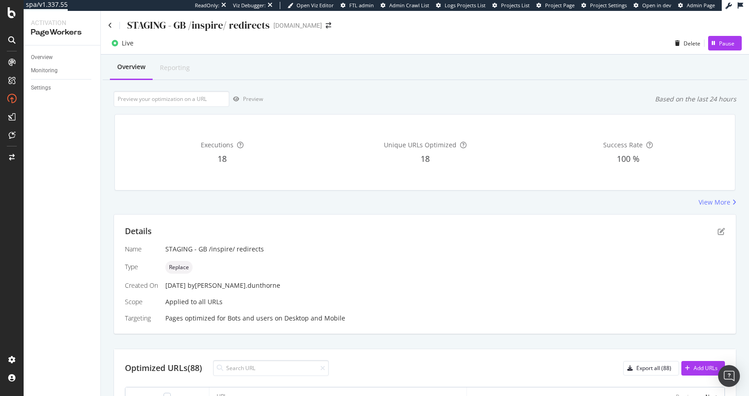
scroll to position [289, 0]
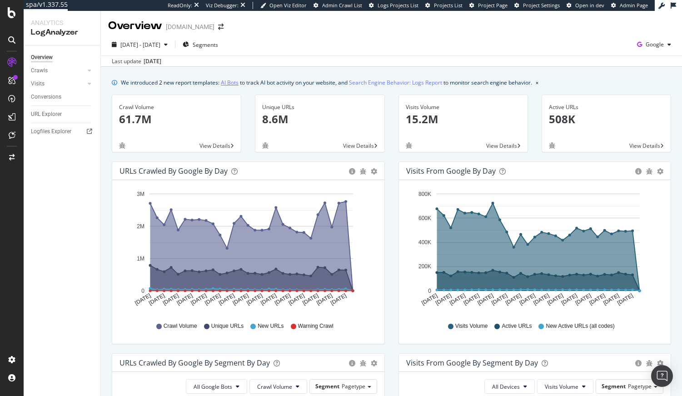
click at [235, 84] on link "AI Bots" at bounding box center [230, 83] width 18 height 10
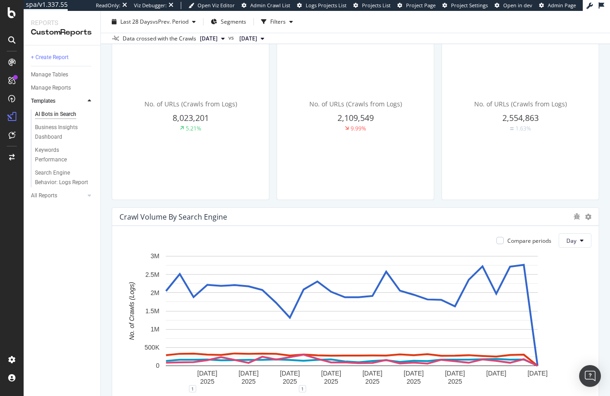
scroll to position [310, 0]
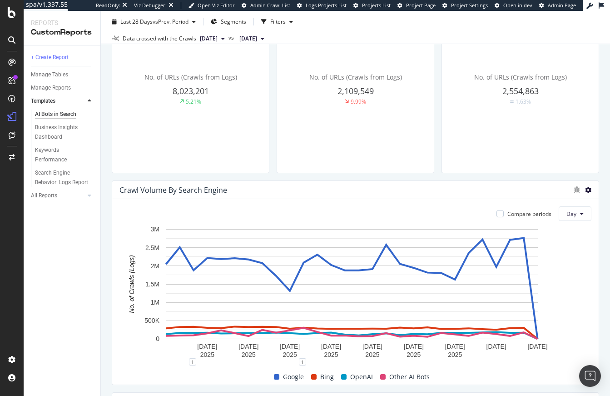
click at [585, 191] on icon at bounding box center [588, 190] width 6 height 6
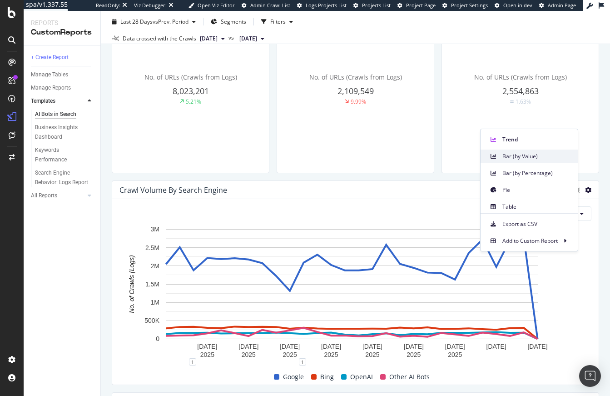
click at [523, 155] on span "Bar (by Value)" at bounding box center [537, 156] width 68 height 8
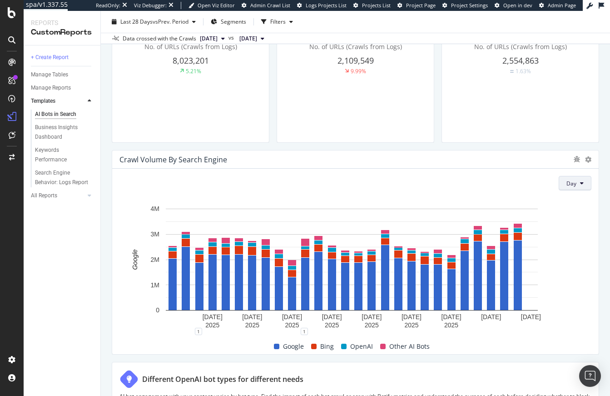
scroll to position [357, 0]
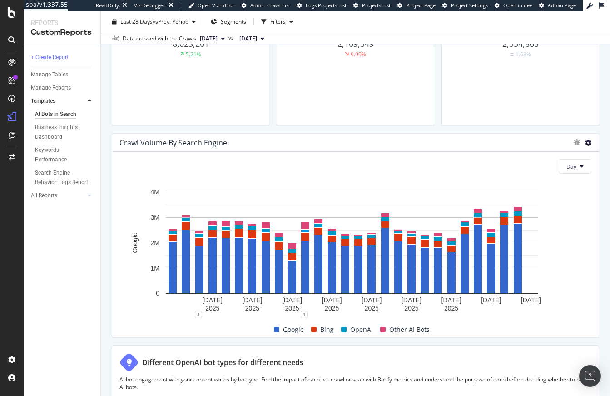
click at [585, 140] on icon at bounding box center [588, 142] width 6 height 6
click at [543, 126] on span "Bar (by Percentage)" at bounding box center [537, 126] width 68 height 8
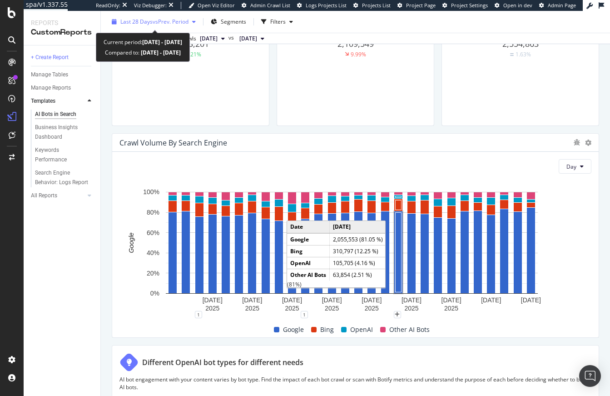
click at [156, 21] on span "vs Prev. Period" at bounding box center [171, 22] width 36 height 8
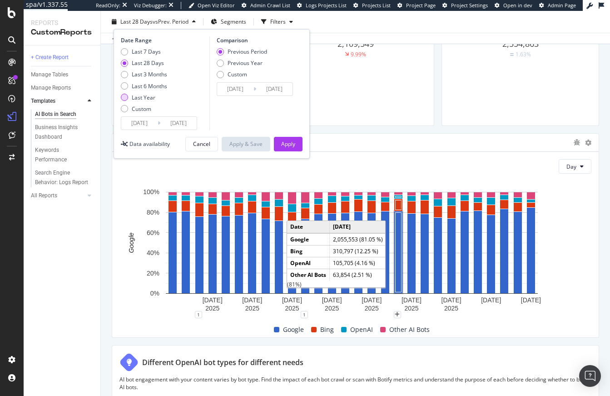
click at [150, 99] on div "Last Year" at bounding box center [144, 98] width 24 height 8
type input "2024/10/06"
type input "2023/10/07"
type input "2024/10/05"
click at [284, 144] on div "Apply" at bounding box center [288, 144] width 14 height 8
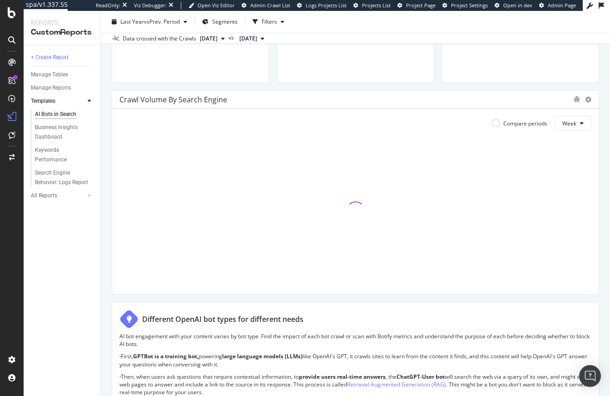
scroll to position [401, 0]
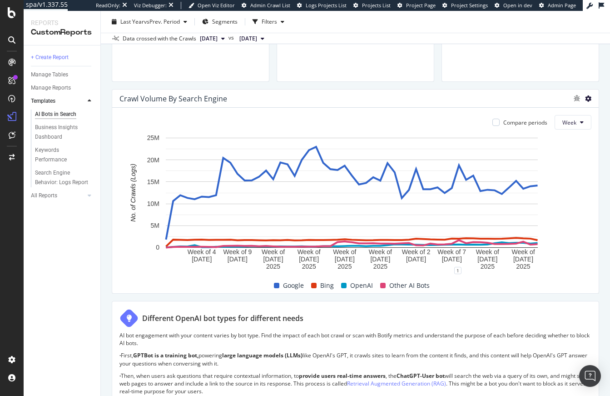
click at [585, 98] on icon at bounding box center [588, 98] width 6 height 6
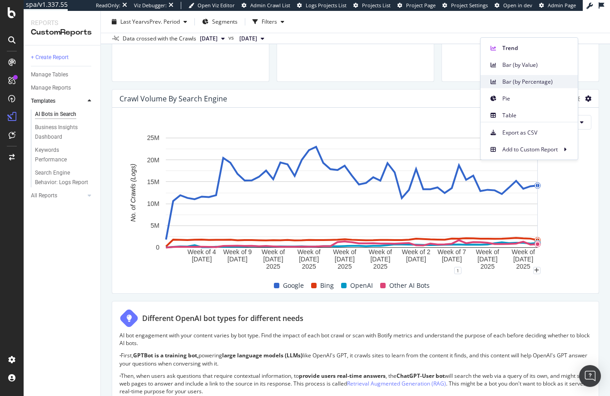
click at [535, 83] on span "Bar (by Percentage)" at bounding box center [537, 82] width 68 height 8
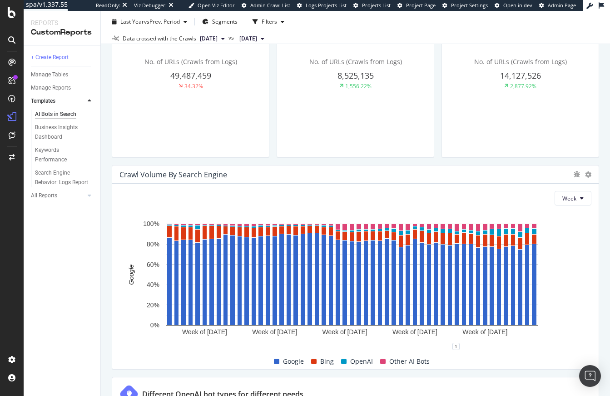
scroll to position [336, 0]
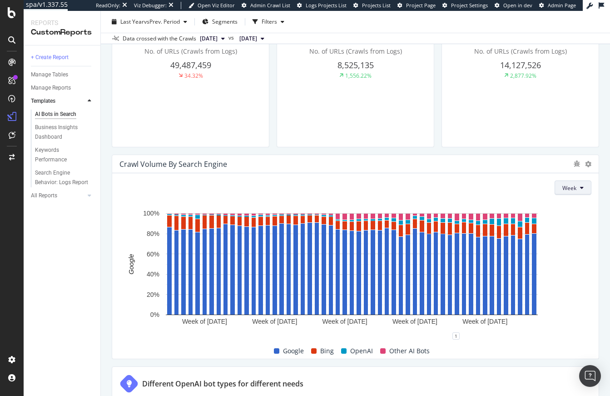
click at [555, 189] on button "Week" at bounding box center [573, 187] width 37 height 15
click at [492, 187] on div "Week" at bounding box center [356, 187] width 472 height 15
click at [585, 164] on icon at bounding box center [588, 164] width 6 height 6
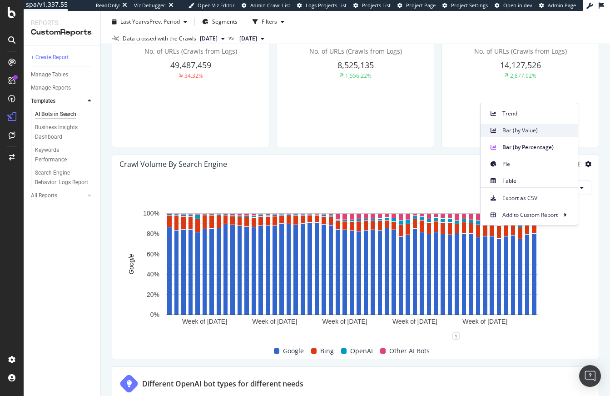
click at [533, 129] on span "Bar (by Value)" at bounding box center [537, 130] width 68 height 8
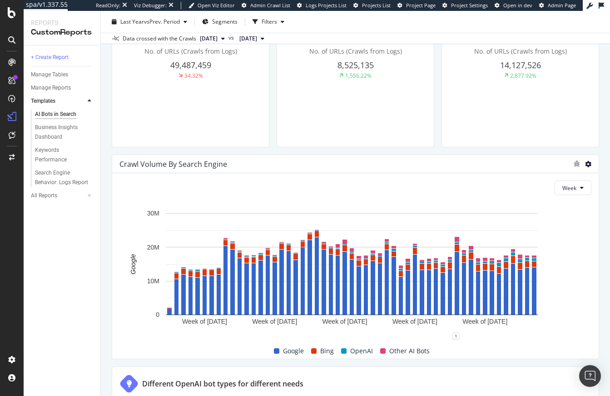
click at [585, 162] on icon at bounding box center [588, 164] width 6 height 6
click at [536, 149] on span "Bar (by Percentage)" at bounding box center [537, 147] width 68 height 8
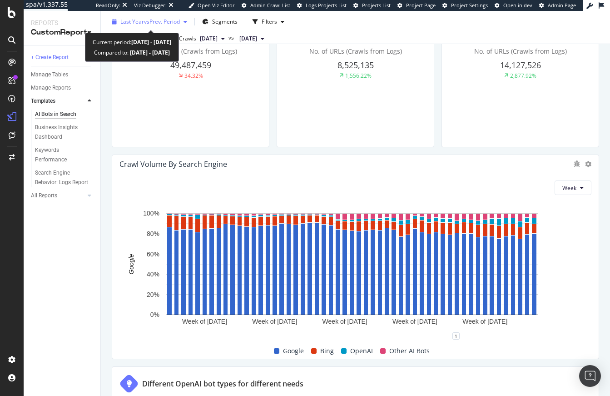
click at [146, 24] on span "vs Prev. Period" at bounding box center [162, 22] width 36 height 8
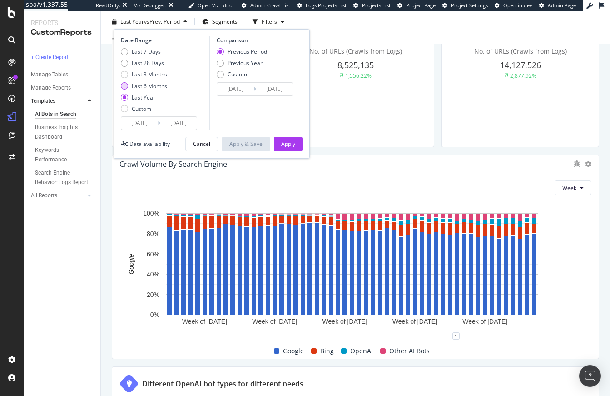
click at [151, 85] on div "Last 6 Months" at bounding box center [149, 86] width 35 height 8
type input "2025/04/06"
type input "2024/10/05"
type input "2025/04/05"
click at [284, 142] on div "Apply" at bounding box center [288, 144] width 14 height 8
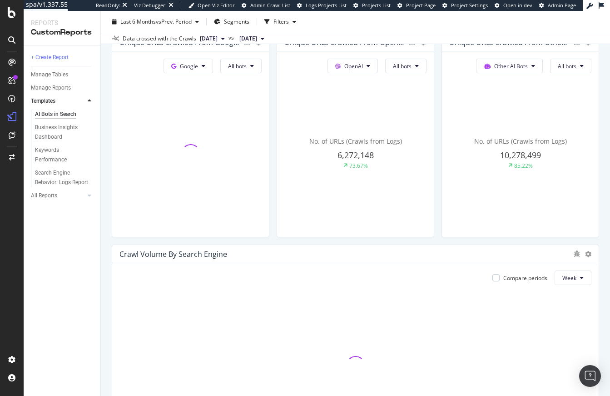
scroll to position [343, 0]
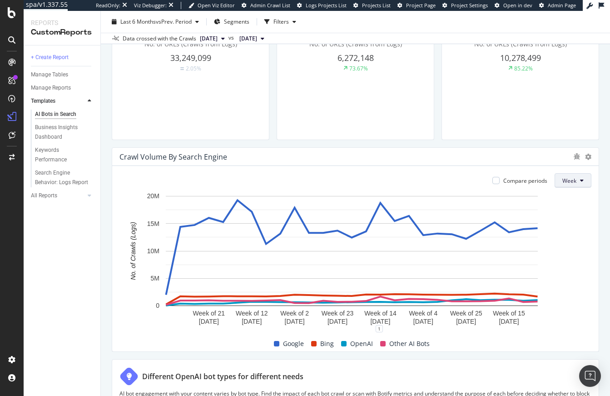
click at [563, 181] on span "Week" at bounding box center [570, 181] width 14 height 8
click at [585, 159] on icon at bounding box center [588, 157] width 6 height 6
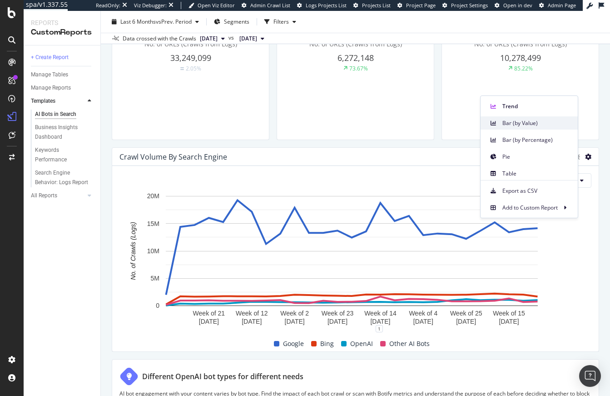
click at [525, 121] on span "Bar (by Value)" at bounding box center [537, 123] width 68 height 8
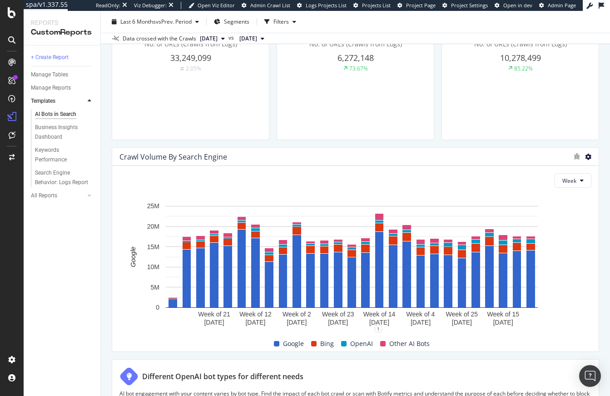
click at [585, 154] on icon at bounding box center [588, 157] width 6 height 6
click at [534, 141] on span "Bar (by Percentage)" at bounding box center [537, 140] width 68 height 8
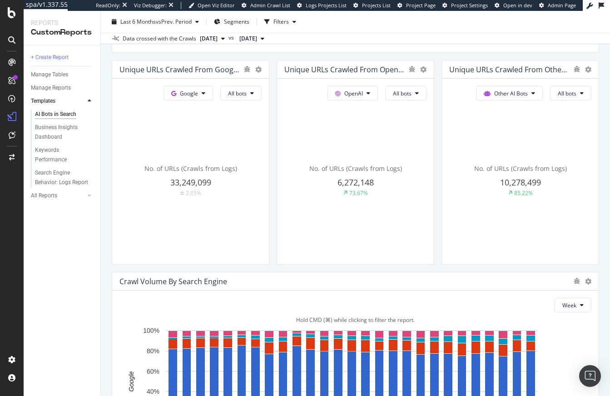
scroll to position [324, 0]
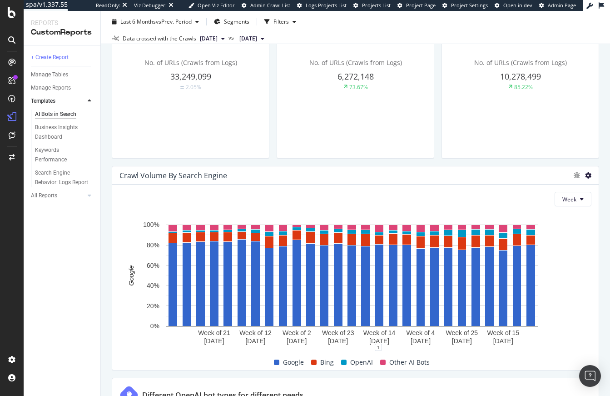
click at [585, 175] on icon at bounding box center [588, 175] width 6 height 6
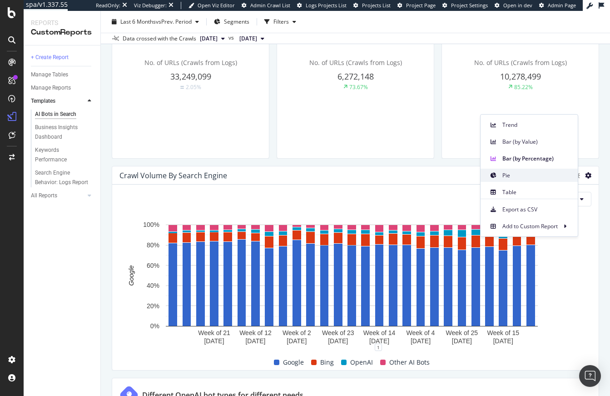
click at [525, 178] on span "Pie" at bounding box center [537, 175] width 68 height 8
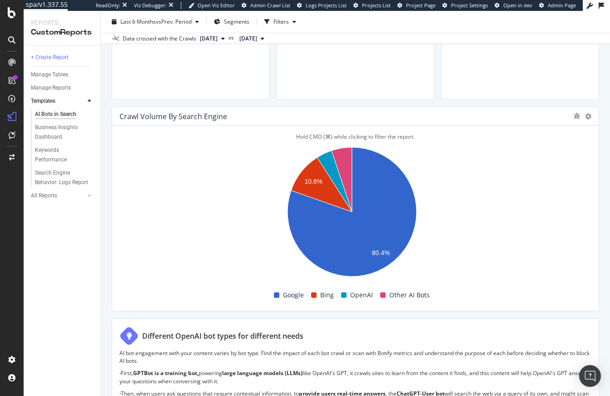
scroll to position [394, 0]
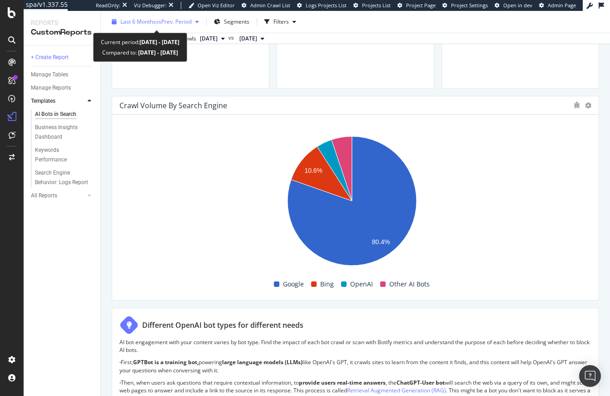
click at [173, 17] on div "Last 6 Months vs Prev. Period" at bounding box center [155, 22] width 95 height 14
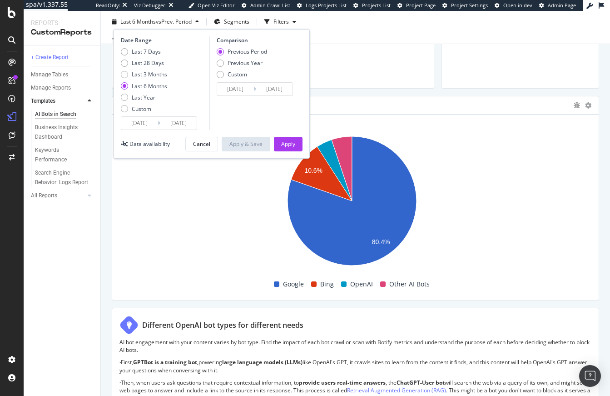
click at [144, 67] on div "Last 7 Days Last 28 Days Last 3 Months Last 6 Months Last Year Custom" at bounding box center [144, 82] width 46 height 69
click at [144, 62] on div "Last 28 Days" at bounding box center [148, 63] width 32 height 8
type input "2025/09/08"
type input "2025/08/11"
type input "2025/09/07"
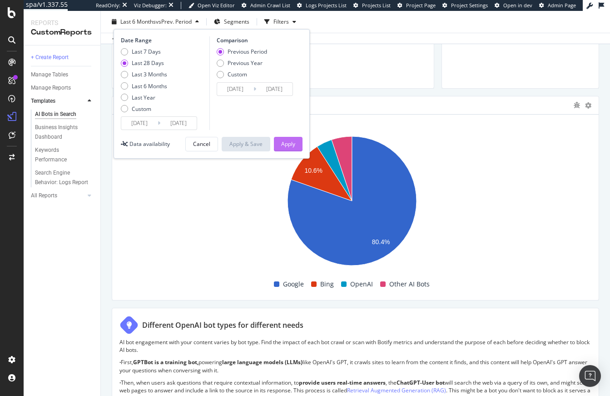
click at [293, 145] on div "Apply" at bounding box center [288, 144] width 14 height 8
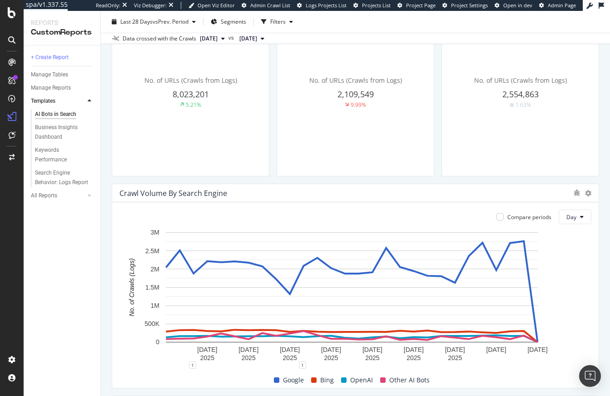
scroll to position [317, 0]
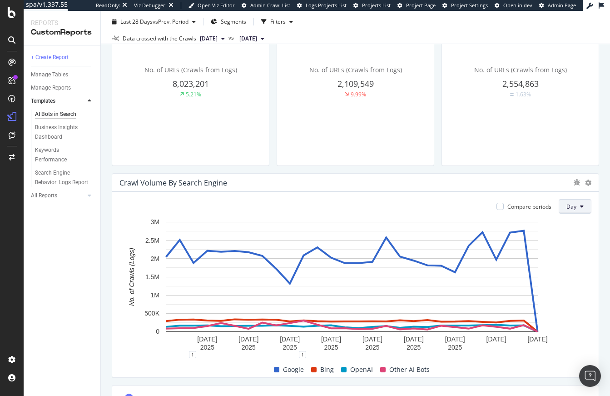
click at [572, 205] on button "Day" at bounding box center [575, 206] width 33 height 15
click at [585, 182] on icon at bounding box center [588, 182] width 6 height 6
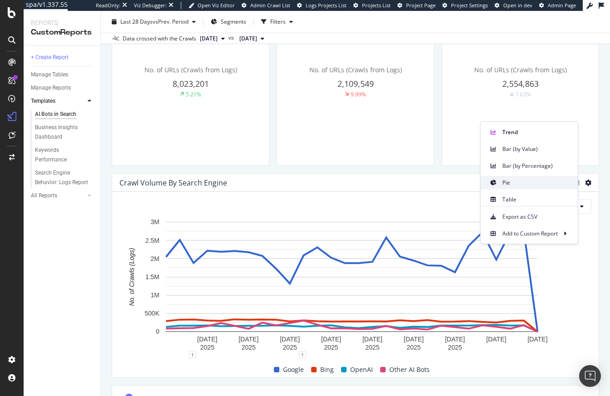
click at [552, 184] on span "Pie" at bounding box center [537, 183] width 68 height 8
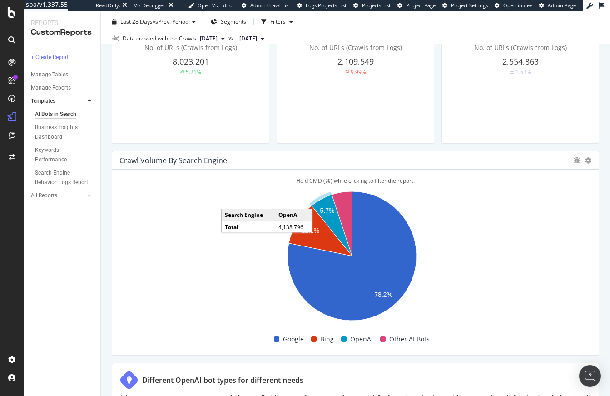
scroll to position [353, 0]
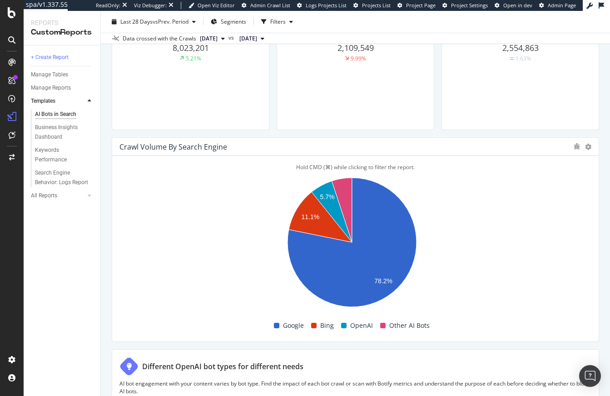
click at [534, 293] on rect "A chart." at bounding box center [352, 245] width 465 height 144
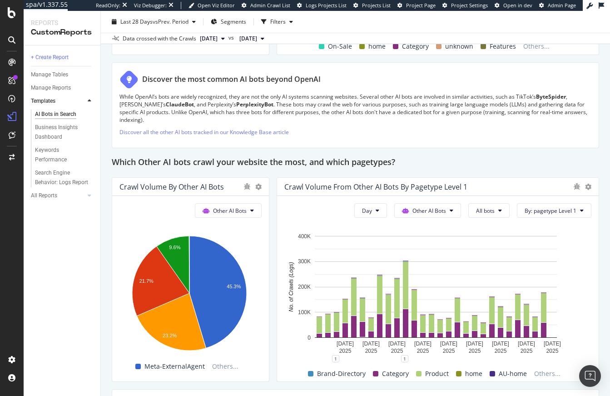
scroll to position [1559, 0]
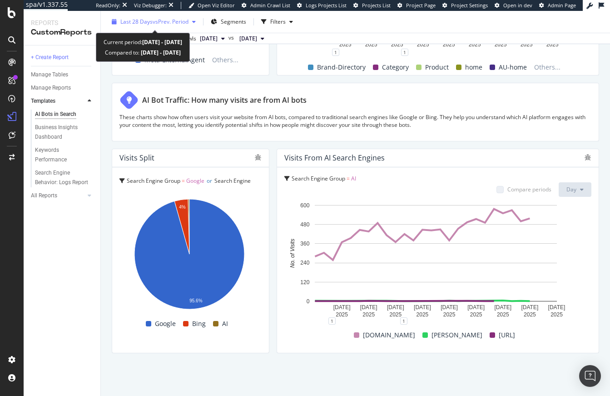
click at [158, 24] on span "vs Prev. Period" at bounding box center [171, 22] width 36 height 8
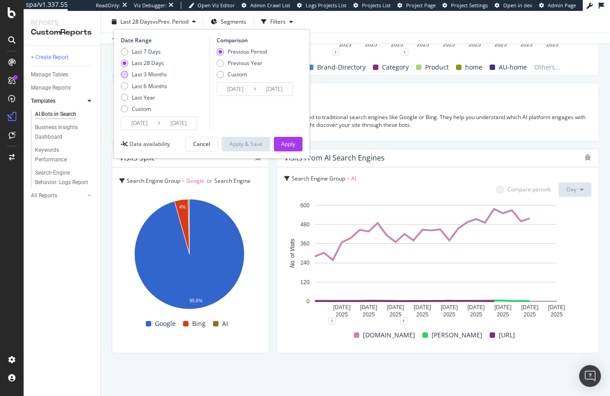
click at [154, 74] on div "Last 3 Months" at bounding box center [149, 74] width 35 height 8
type input "2025/07/06"
type input "2025/04/05"
type input "2025/07/05"
click at [293, 145] on div "Apply" at bounding box center [288, 144] width 14 height 8
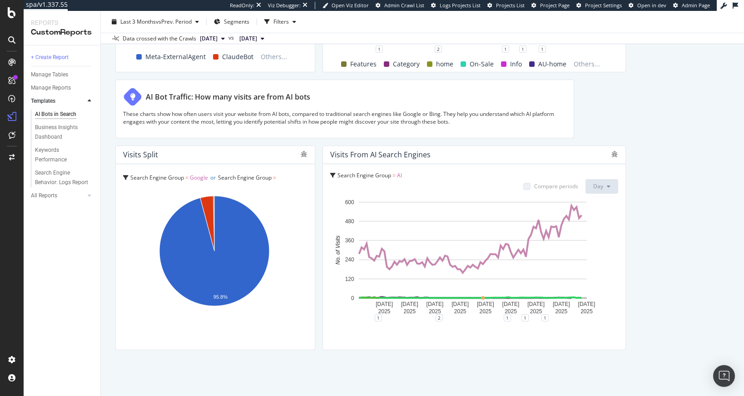
scroll to position [1566, 0]
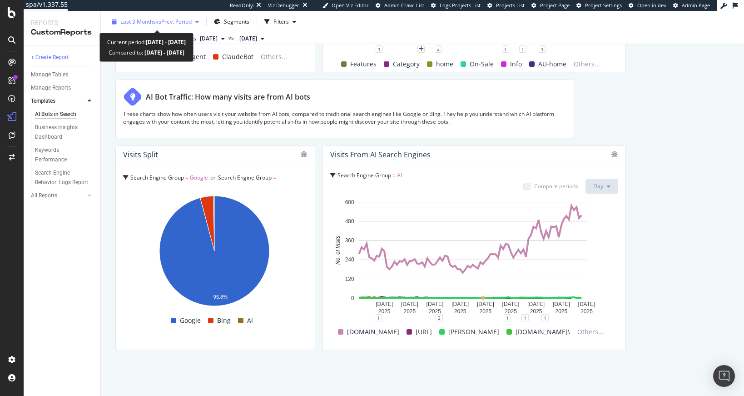
click at [146, 19] on span "Last 3 Months" at bounding box center [137, 22] width 35 height 8
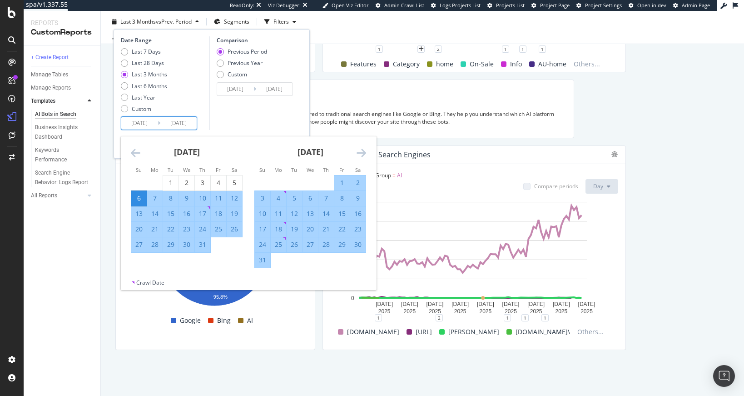
click at [144, 125] on input "2025/07/06" at bounding box center [139, 123] width 36 height 13
click at [360, 150] on icon "Move forward to switch to the next month." at bounding box center [362, 152] width 10 height 11
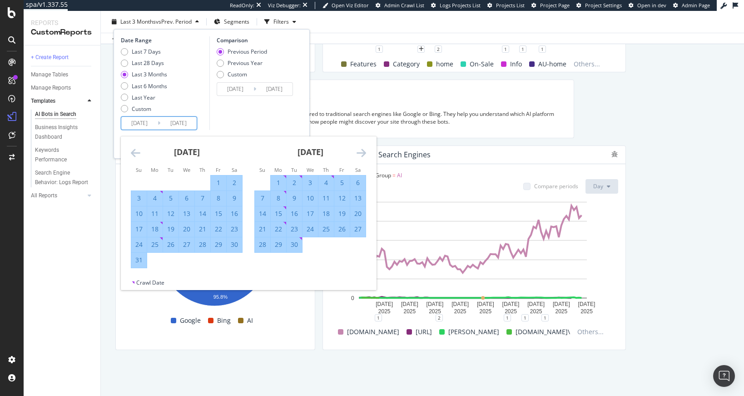
click at [360, 150] on icon "Move forward to switch to the next month." at bounding box center [362, 152] width 10 height 11
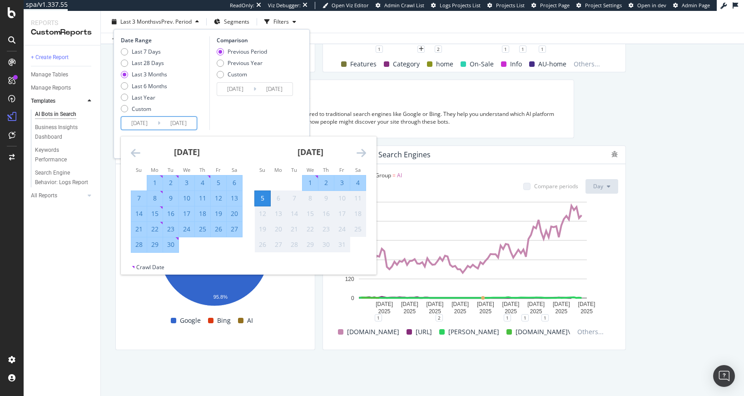
click at [148, 121] on input "2025/07/06" at bounding box center [139, 123] width 36 height 13
click at [137, 151] on icon "Move backward to switch to the previous month." at bounding box center [136, 152] width 10 height 11
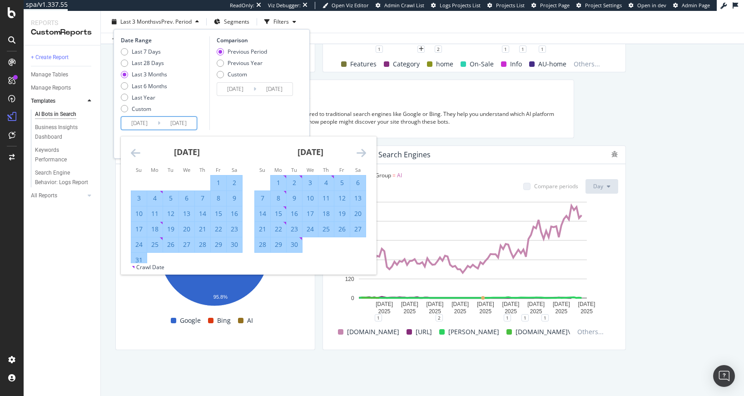
click at [137, 151] on icon "Move backward to switch to the previous month." at bounding box center [136, 152] width 10 height 11
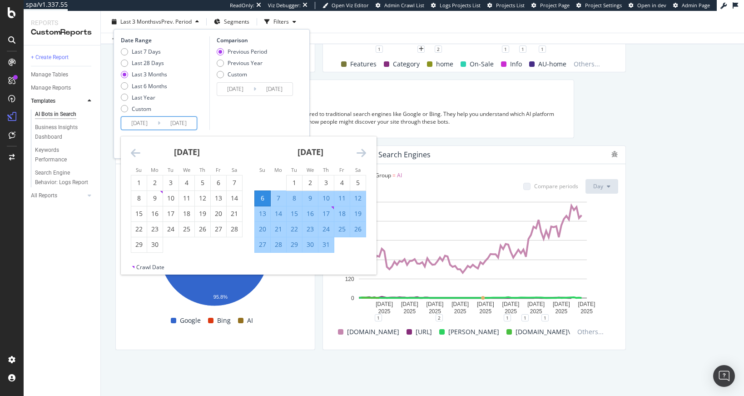
click at [137, 151] on icon "Move backward to switch to the previous month." at bounding box center [136, 152] width 10 height 11
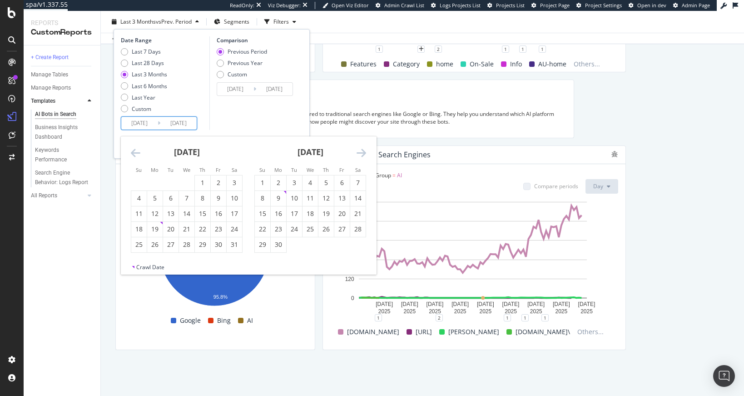
click at [137, 151] on icon "Move backward to switch to the previous month." at bounding box center [136, 152] width 10 height 11
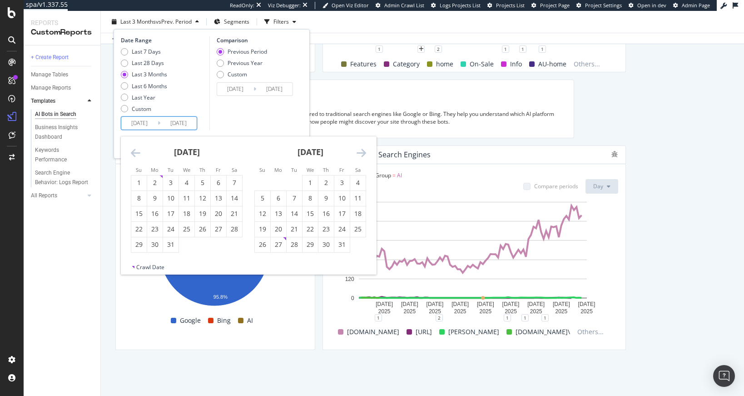
click at [137, 151] on icon "Move backward to switch to the previous month." at bounding box center [136, 152] width 10 height 11
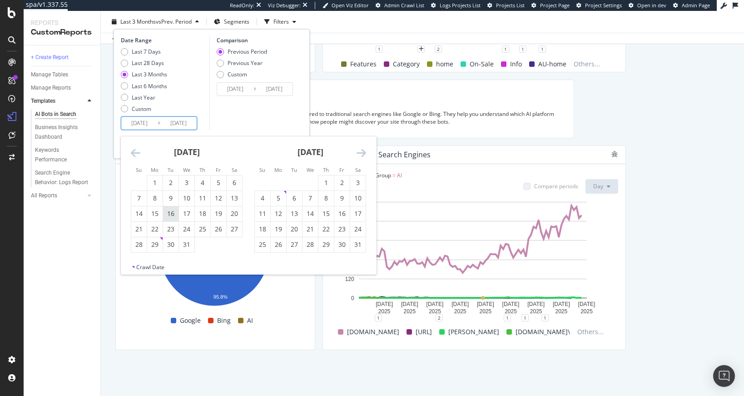
click at [165, 217] on div "16" at bounding box center [170, 213] width 15 height 9
type input "2024/07/16"
type input "2023/04/26"
type input "2024/07/15"
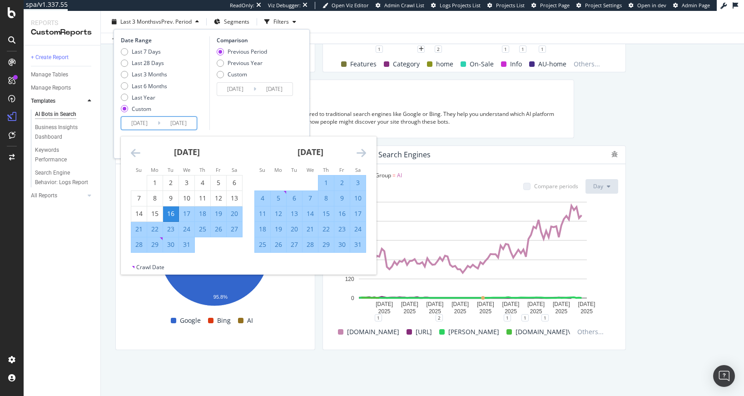
click at [366, 151] on div "August 2024 1 2 3 4 5 6 7 8 9 10 11 12 13 14 15 16 17 18 19 20 21 22 23 24 25 2…" at bounding box center [311, 194] width 124 height 116
click at [362, 151] on icon "Move forward to switch to the next month." at bounding box center [362, 152] width 10 height 11
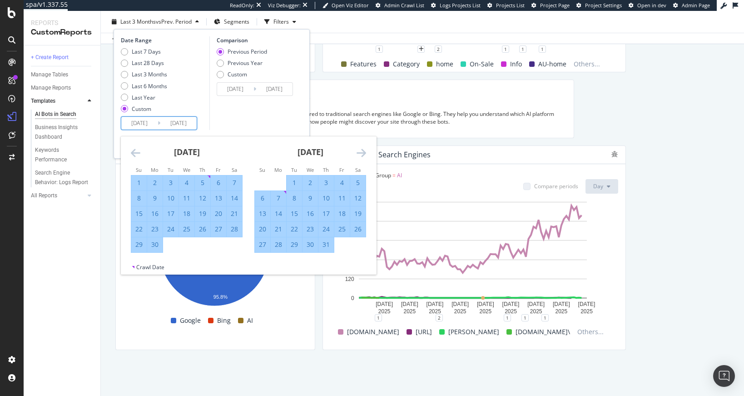
click at [358, 180] on div "5" at bounding box center [357, 182] width 15 height 9
type input "2024/10/05"
type input "2024/04/25"
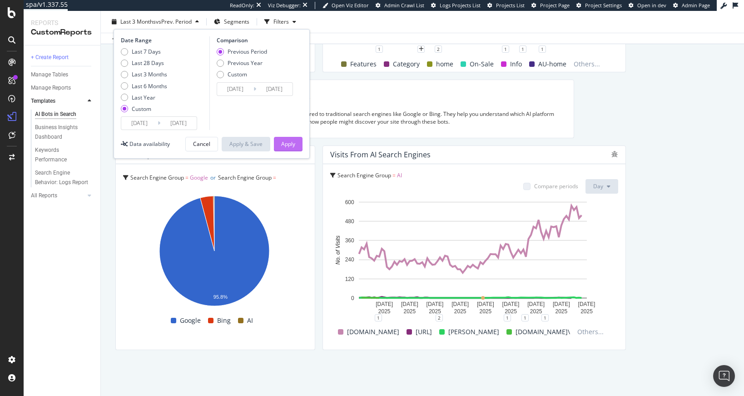
click at [290, 143] on div "Apply" at bounding box center [288, 144] width 14 height 8
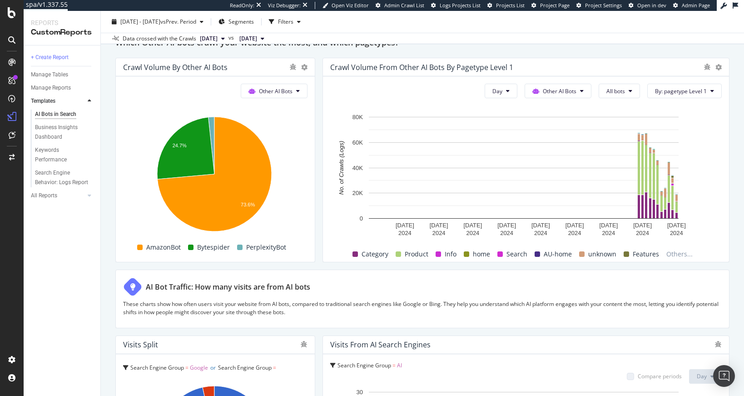
scroll to position [1520, 0]
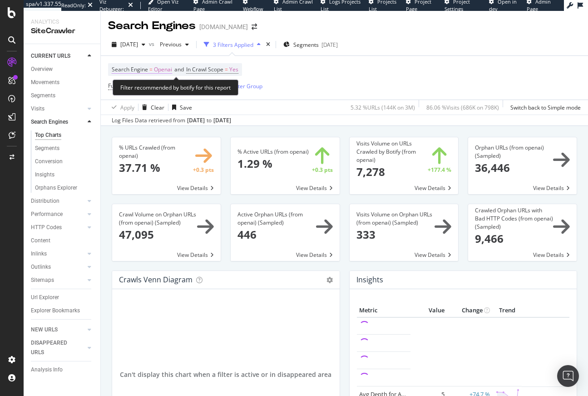
click at [158, 68] on span "Openai" at bounding box center [163, 69] width 18 height 13
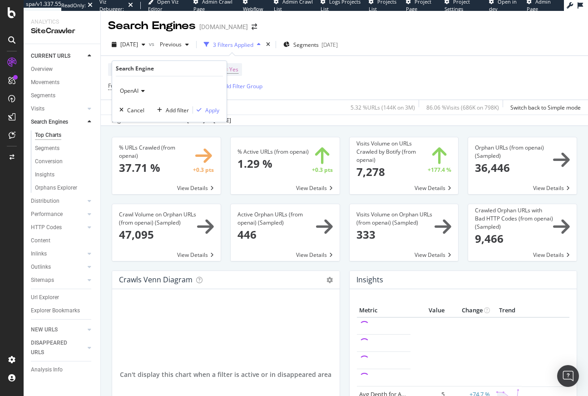
click at [135, 91] on span "OpenAI" at bounding box center [129, 91] width 19 height 8
click at [137, 118] on span "Google" at bounding box center [133, 122] width 18 height 8
click at [212, 110] on div "Apply" at bounding box center [212, 110] width 14 height 8
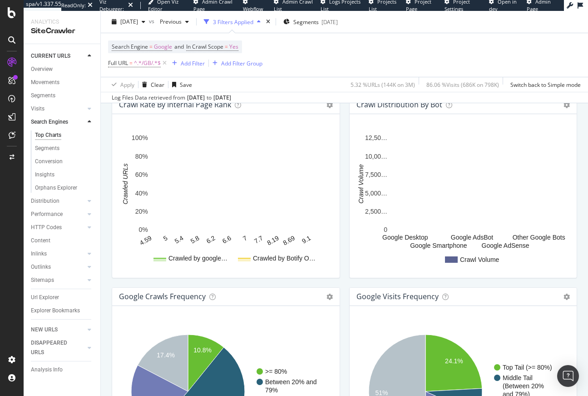
scroll to position [1057, 0]
